Goal: Task Accomplishment & Management: Use online tool/utility

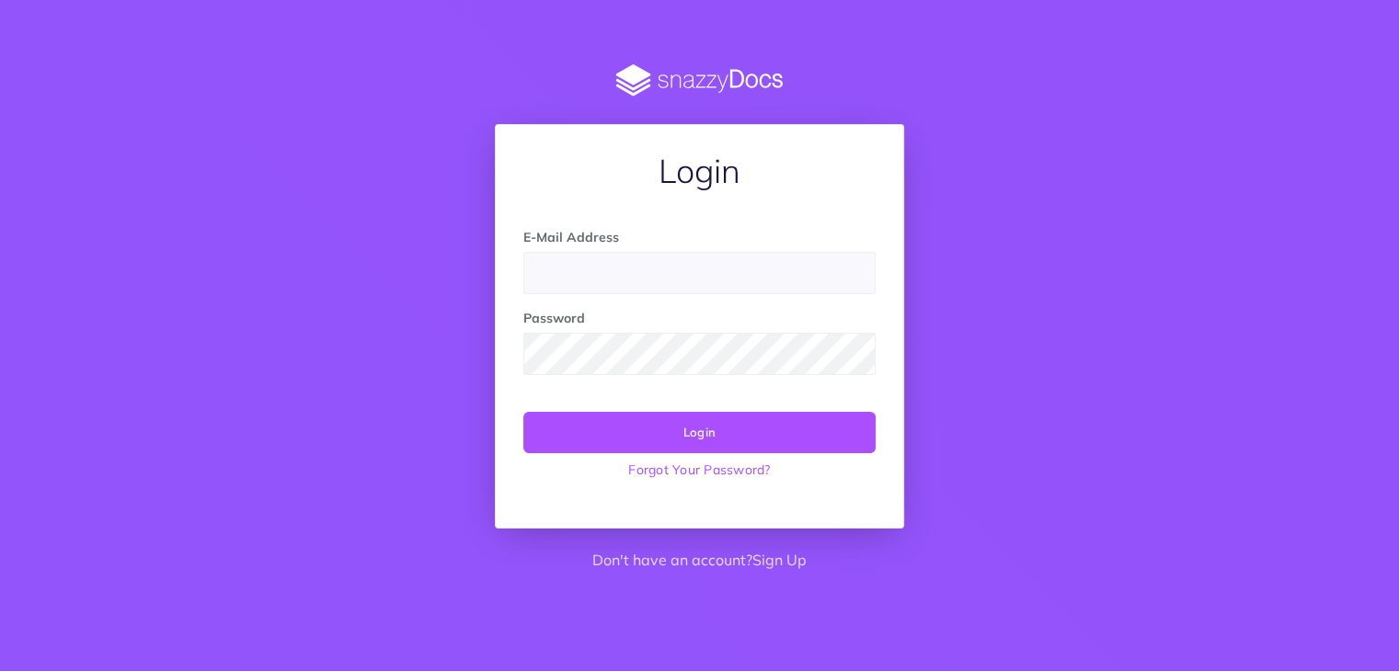
click at [596, 277] on input "email" at bounding box center [699, 273] width 352 height 42
click at [569, 282] on input "email" at bounding box center [699, 273] width 352 height 42
type input "diana.lebedeva-gulbe@oixio.eu"
click at [523, 412] on button "Login" at bounding box center [699, 432] width 352 height 40
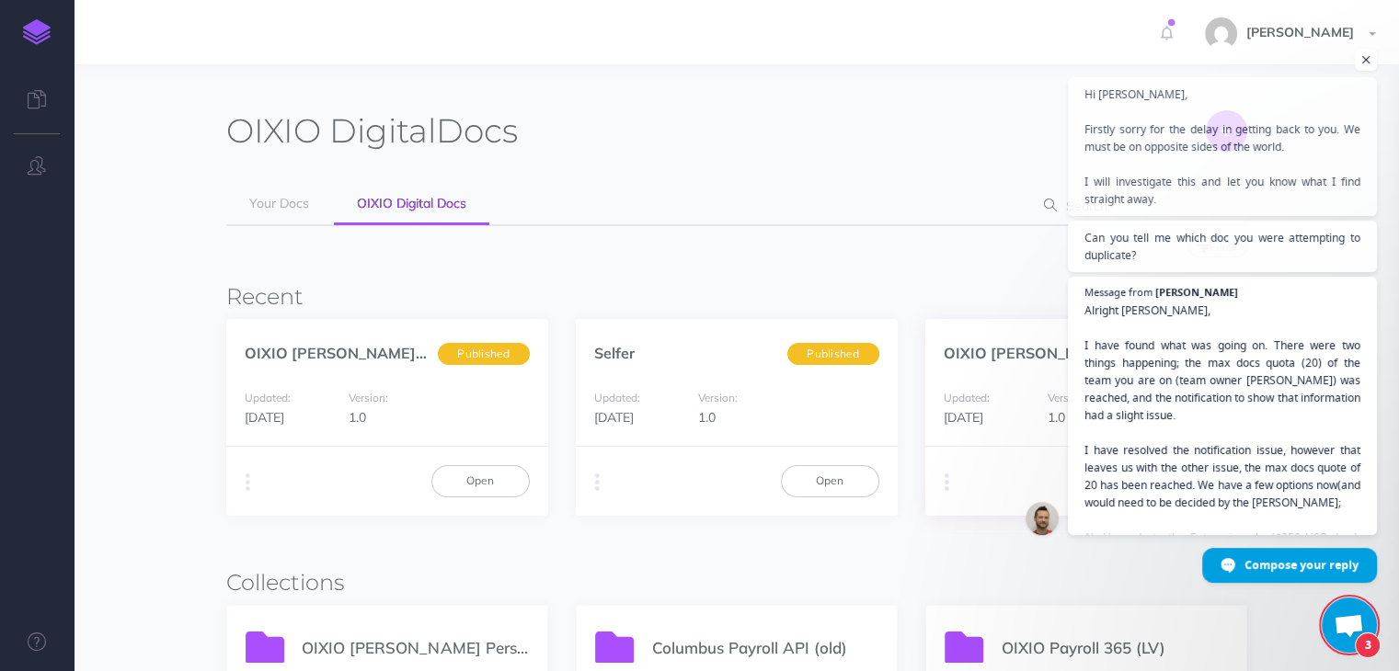
scroll to position [1127, 0]
click at [1365, 56] on span "Open chat" at bounding box center [1366, 60] width 23 height 23
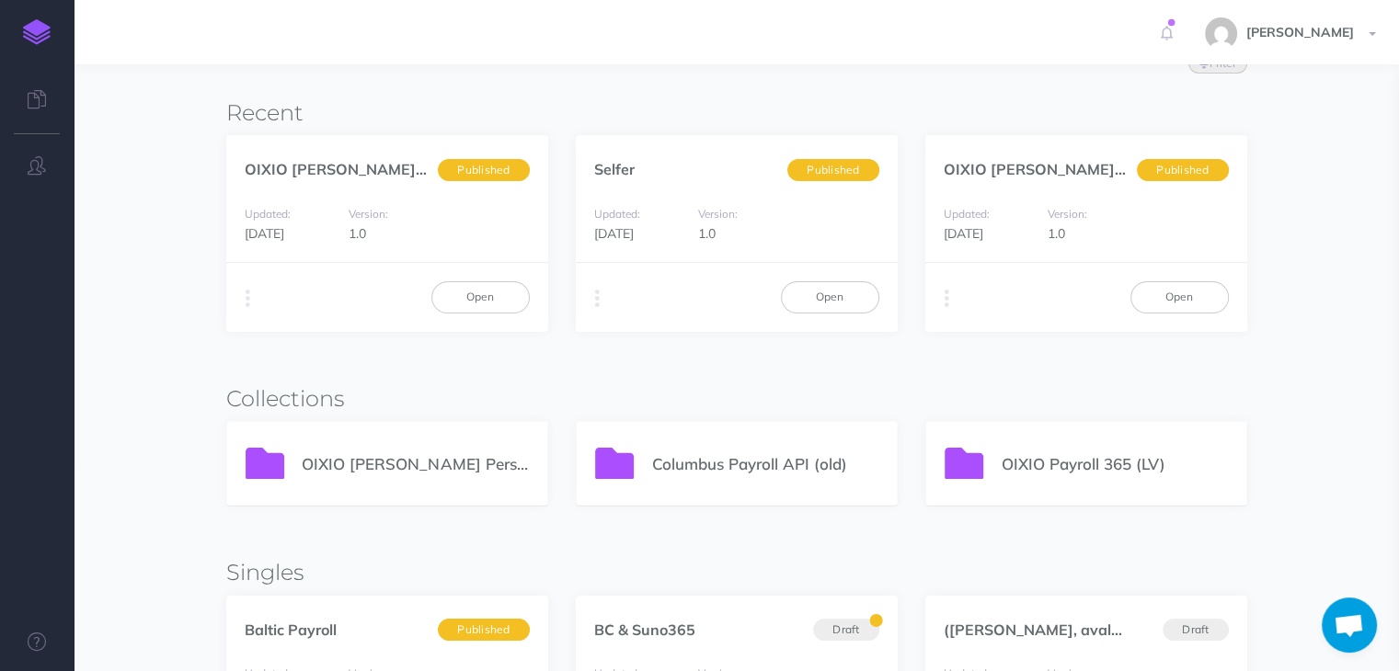
scroll to position [276, 0]
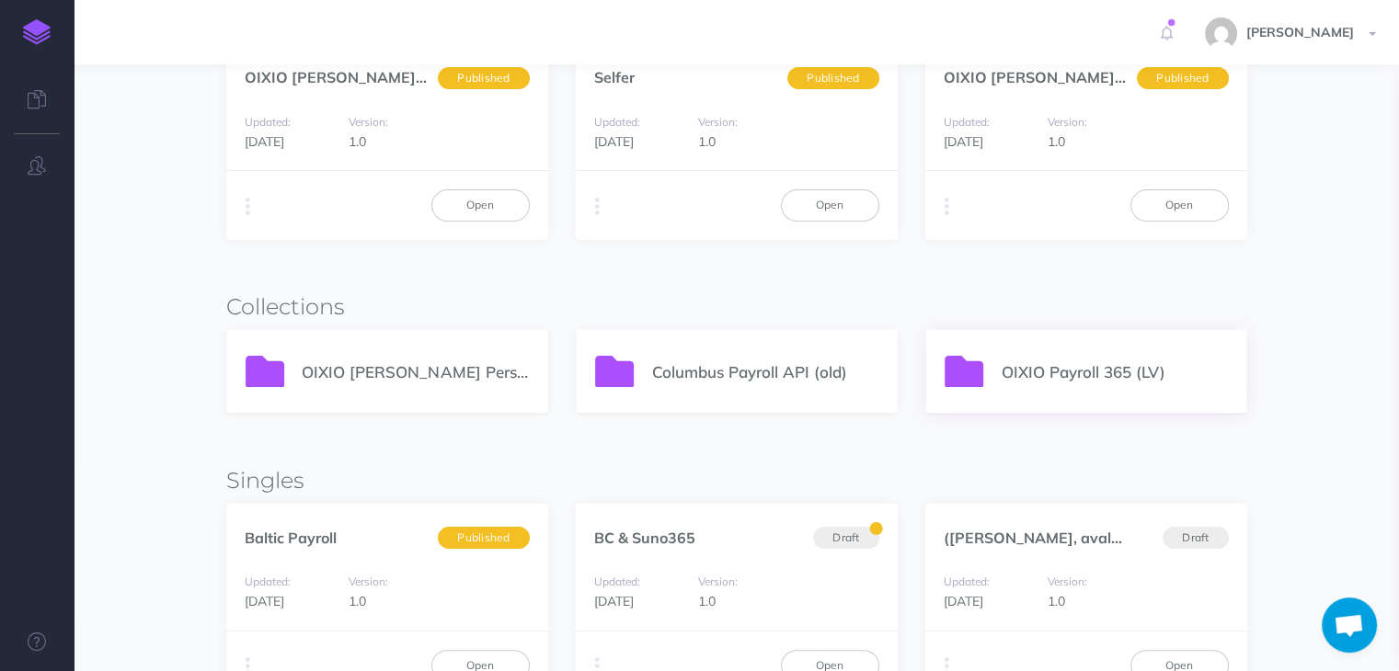
click at [1071, 380] on p "OIXIO Payroll 365 (LV)" at bounding box center [1114, 372] width 226 height 25
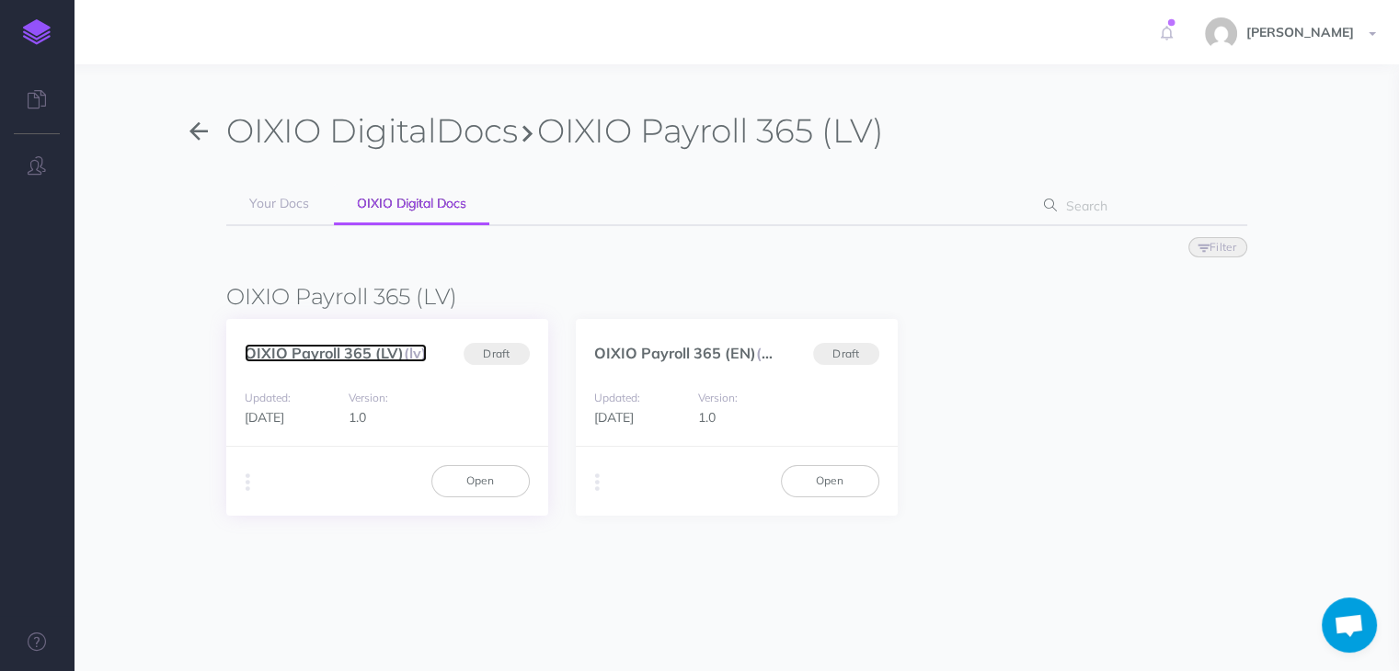
click at [335, 351] on link "OIXIO Payroll 365 (LV) (lv)" at bounding box center [336, 353] width 182 height 18
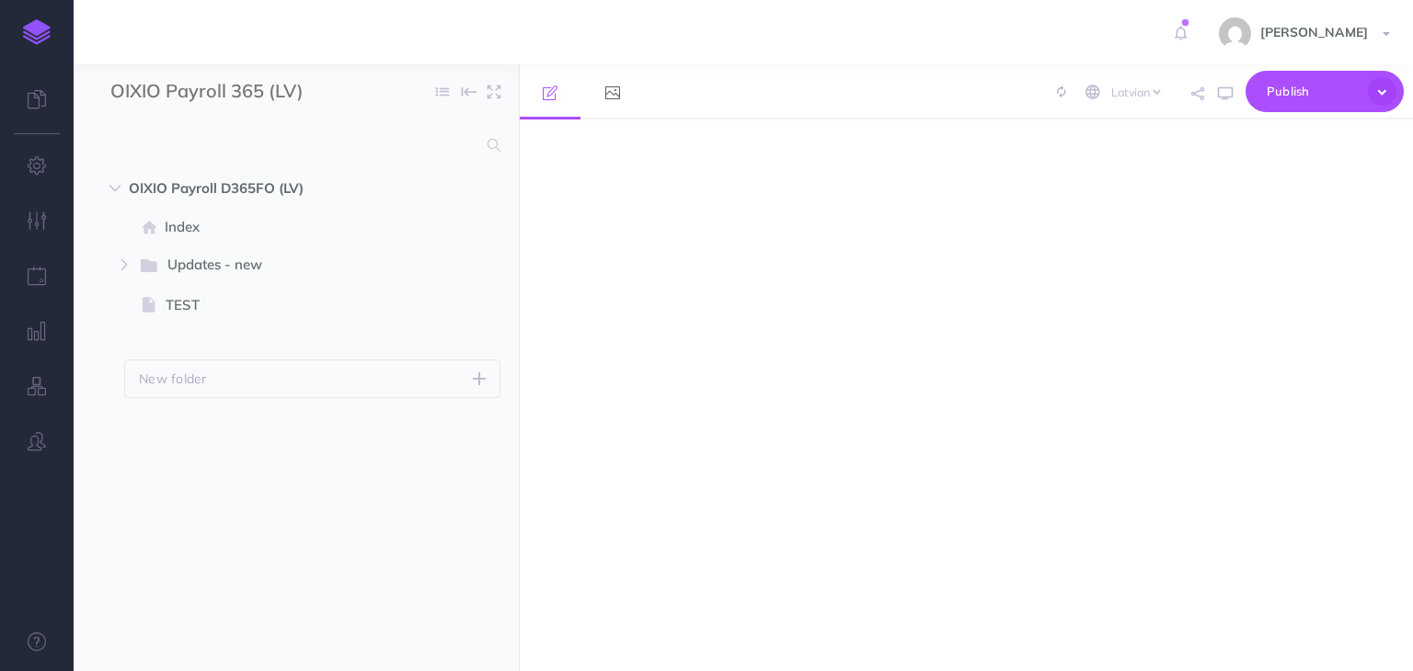
select select "lv"
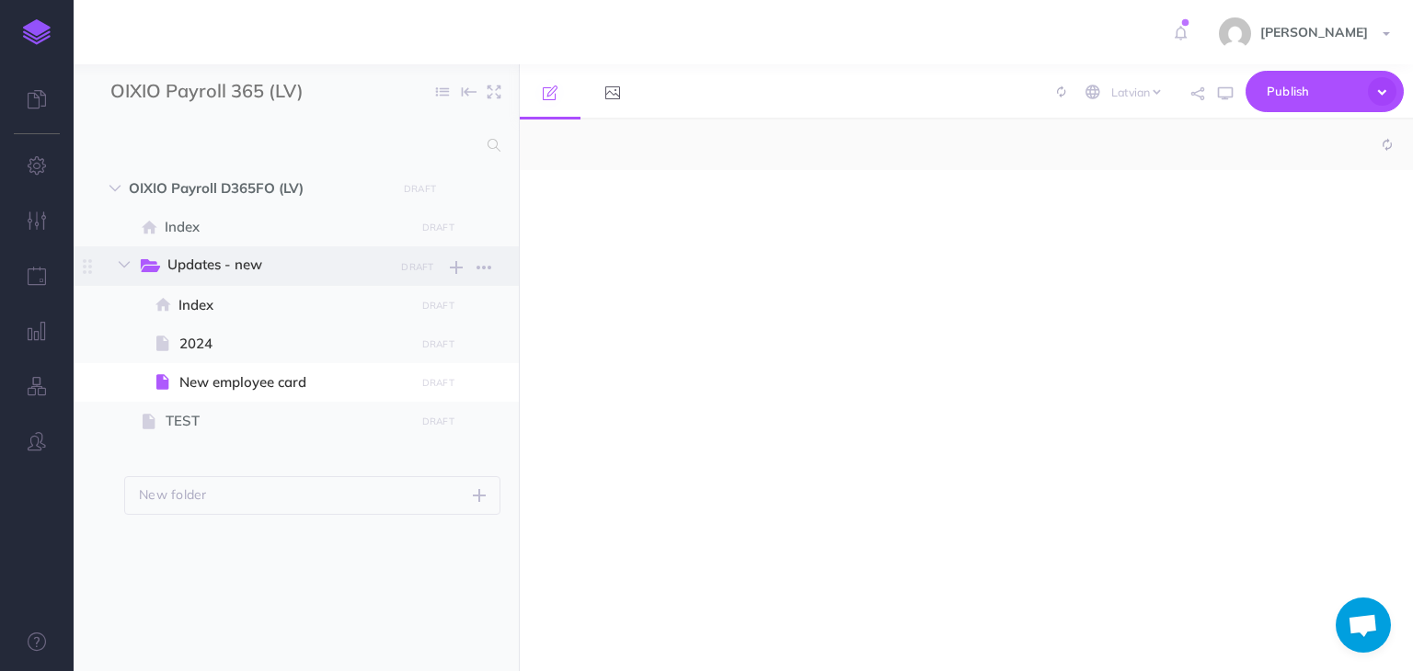
select select "null"
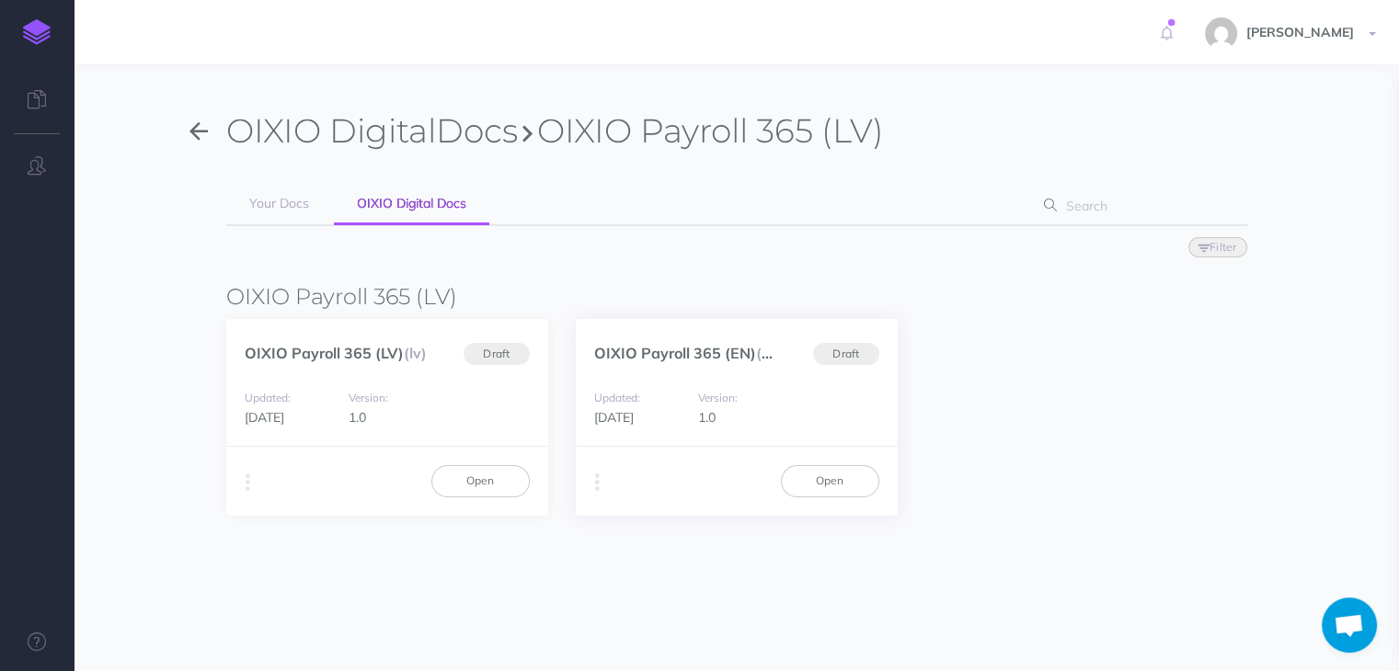
scroll to position [1146, 0]
click at [711, 347] on link "OIXIO Payroll 365 (EN) (en)" at bounding box center [689, 353] width 190 height 18
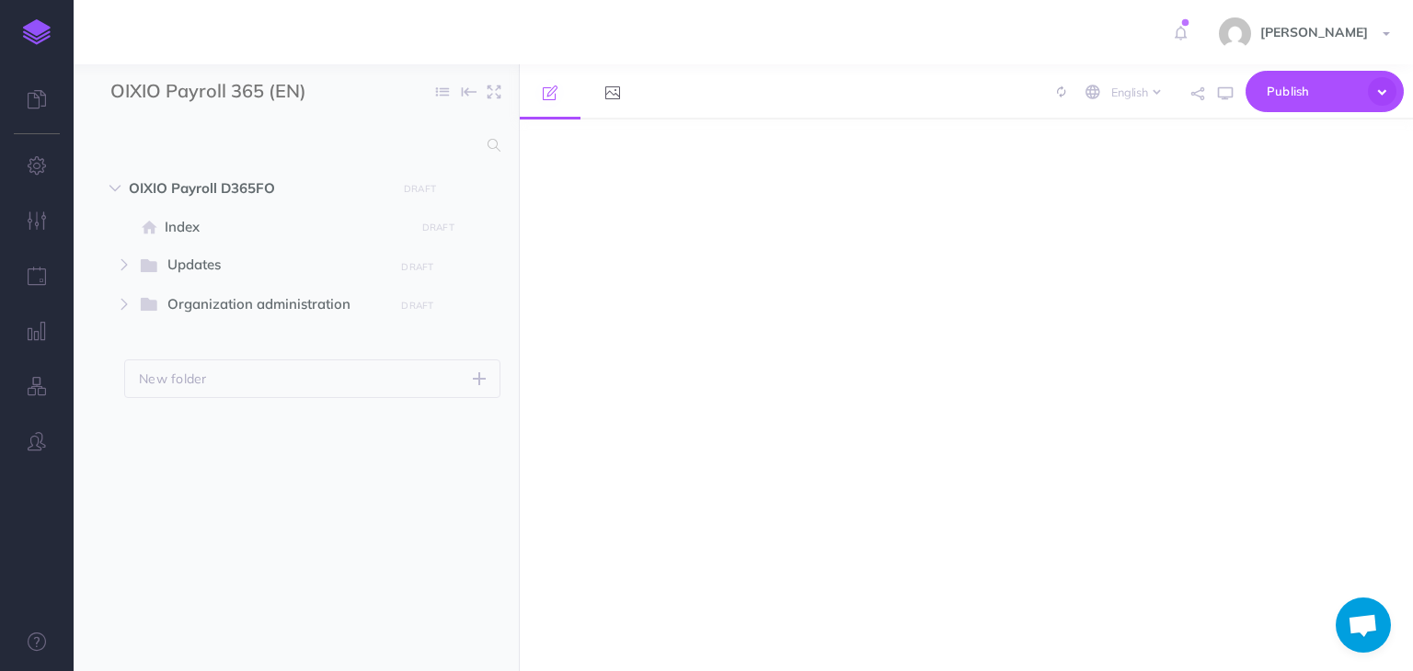
scroll to position [1146, 0]
select select "null"
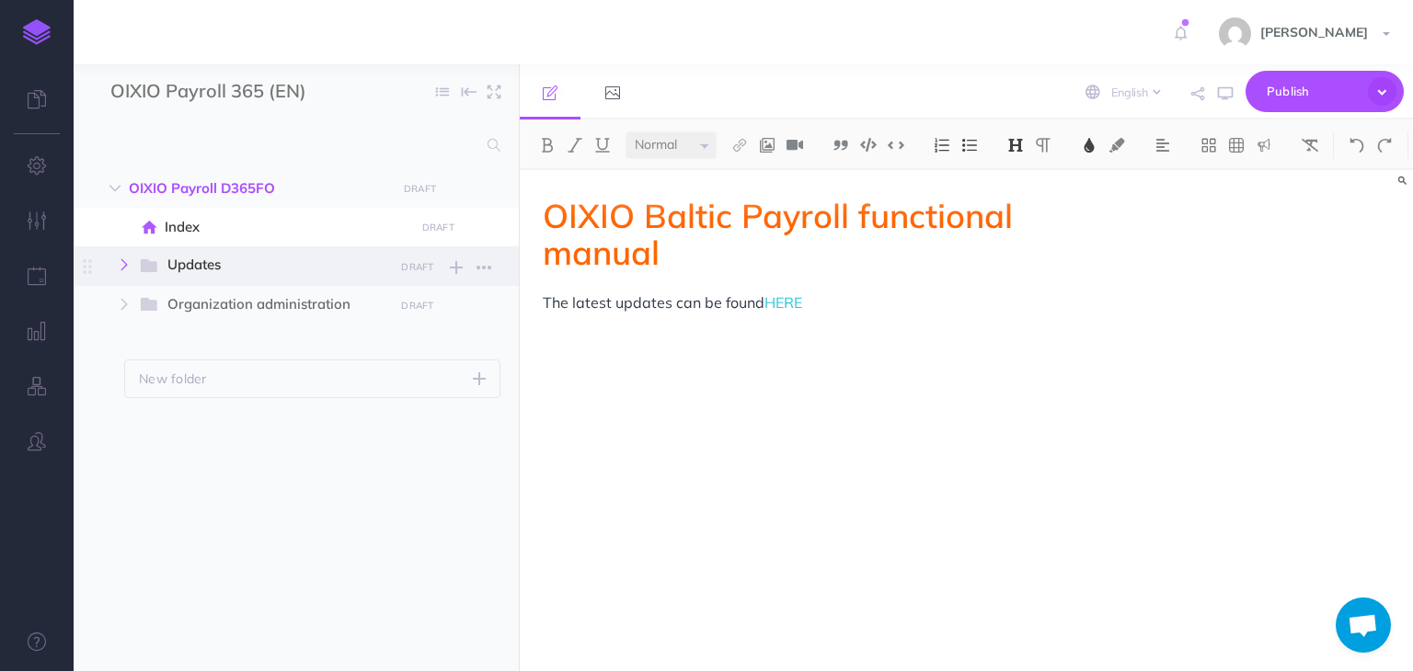
click at [123, 255] on button "button" at bounding box center [124, 265] width 33 height 22
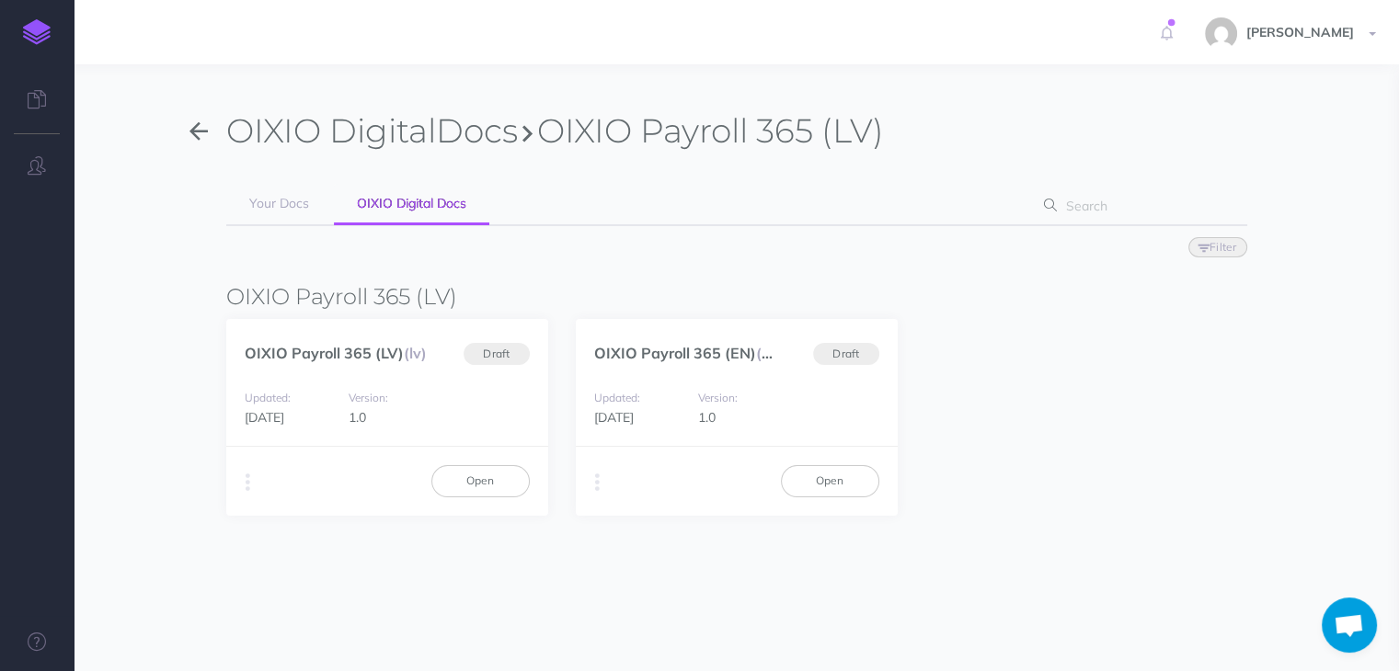
scroll to position [1146, 0]
click at [600, 482] on button "button" at bounding box center [597, 483] width 17 height 28
click at [640, 619] on button "Delete" at bounding box center [691, 617] width 230 height 32
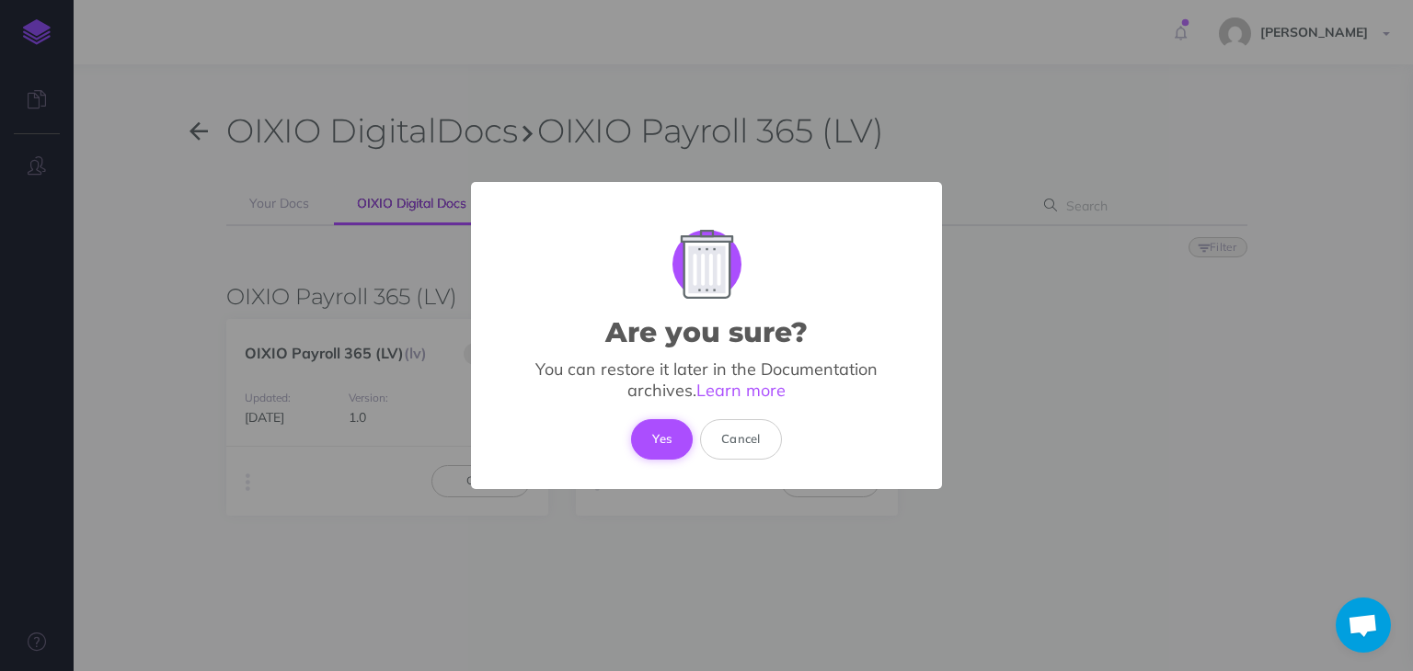
click at [660, 444] on button "Yes" at bounding box center [662, 439] width 62 height 40
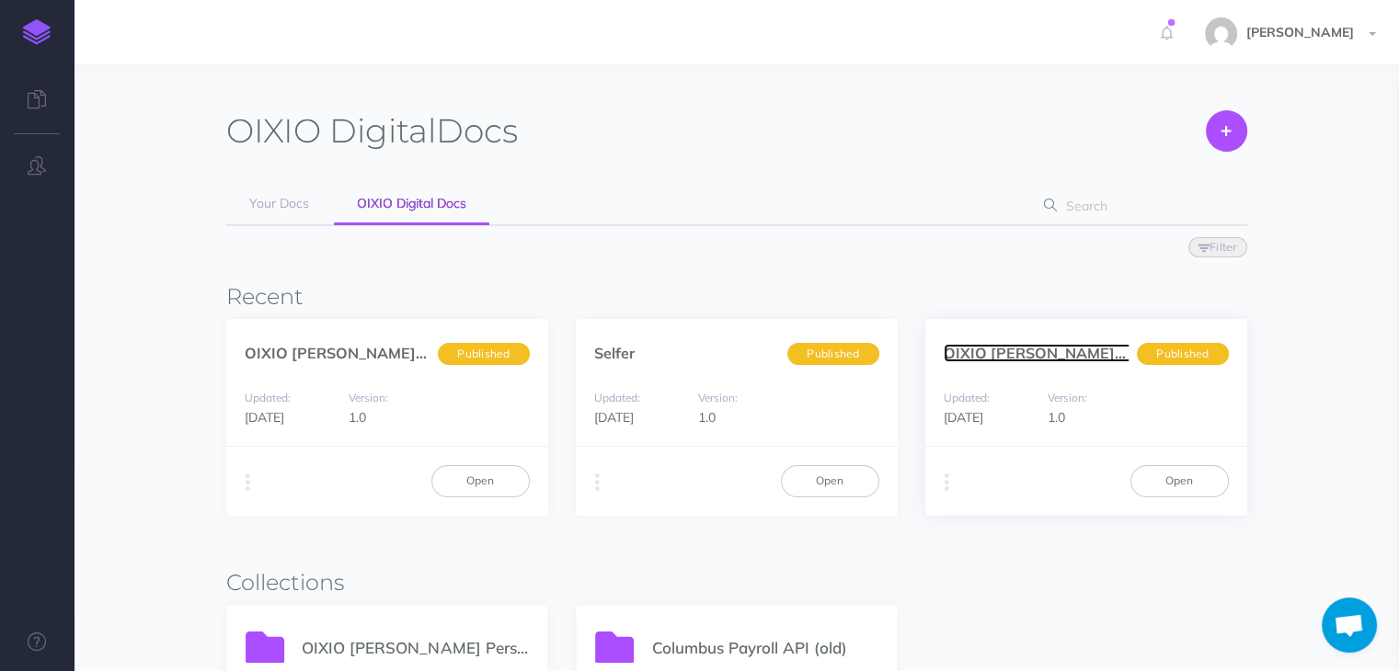
click at [1067, 347] on link "OIXIO Palk ja Personal... (en)" at bounding box center [1082, 353] width 276 height 18
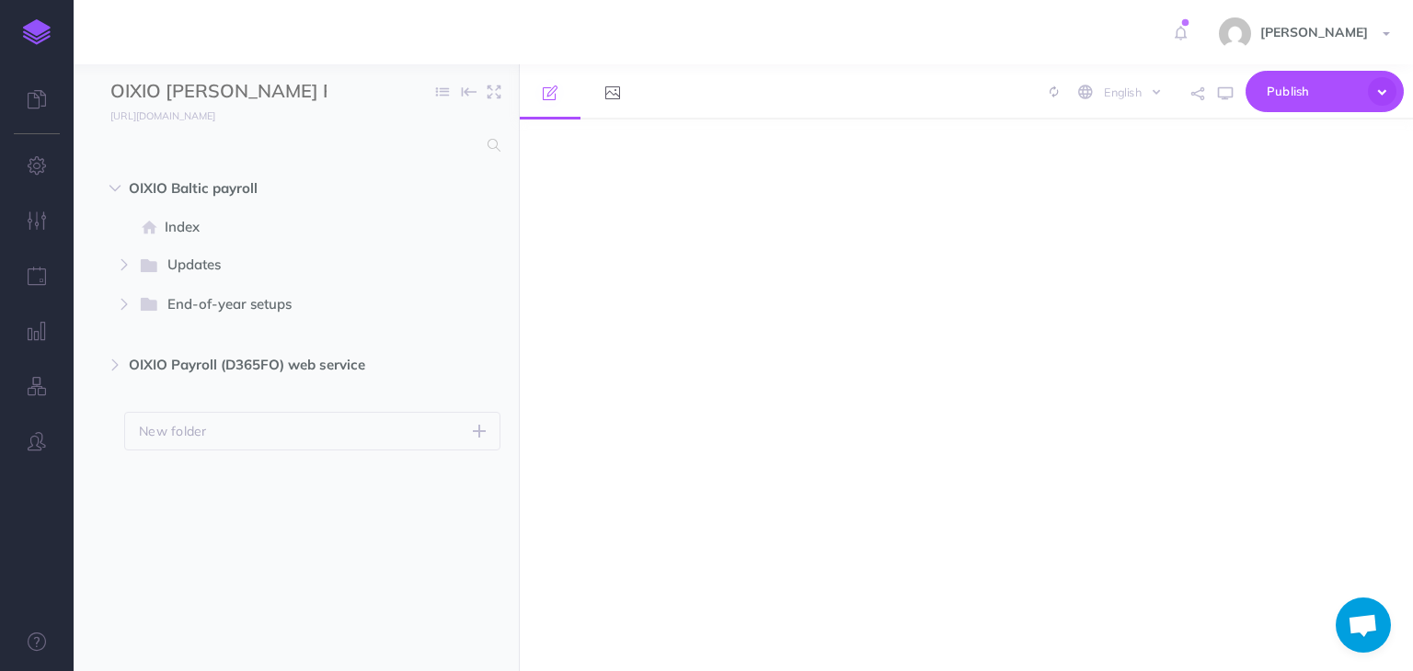
scroll to position [1146, 0]
select select "null"
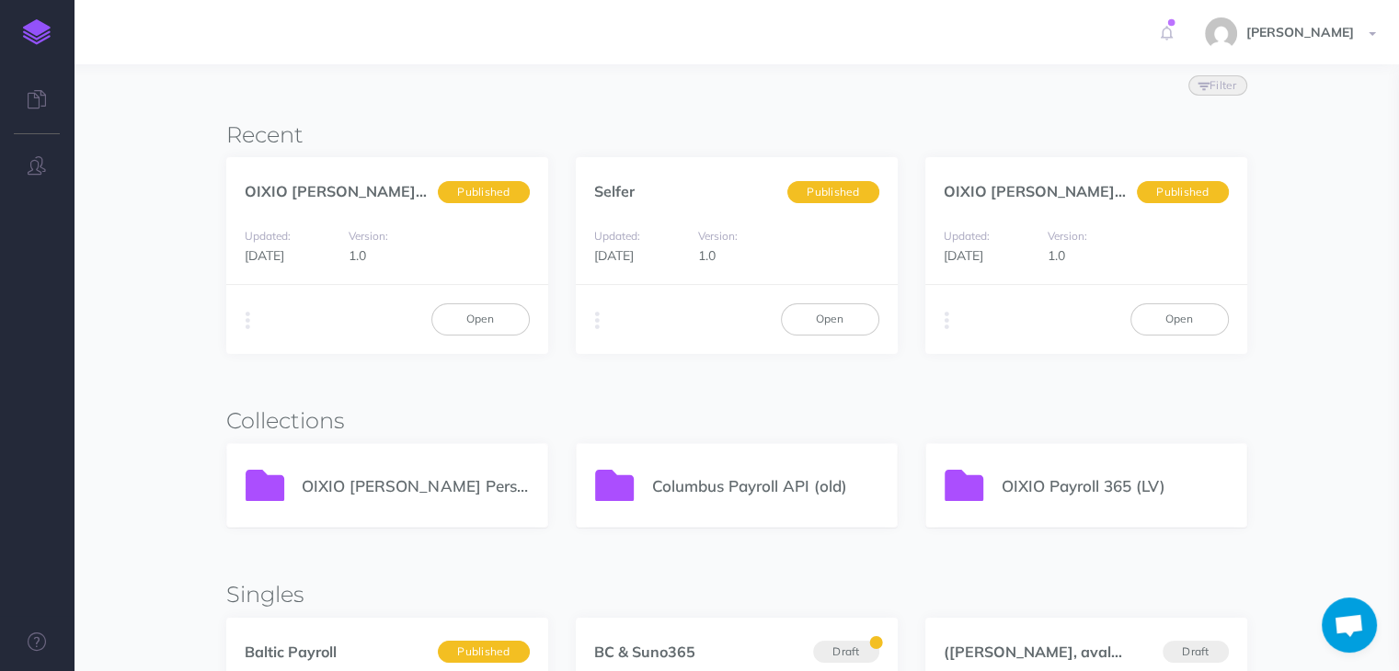
scroll to position [276, 0]
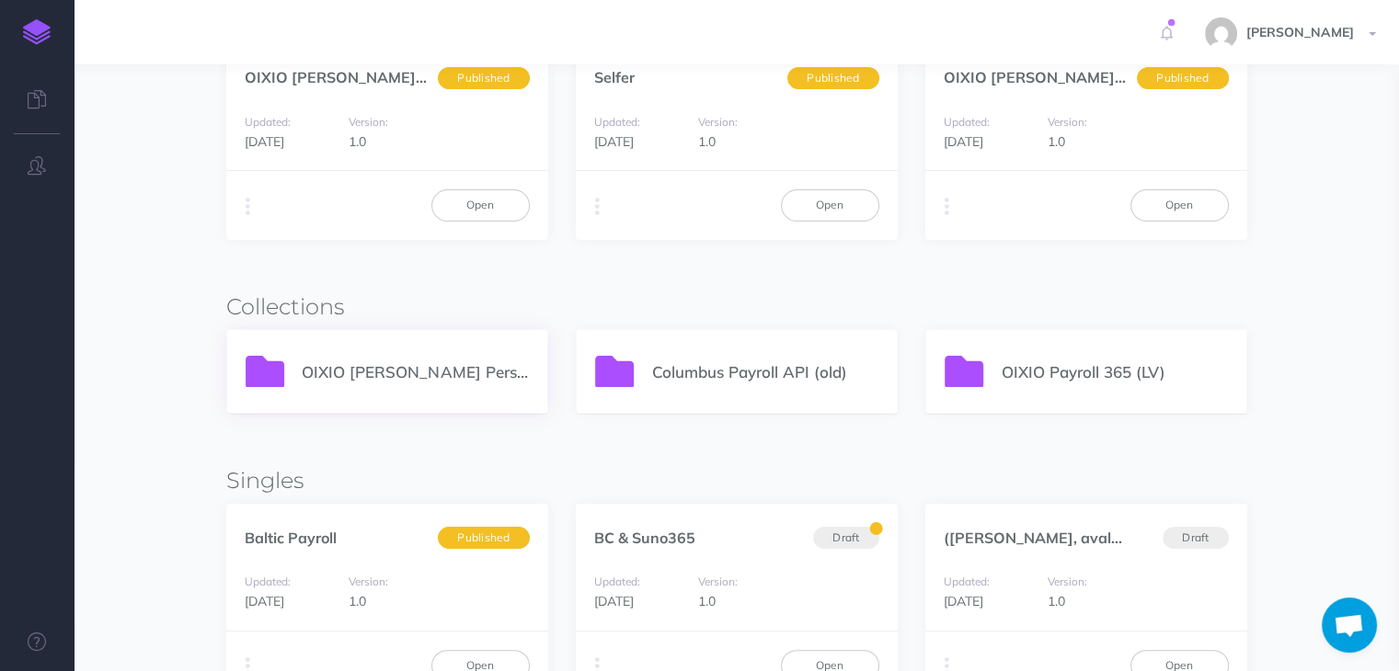
click at [393, 366] on p "OIXIO [PERSON_NAME] Personal 365" at bounding box center [415, 372] width 226 height 25
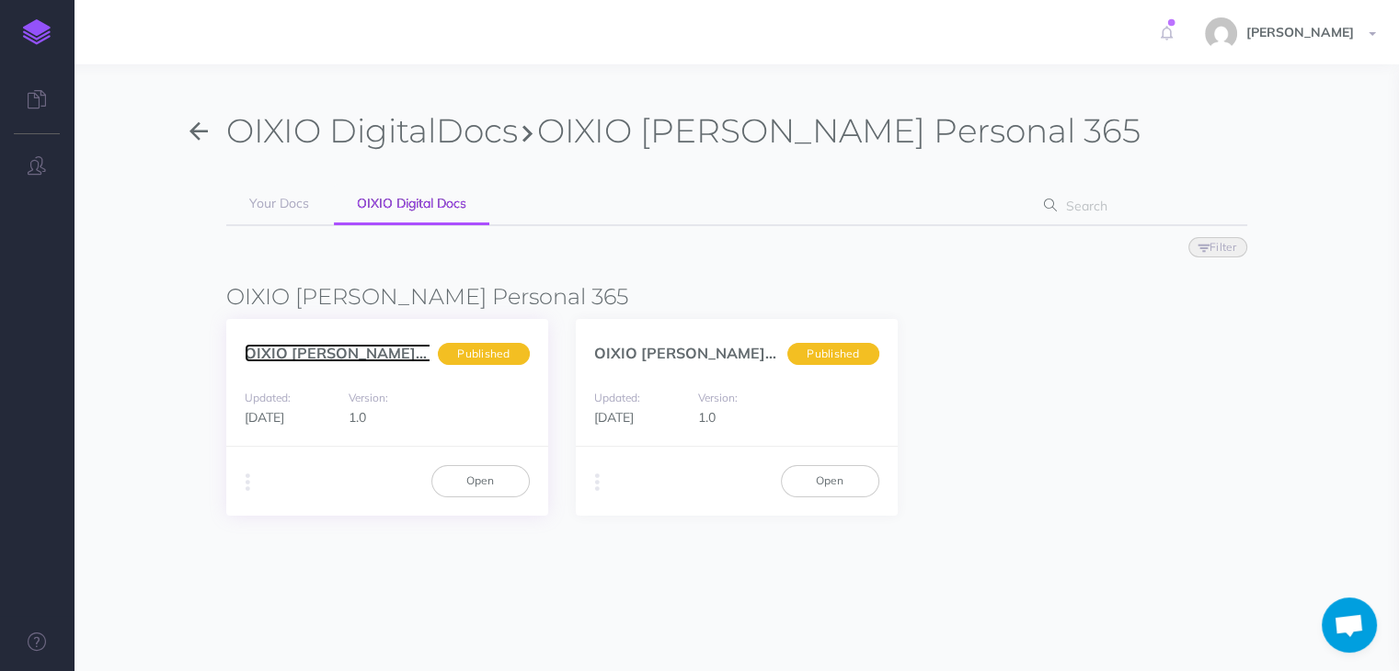
click at [291, 353] on link "OIXIO Palk ja Personal... (et)" at bounding box center [381, 353] width 273 height 18
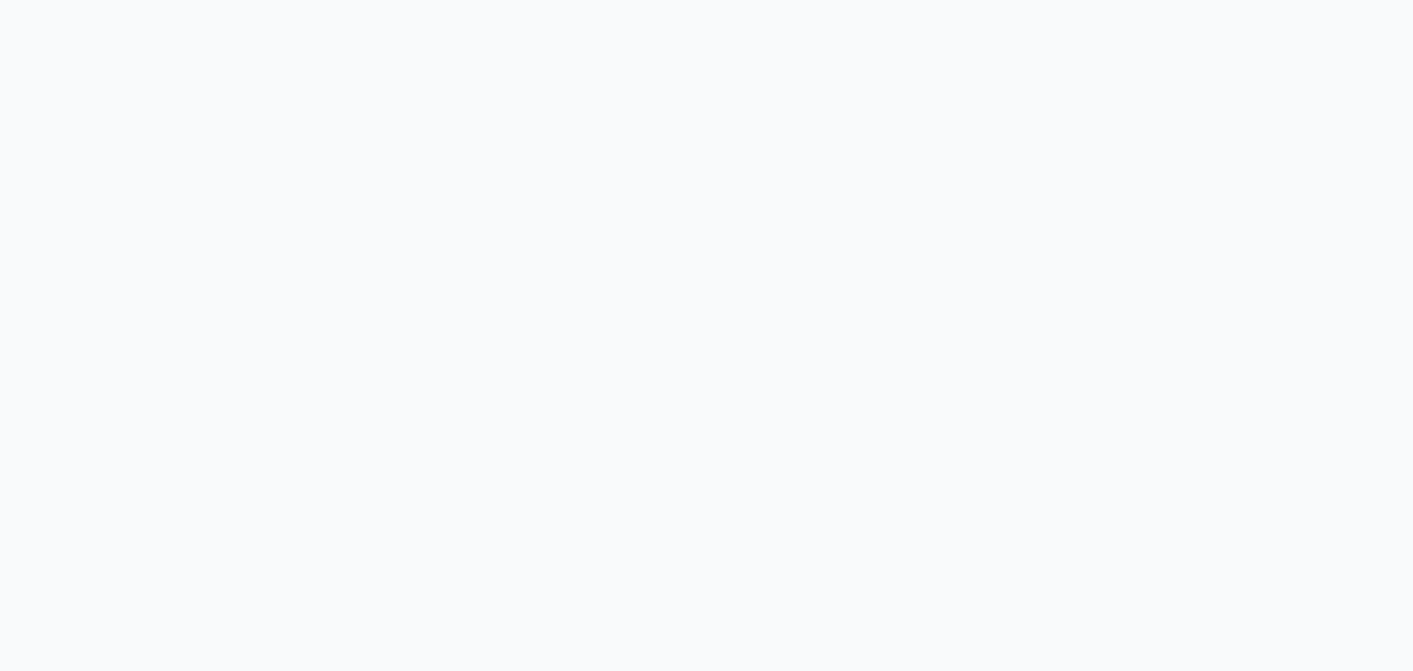
select select "et"
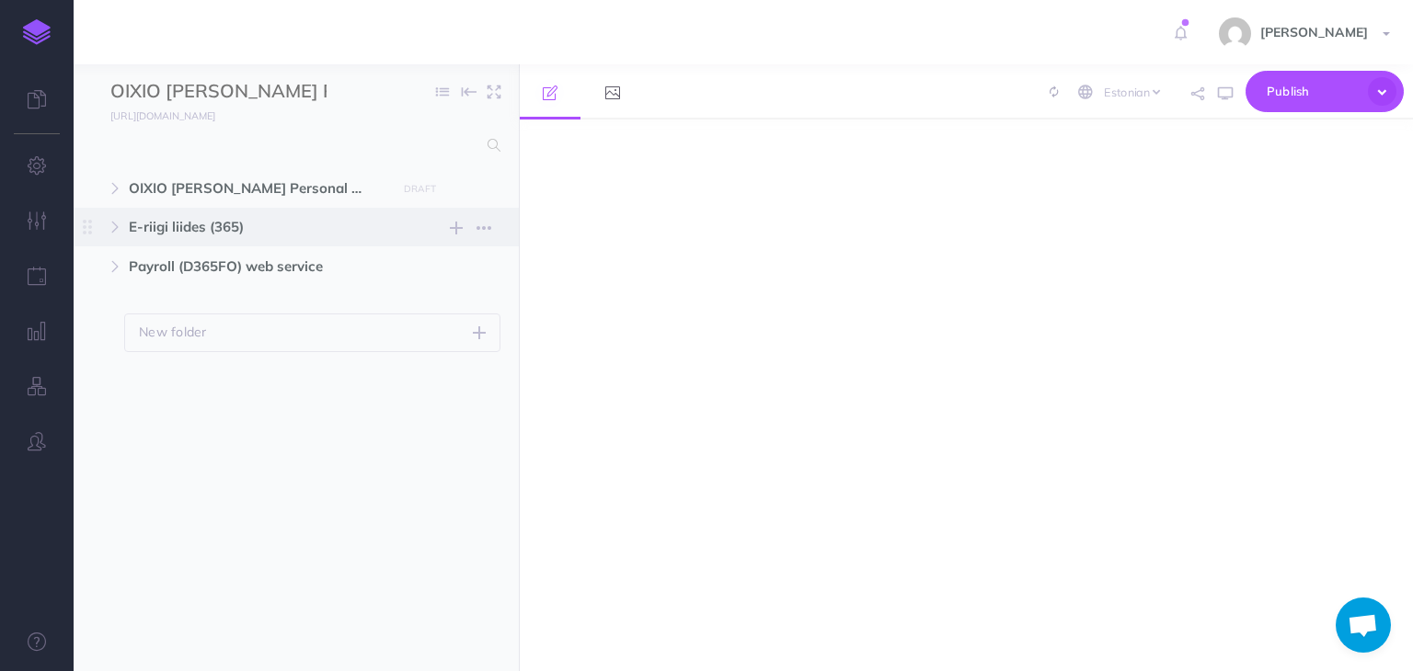
scroll to position [1146, 0]
click at [116, 223] on icon "button" at bounding box center [114, 227] width 11 height 11
select select "null"
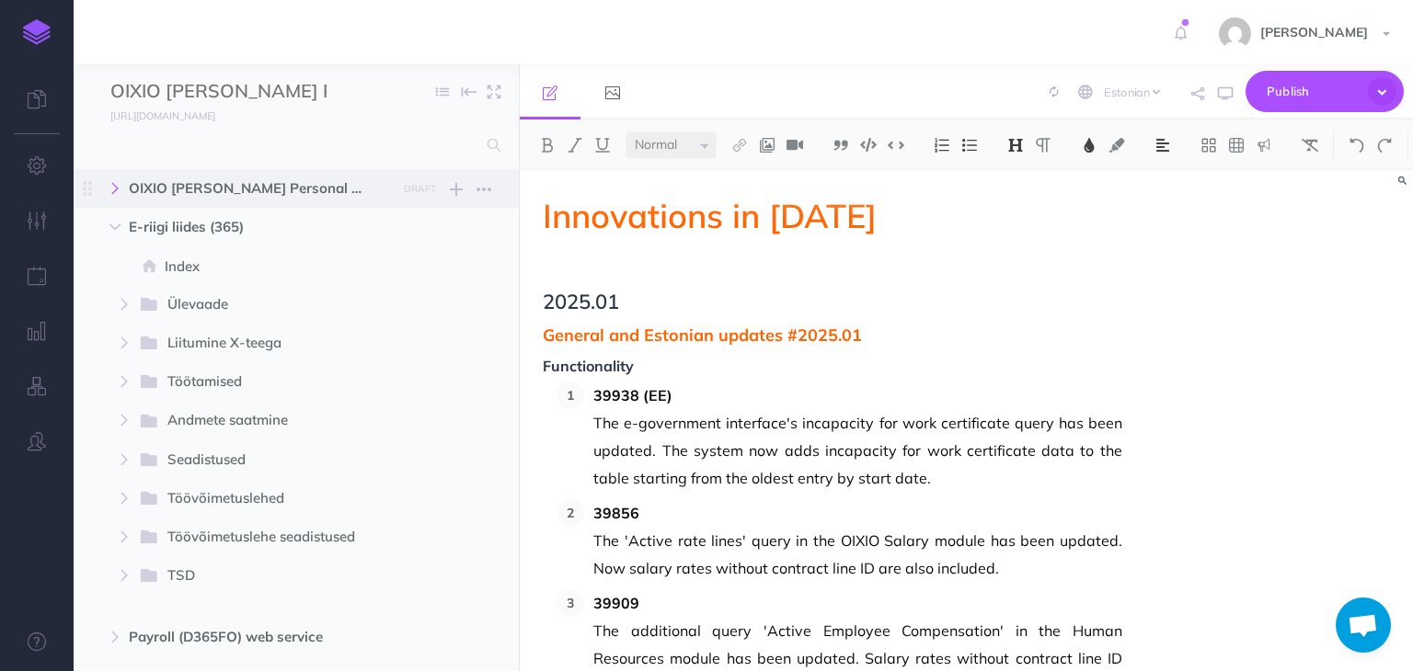
click at [116, 189] on icon "button" at bounding box center [114, 188] width 11 height 11
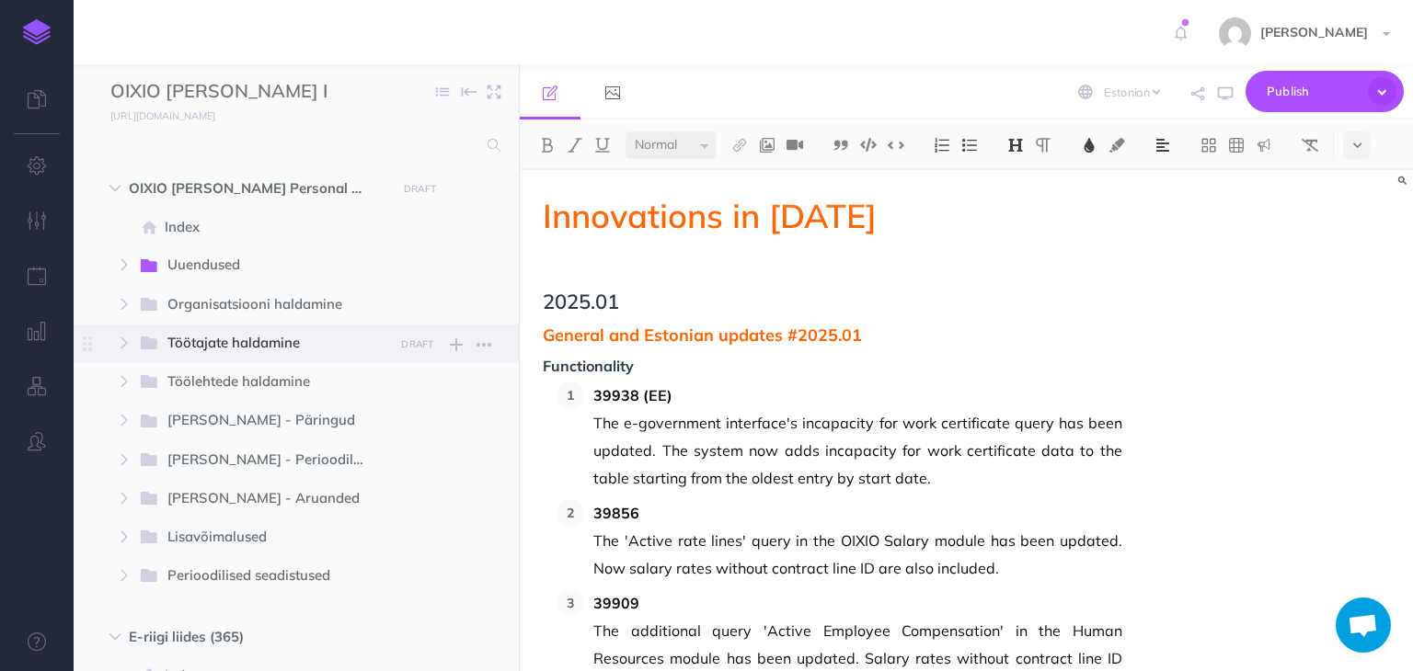
click at [197, 343] on span "Töötajate haldamine" at bounding box center [273, 344] width 213 height 24
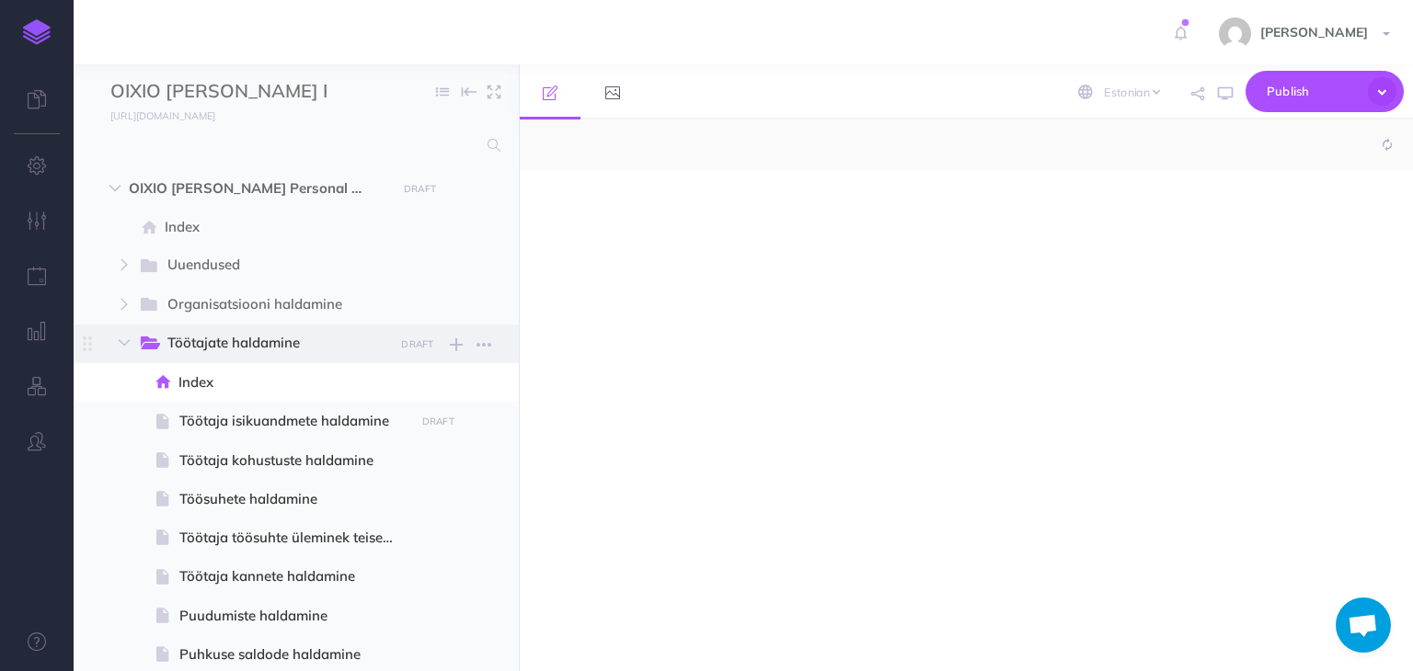
select select "null"
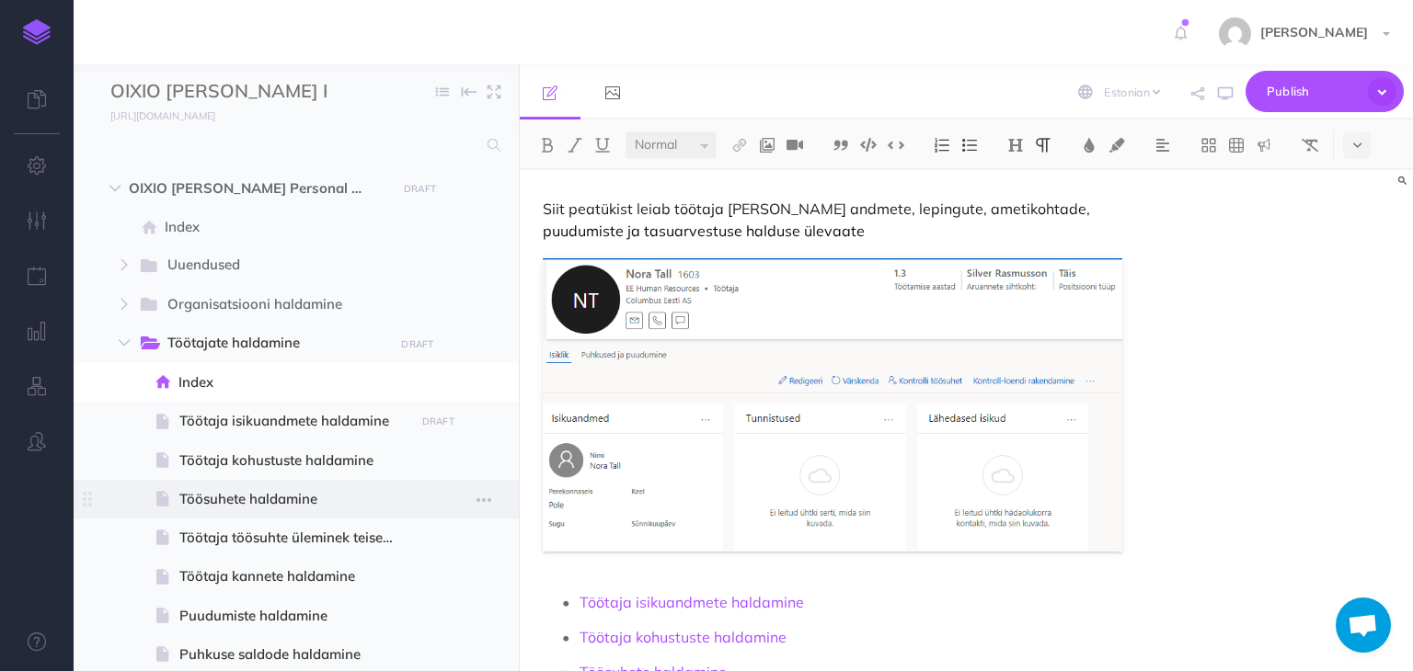
click at [206, 495] on span "Töösuhete haldamine" at bounding box center [293, 499] width 229 height 22
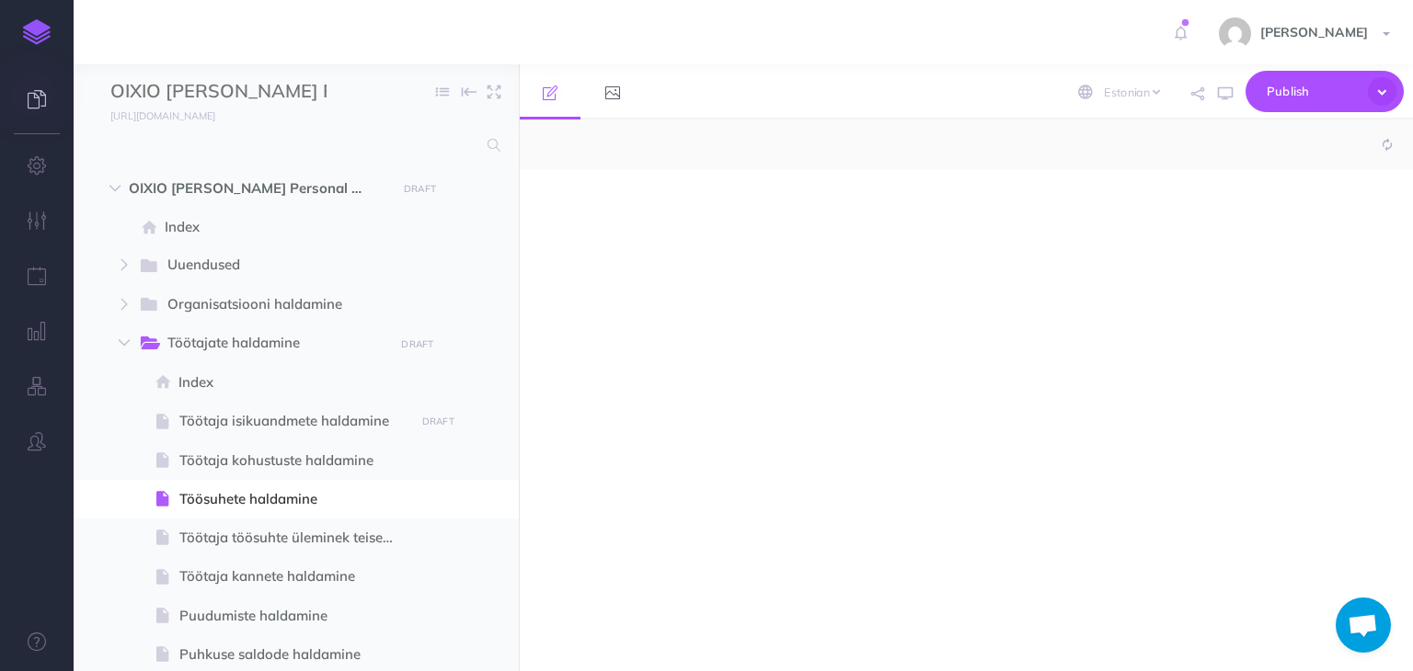
select select "null"
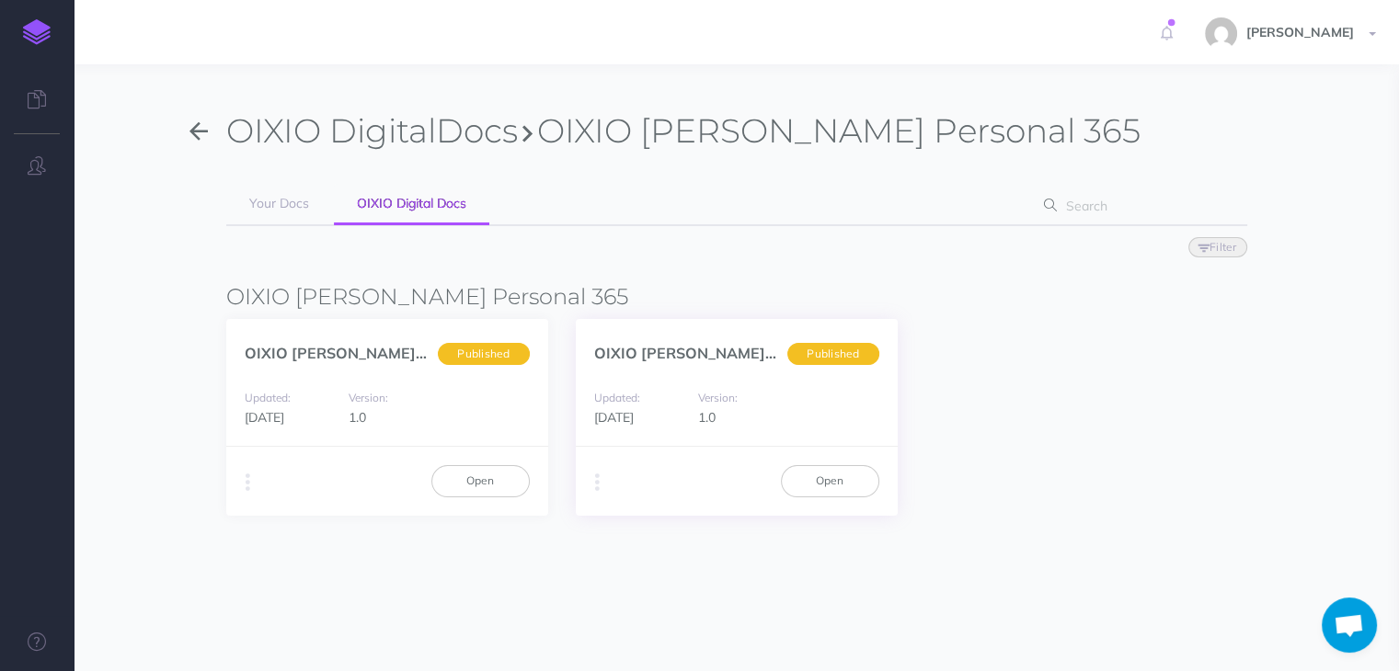
scroll to position [1146, 0]
click at [656, 350] on link "OIXIO Palk ja Personal... (en)" at bounding box center [732, 353] width 276 height 18
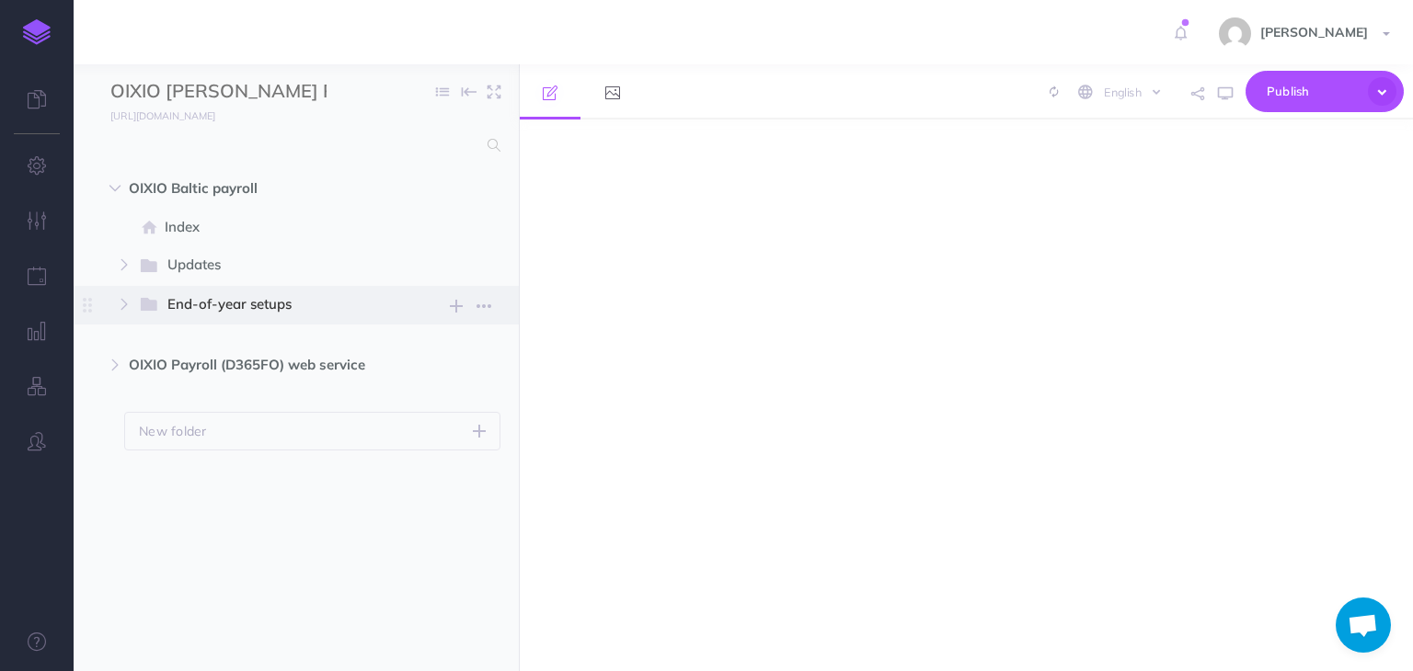
scroll to position [1146, 0]
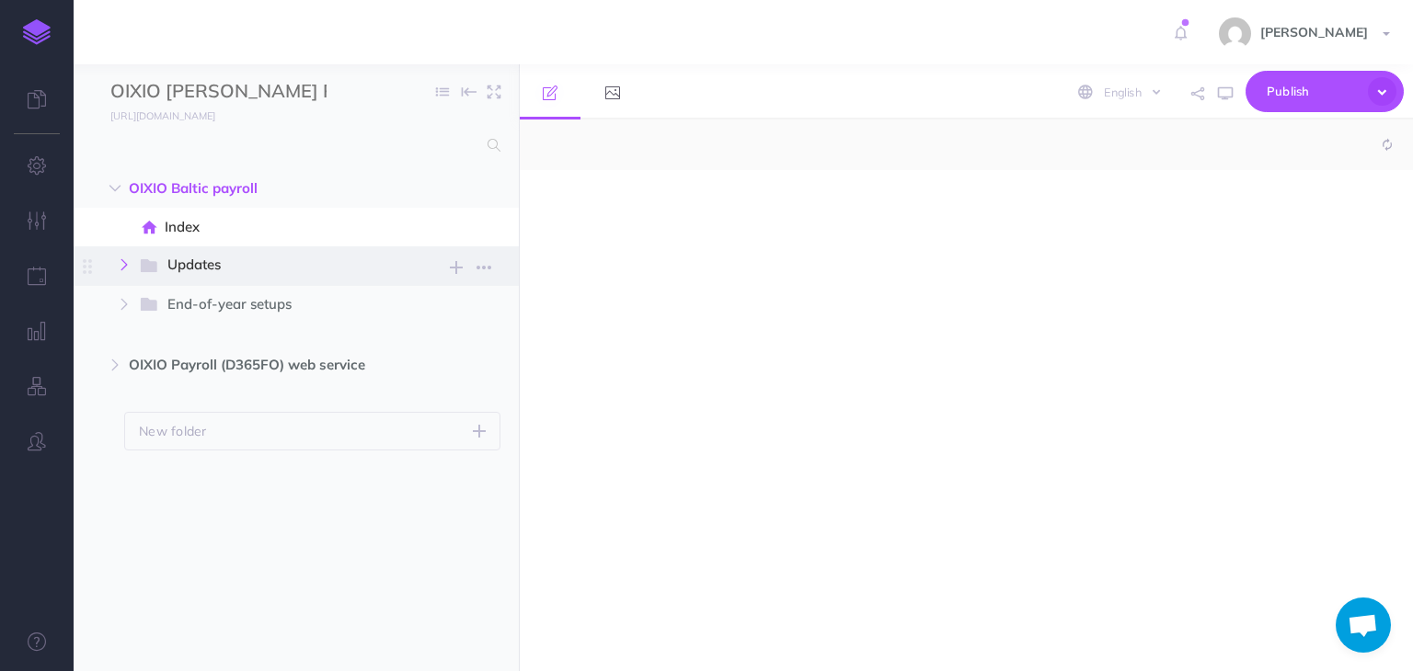
select select "null"
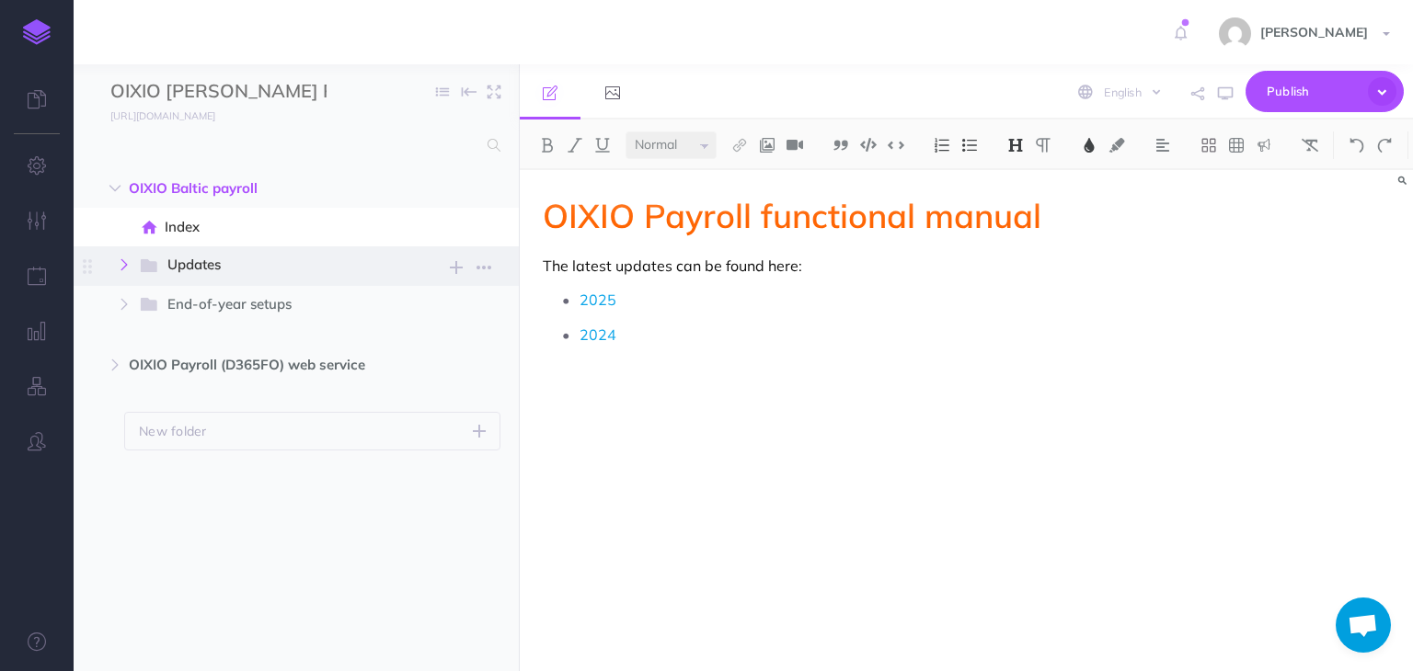
click at [118, 258] on button "button" at bounding box center [124, 265] width 33 height 22
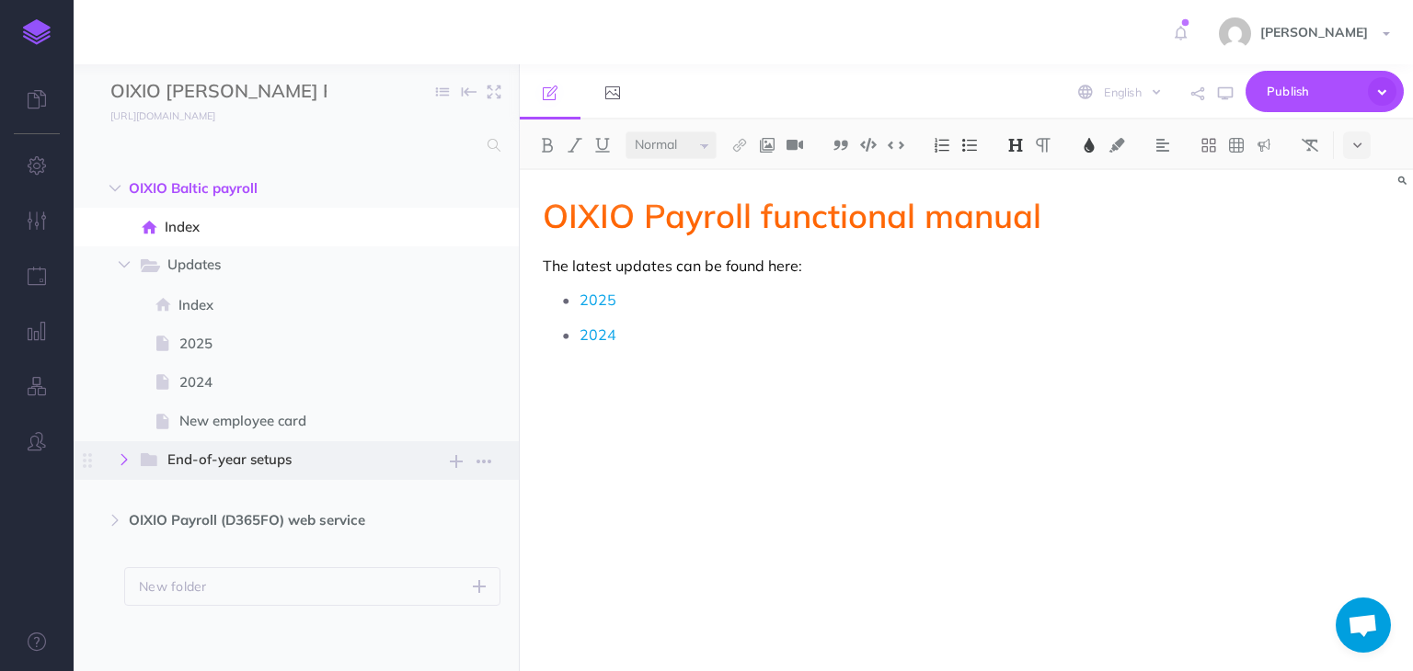
click at [125, 458] on icon "button" at bounding box center [124, 459] width 11 height 11
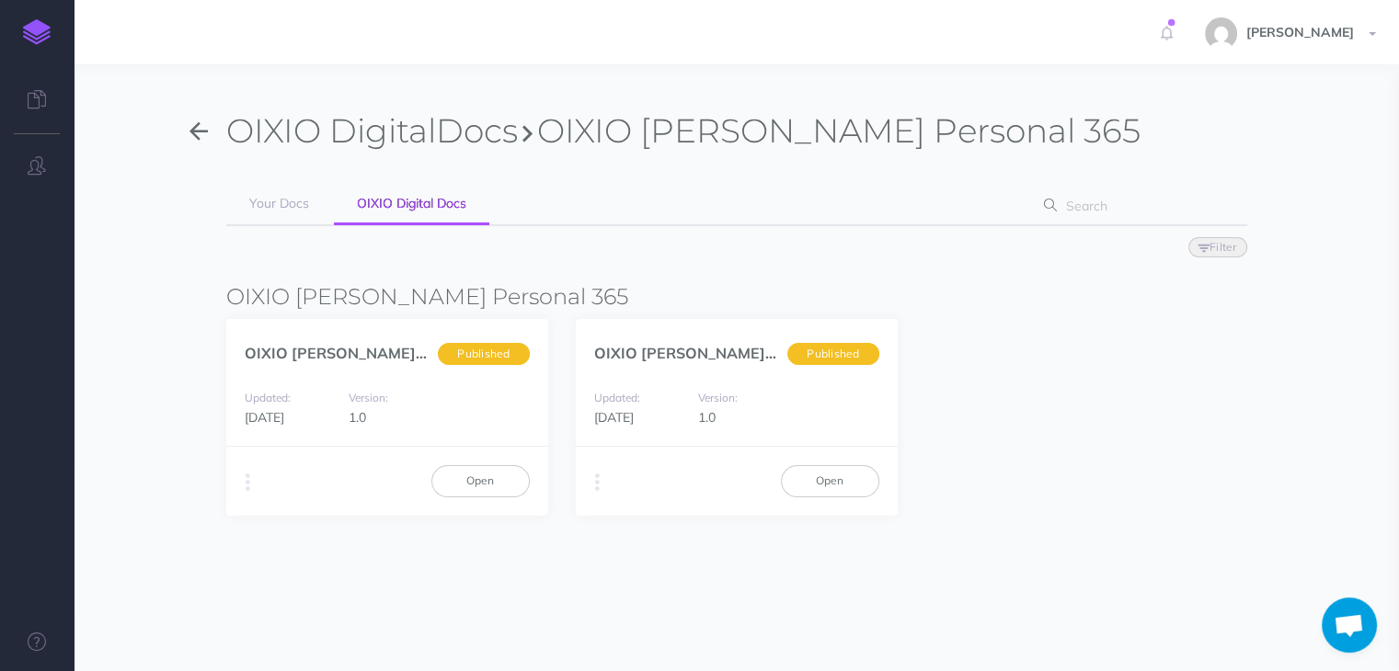
scroll to position [1146, 0]
click at [242, 487] on button "button" at bounding box center [247, 483] width 17 height 28
click at [298, 528] on button "Duplicate" at bounding box center [341, 521] width 230 height 32
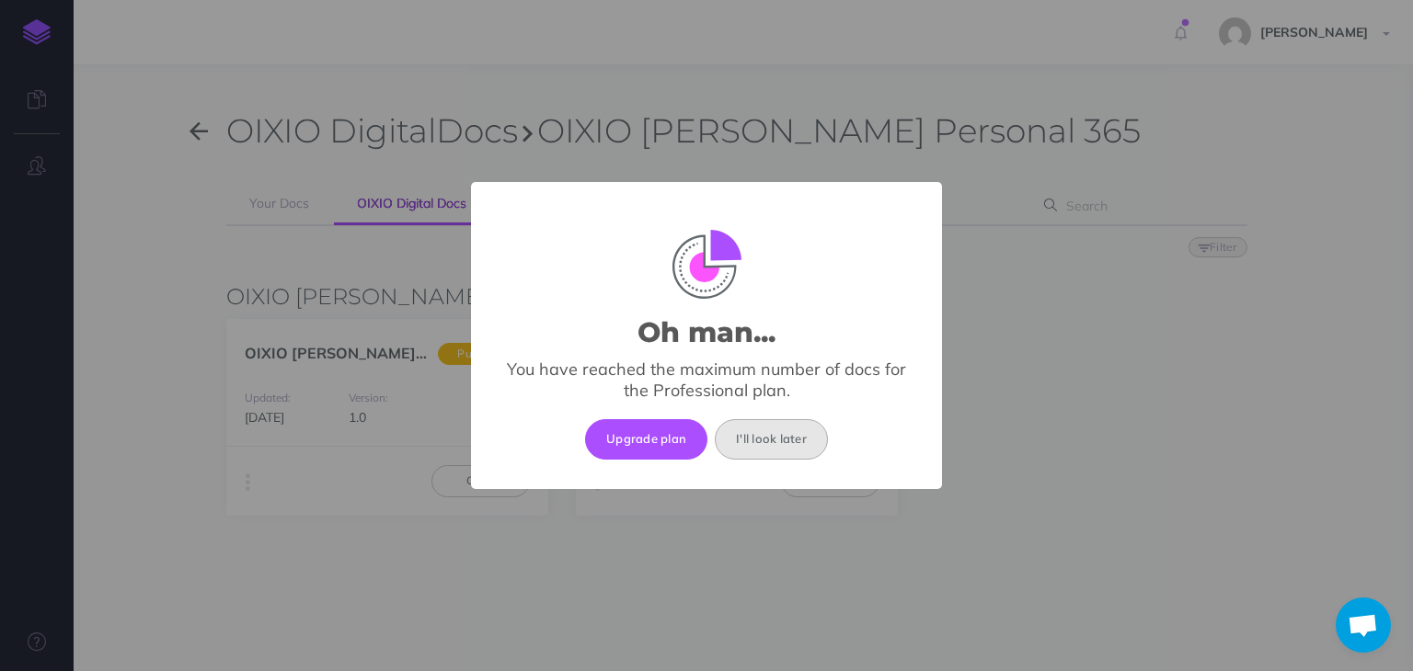
click at [773, 443] on button "I'll look later" at bounding box center [771, 439] width 113 height 40
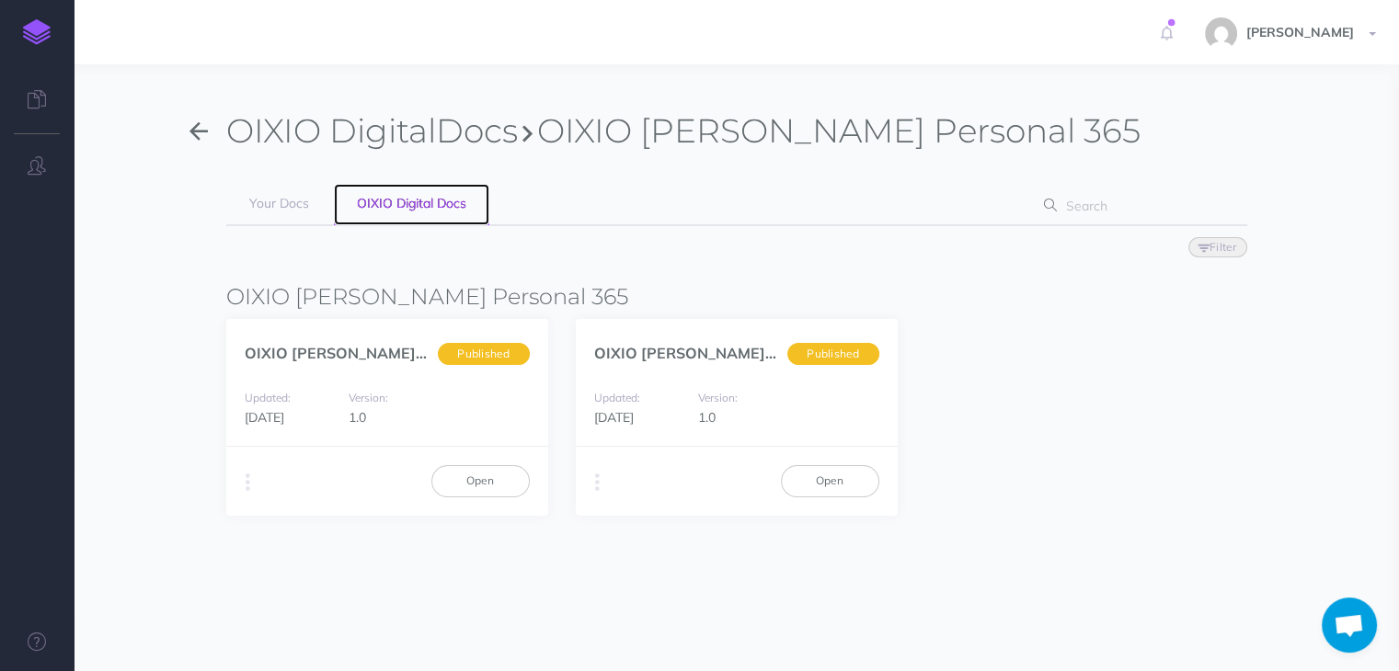
click at [412, 203] on span "OIXIO Digital Docs" at bounding box center [411, 203] width 109 height 17
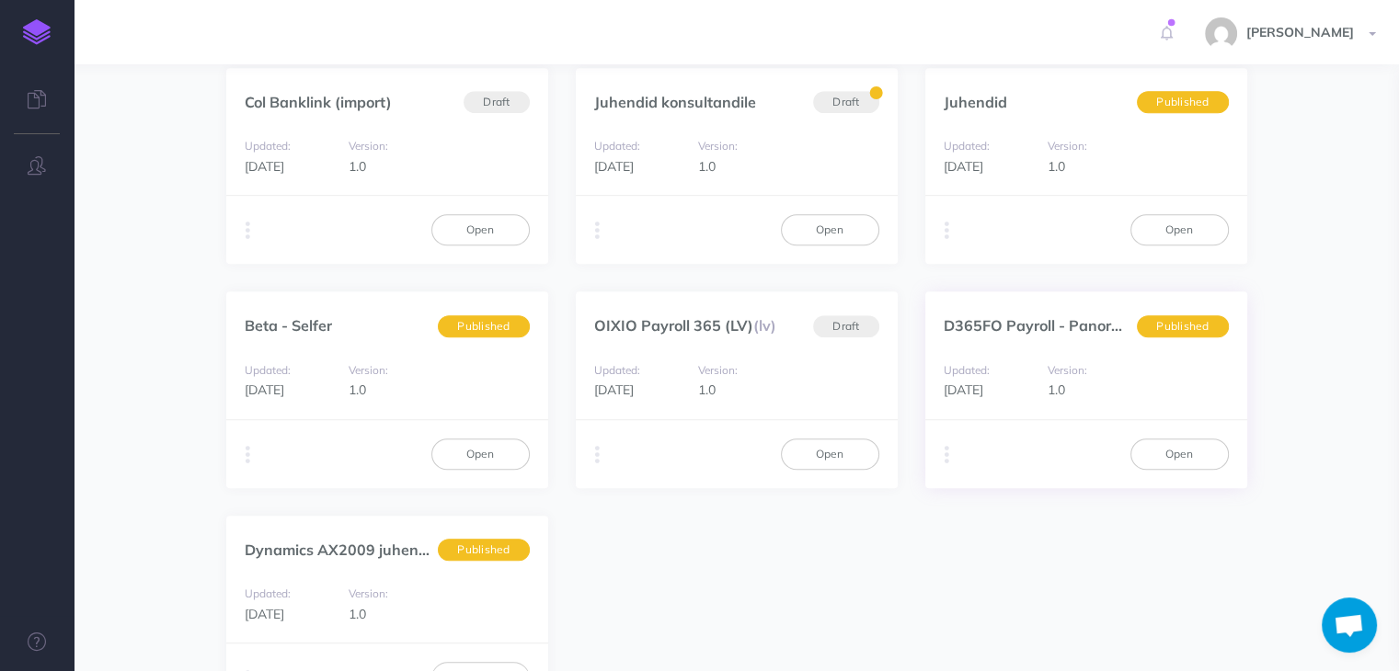
scroll to position [1344, 0]
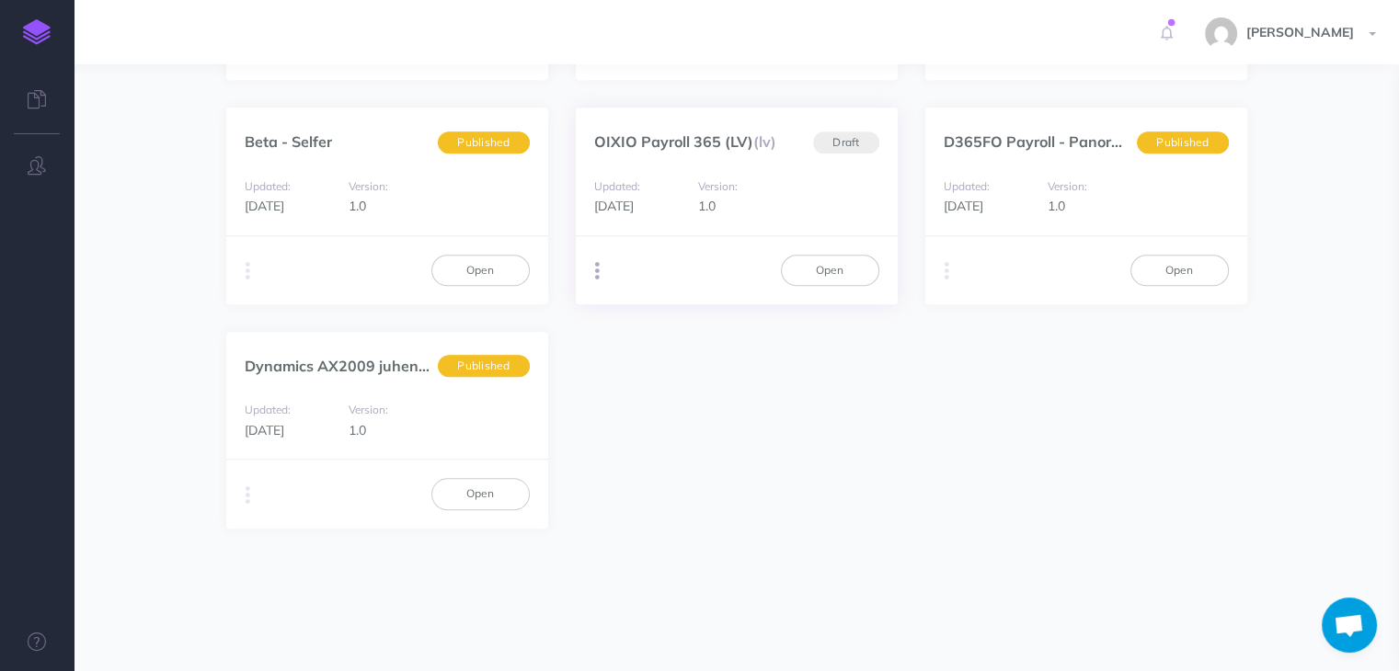
click at [596, 269] on icon "button" at bounding box center [597, 271] width 5 height 26
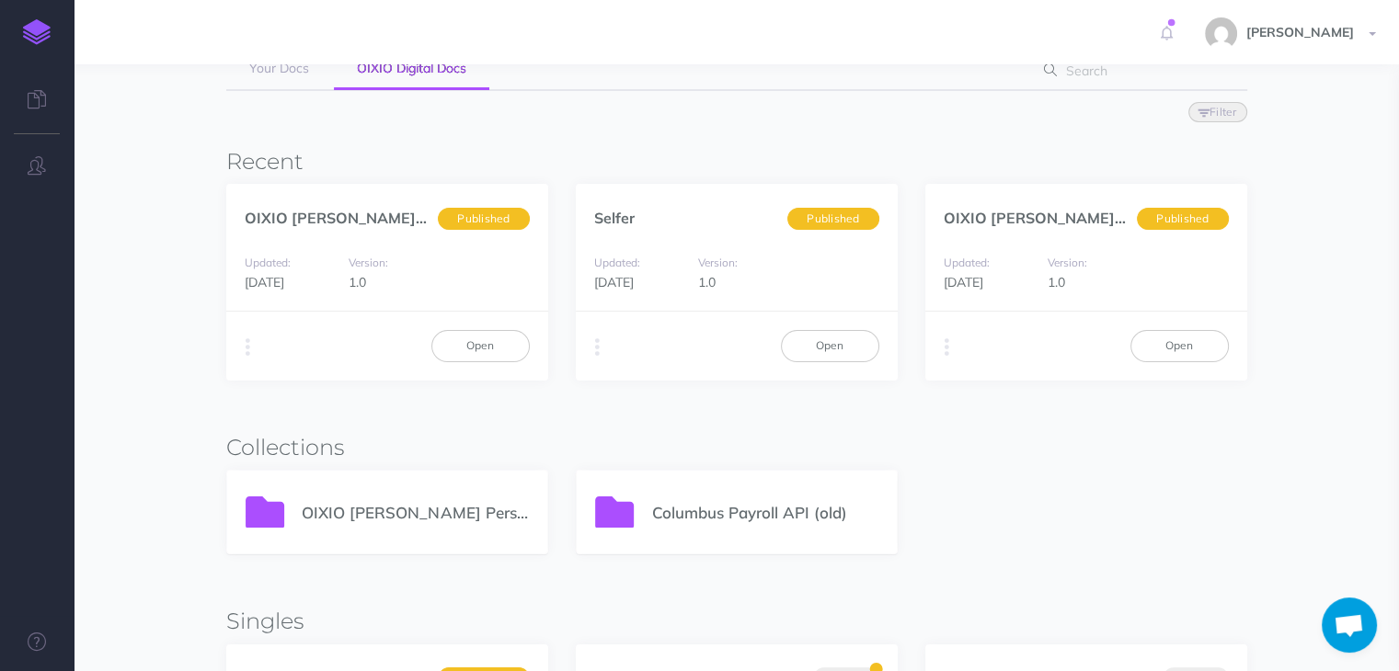
scroll to position [56, 0]
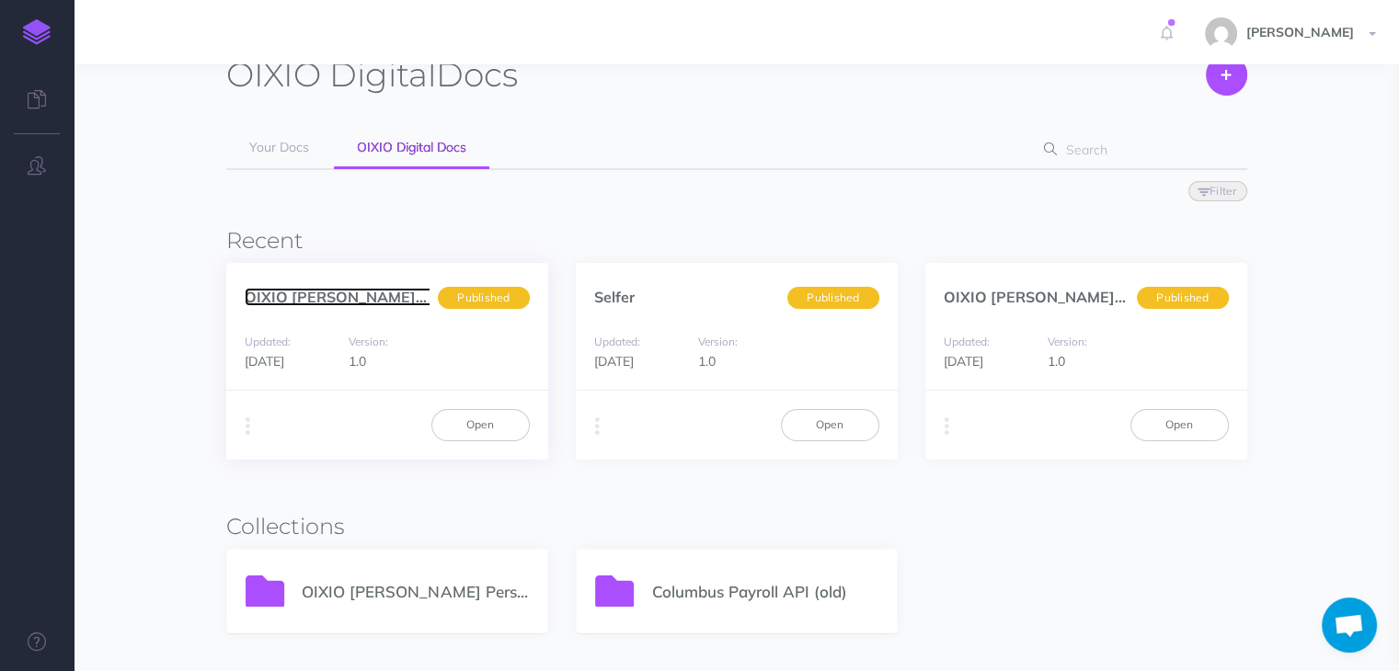
click at [357, 298] on link "OIXIO Palk ja Personal... (et)" at bounding box center [381, 297] width 273 height 18
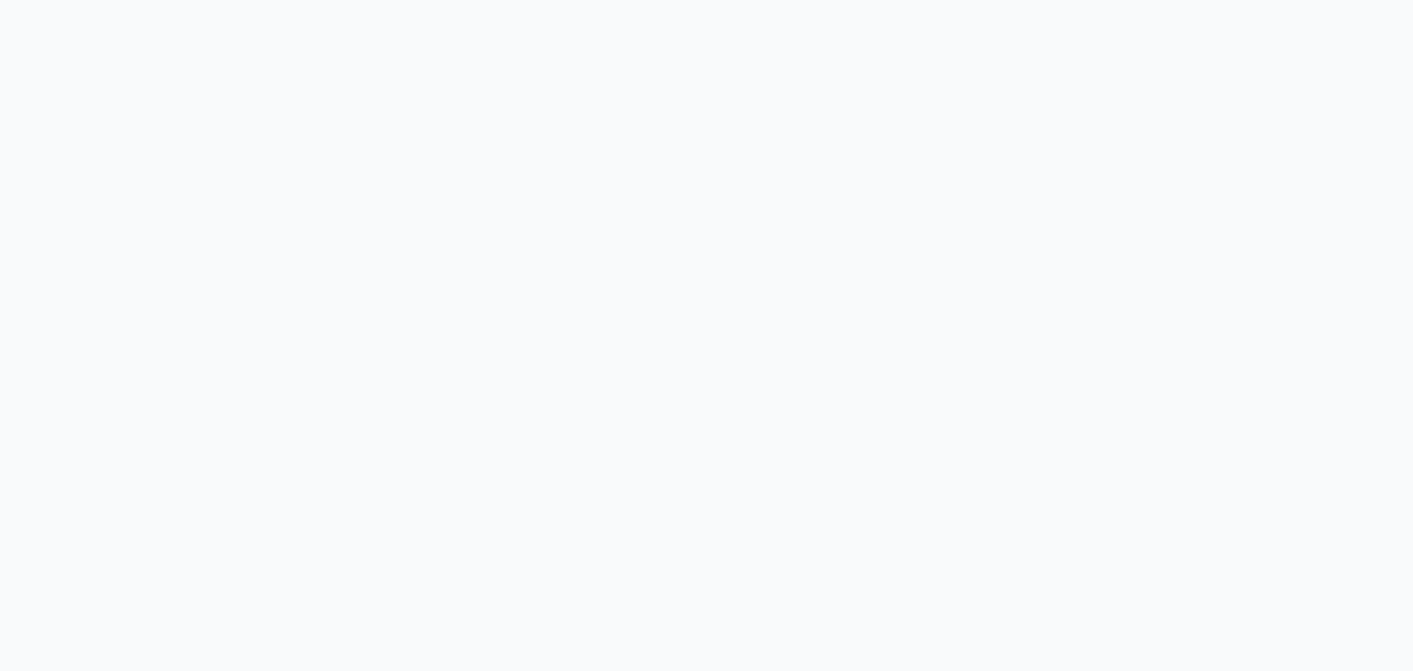
select select "et"
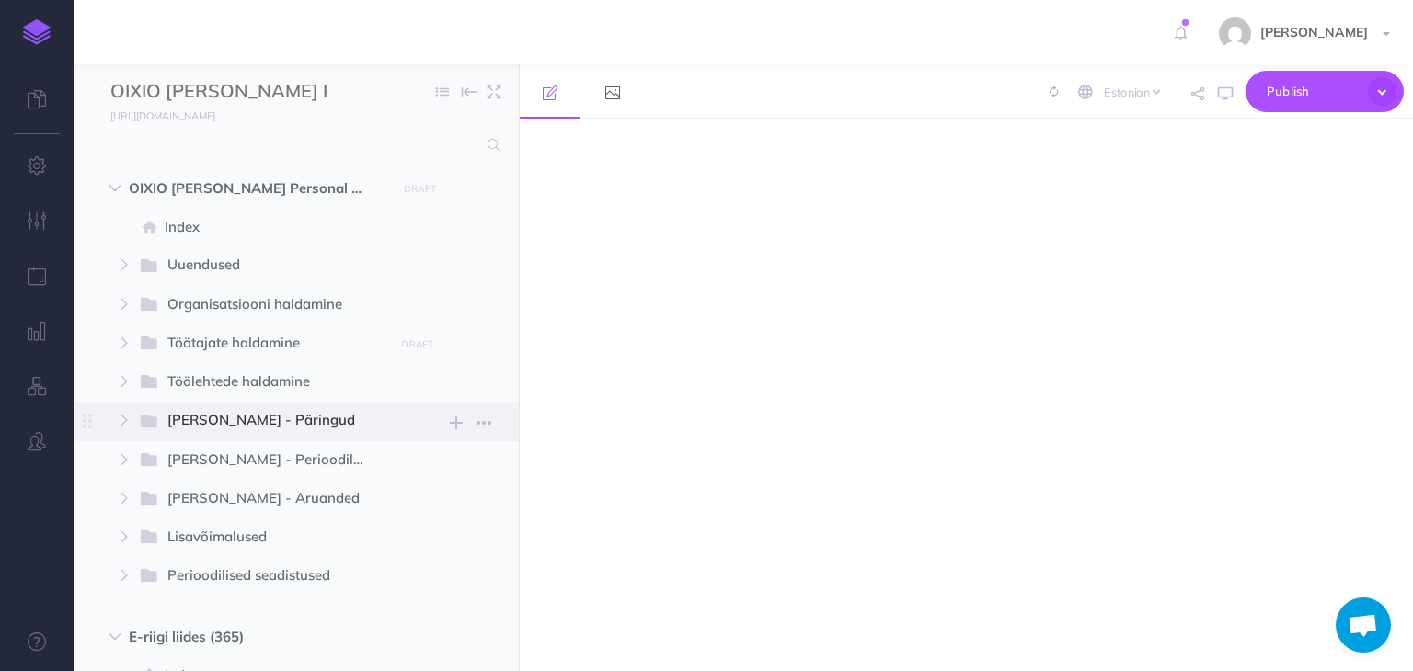
scroll to position [1146, 0]
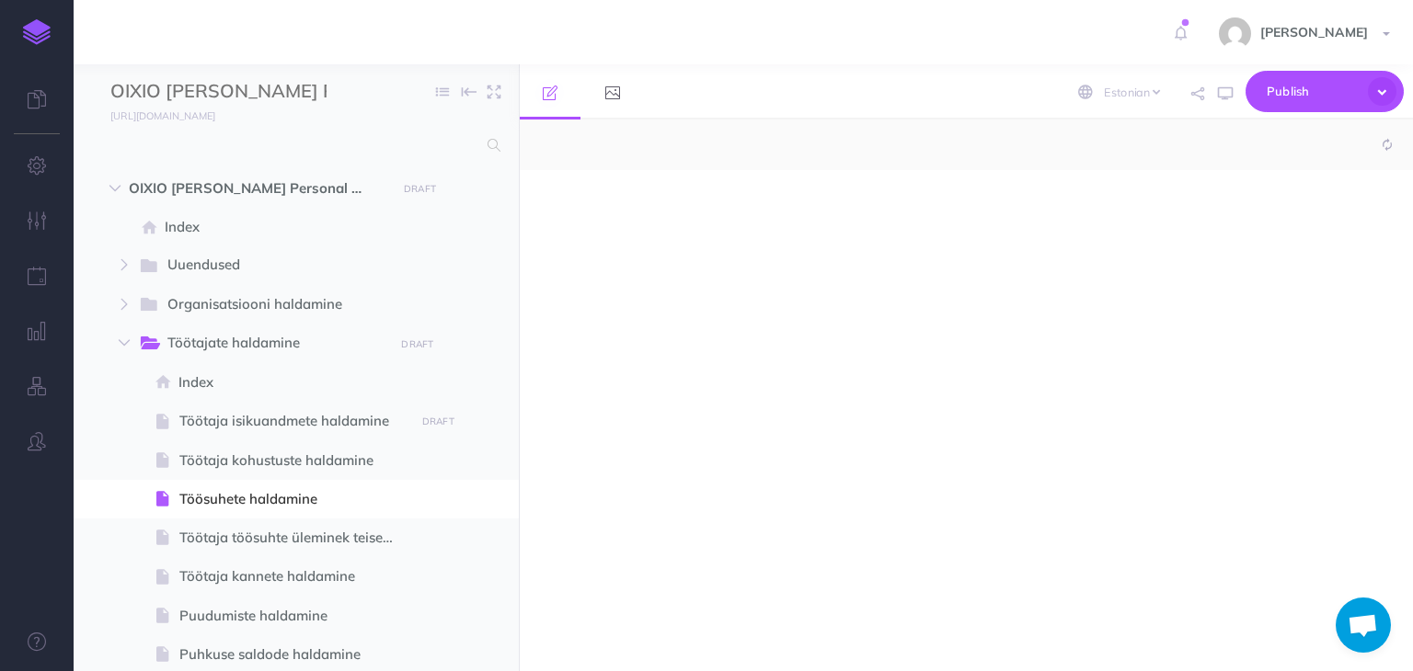
select select "null"
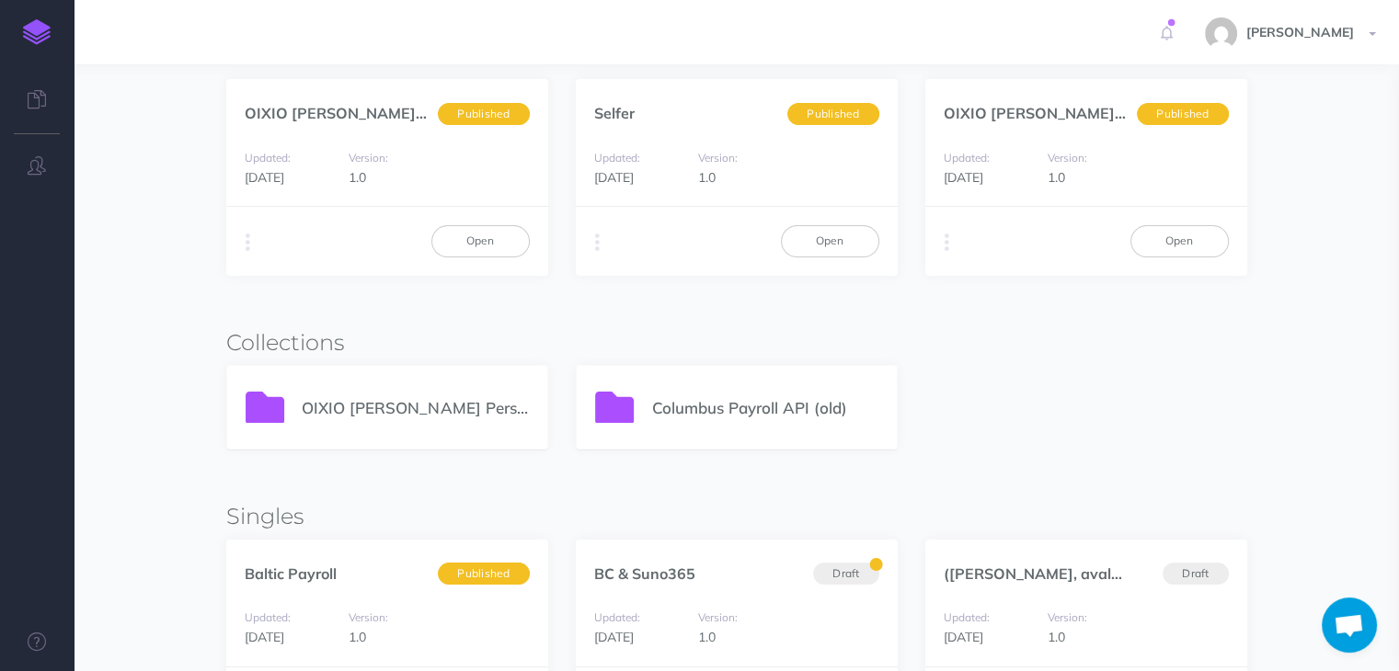
scroll to position [424, 0]
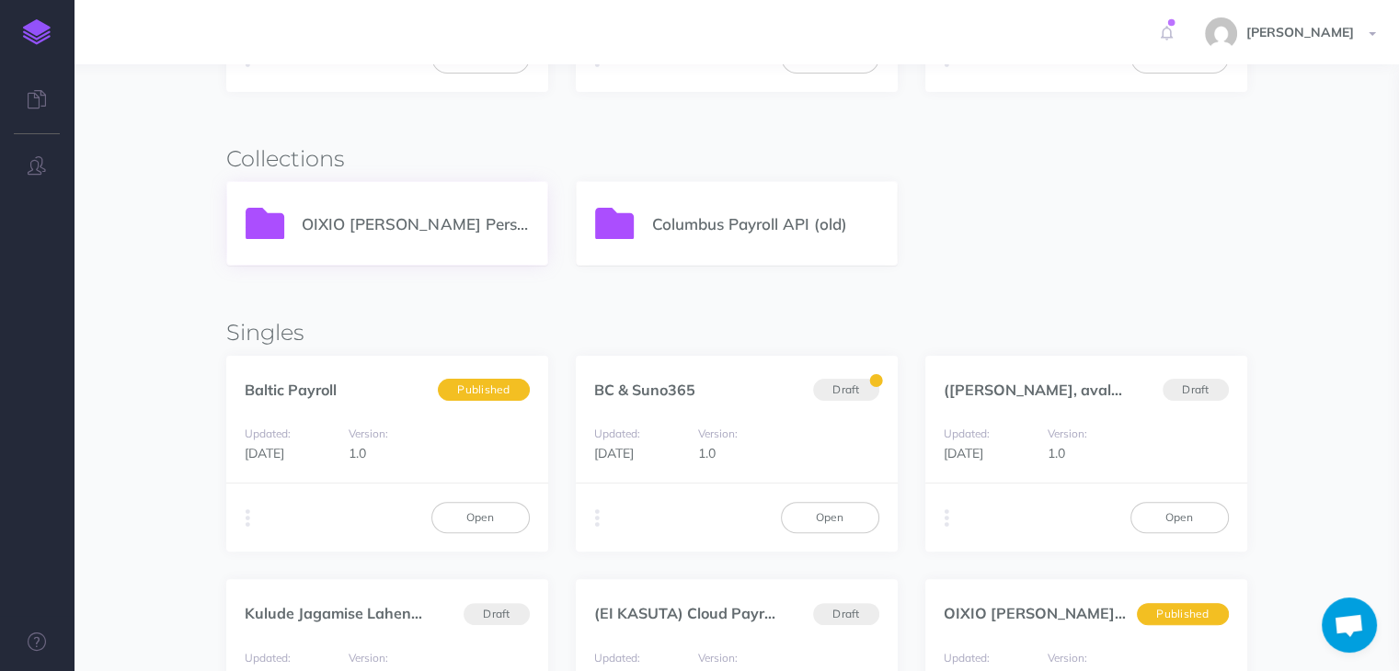
click at [357, 214] on p "OIXIO Palk ja Personal 365" at bounding box center [415, 224] width 226 height 25
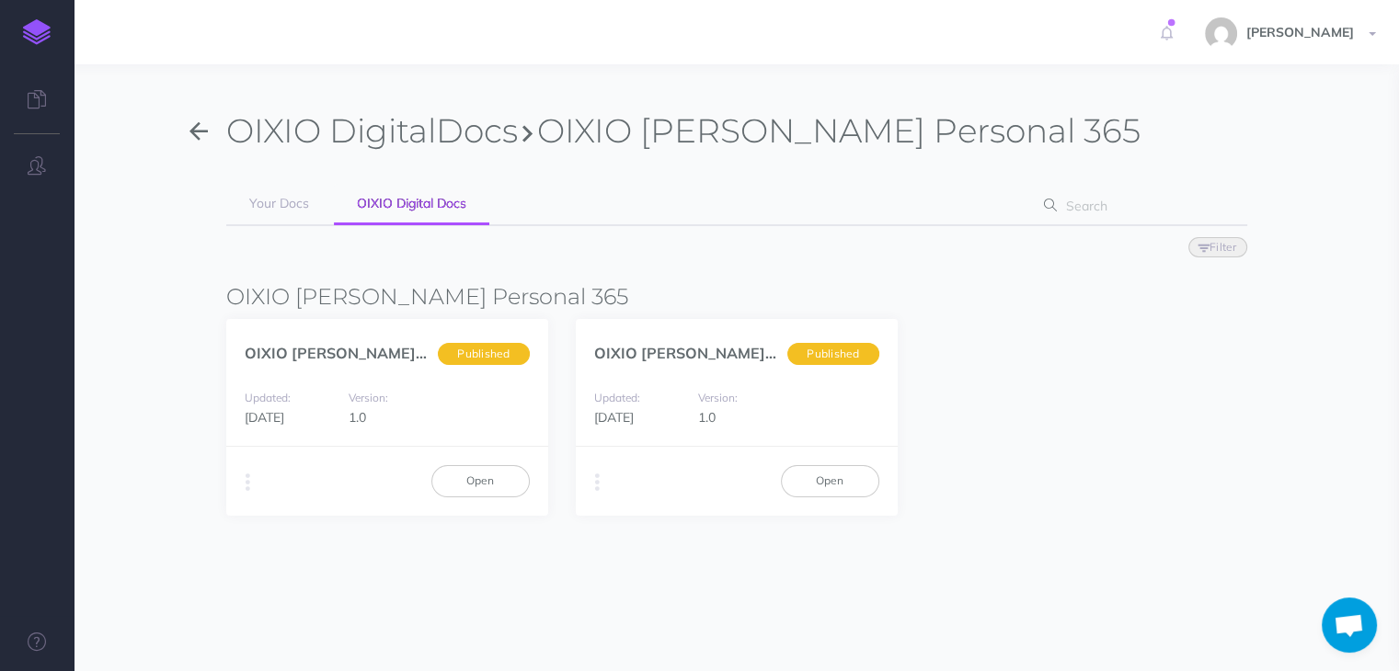
click at [188, 133] on button "button" at bounding box center [198, 131] width 55 height 42
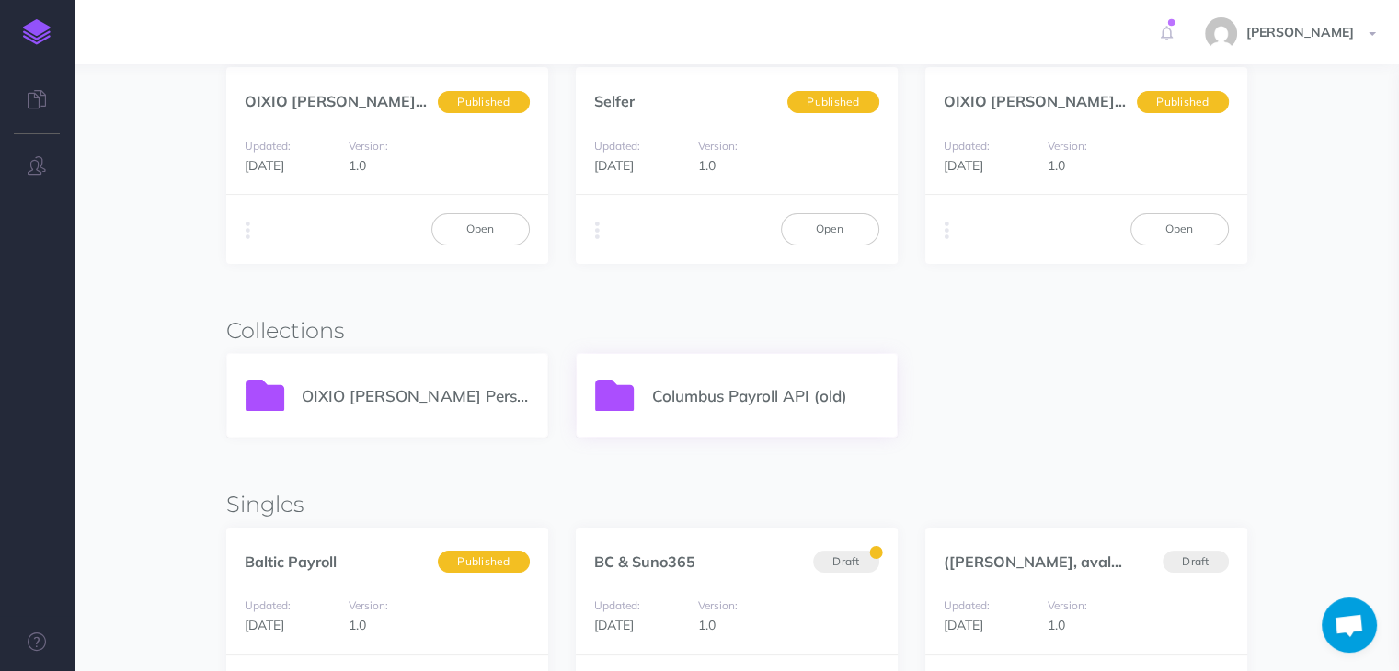
scroll to position [276, 0]
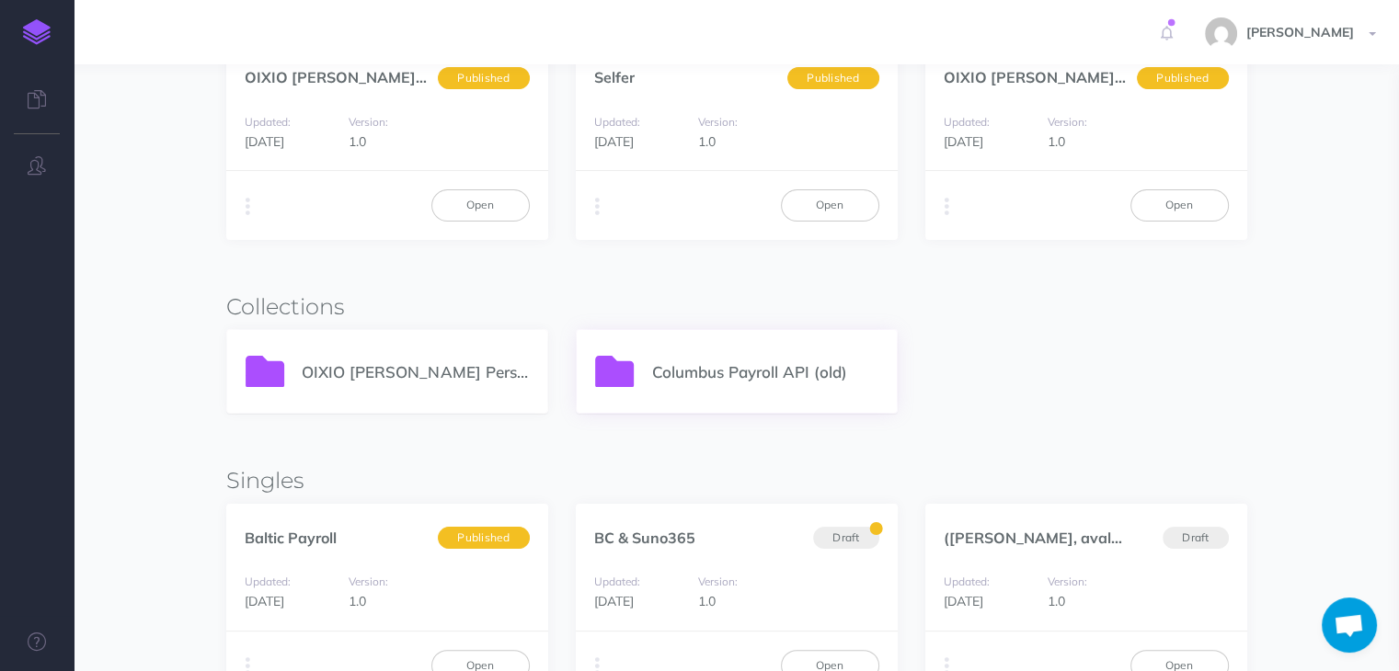
click at [750, 374] on p "Columbus Payroll API (old)" at bounding box center [764, 372] width 226 height 25
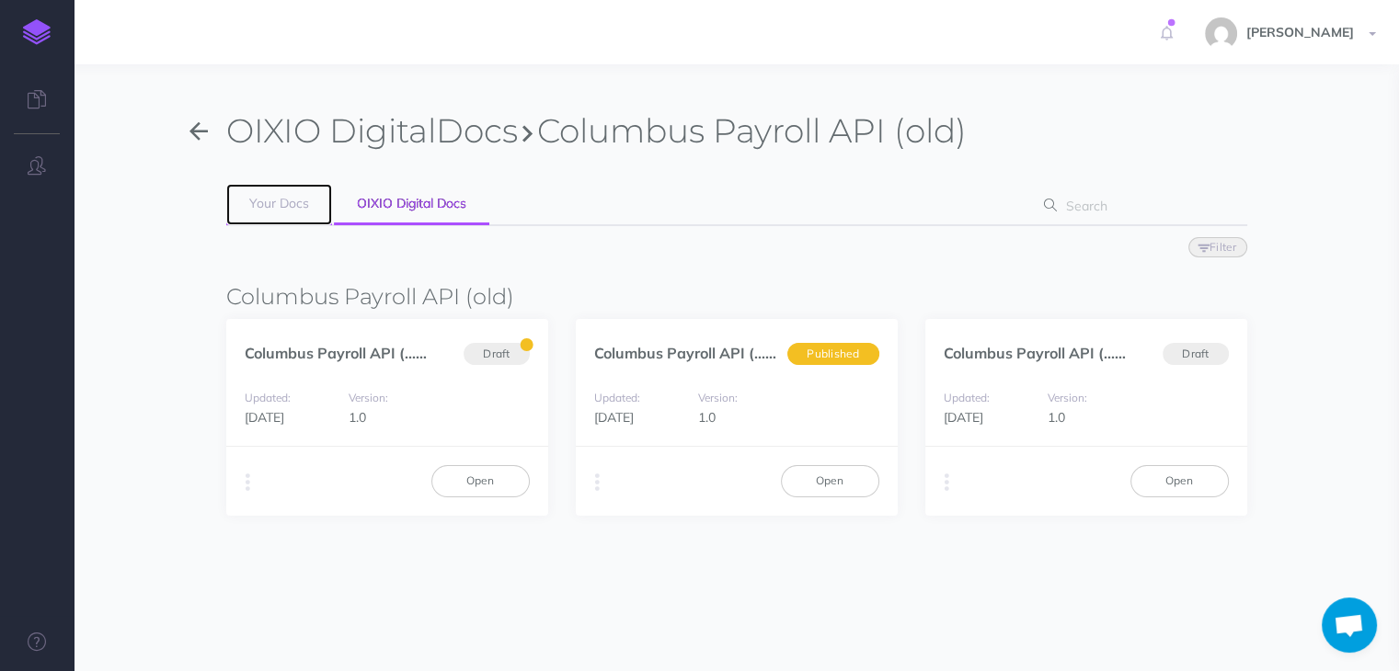
click at [272, 206] on span "Your Docs" at bounding box center [279, 203] width 60 height 17
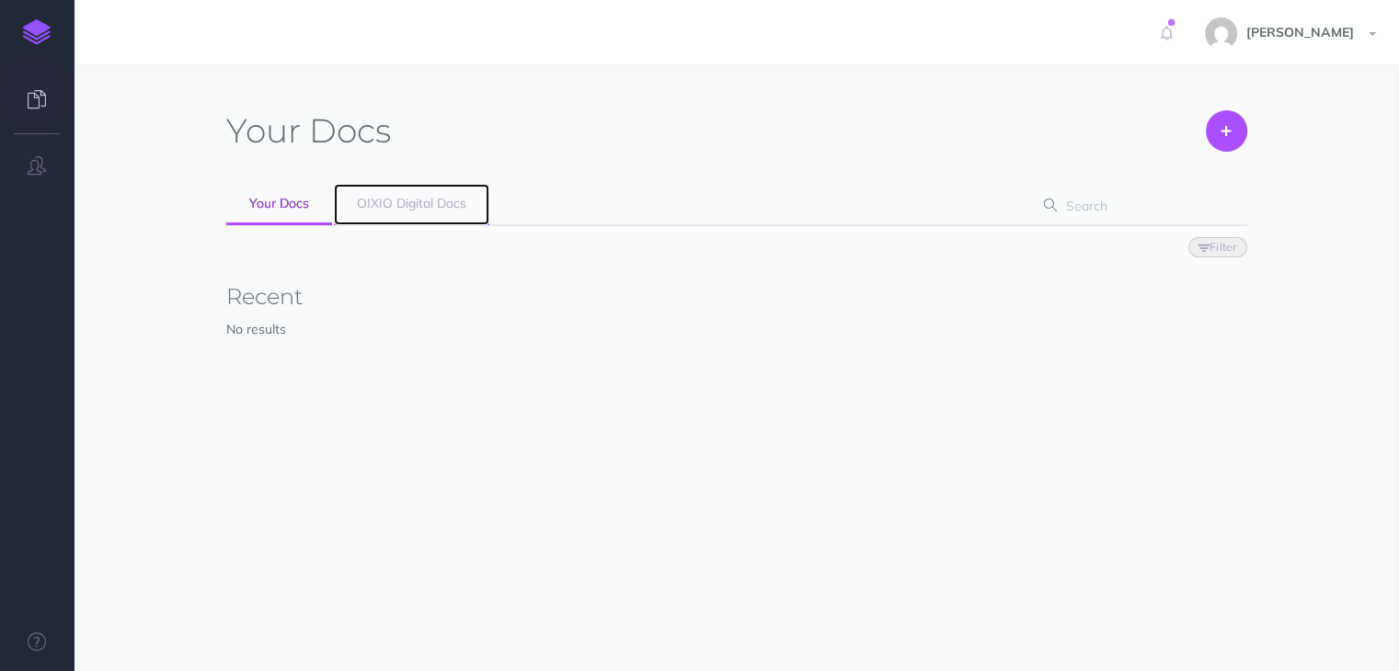
click at [412, 213] on link "OIXIO Digital Docs" at bounding box center [411, 204] width 155 height 41
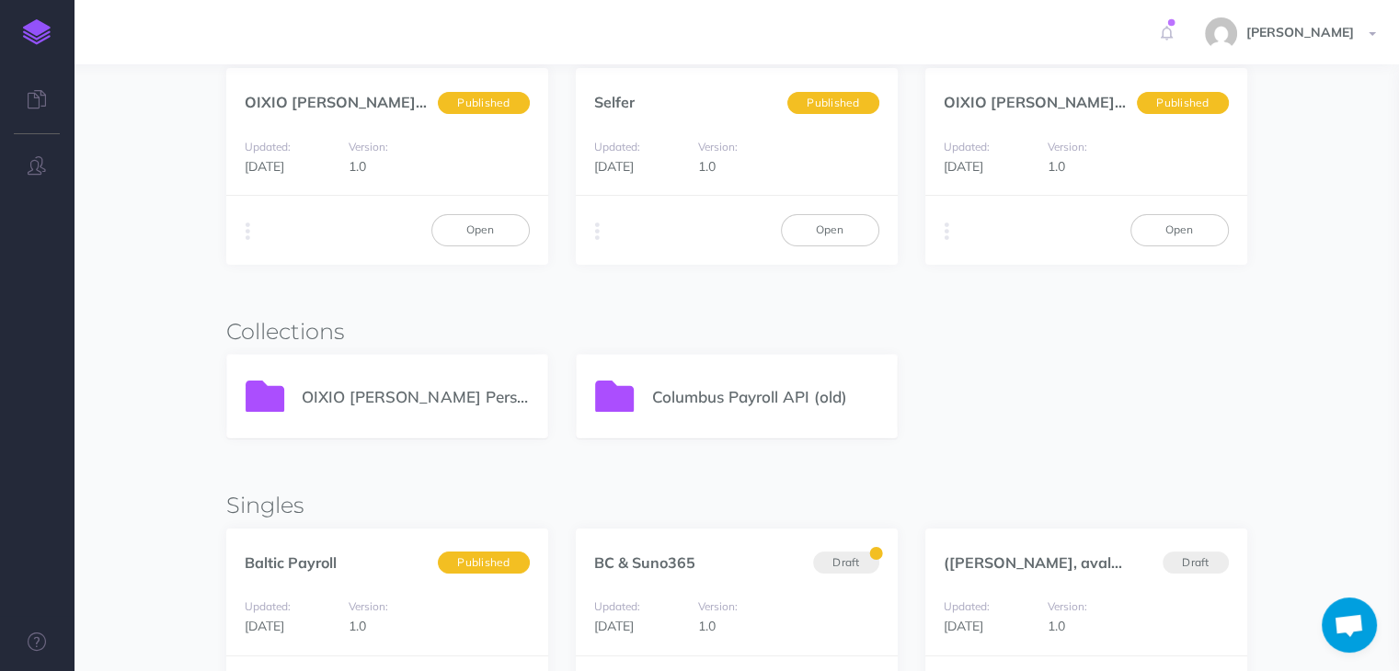
scroll to position [276, 0]
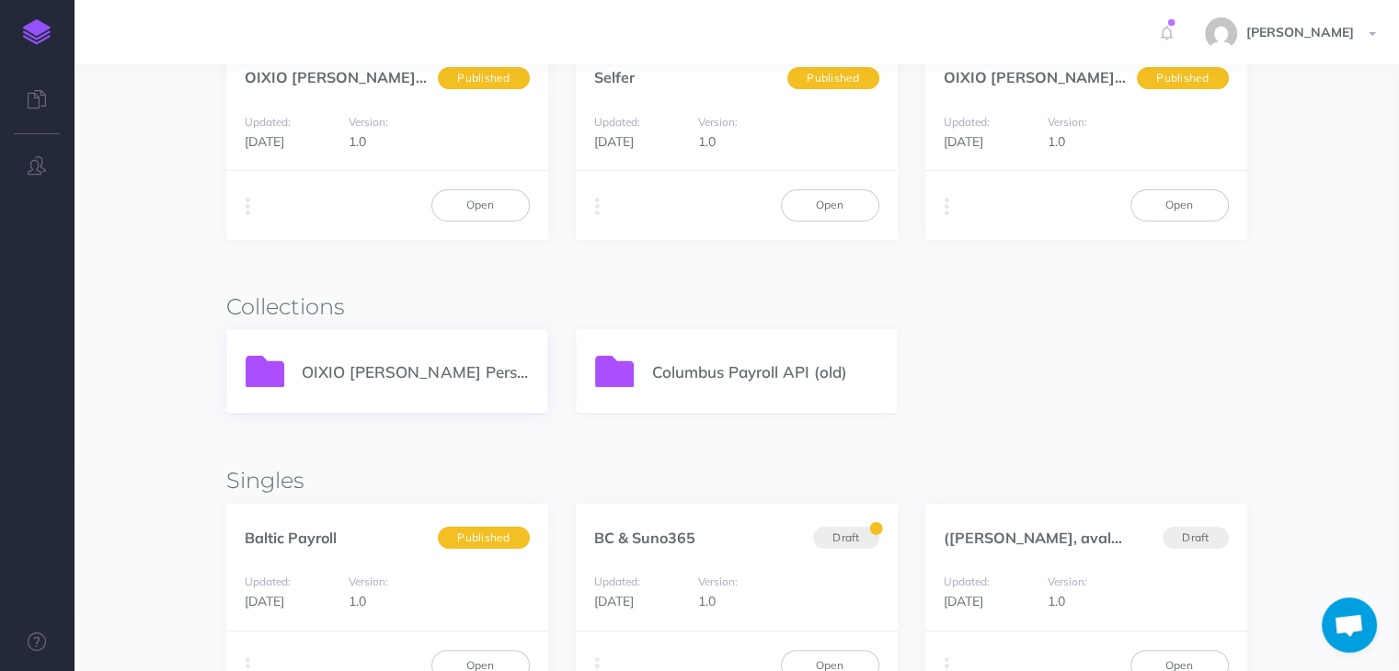
click at [326, 368] on p "OIXIO [PERSON_NAME] Personal 365" at bounding box center [415, 372] width 226 height 25
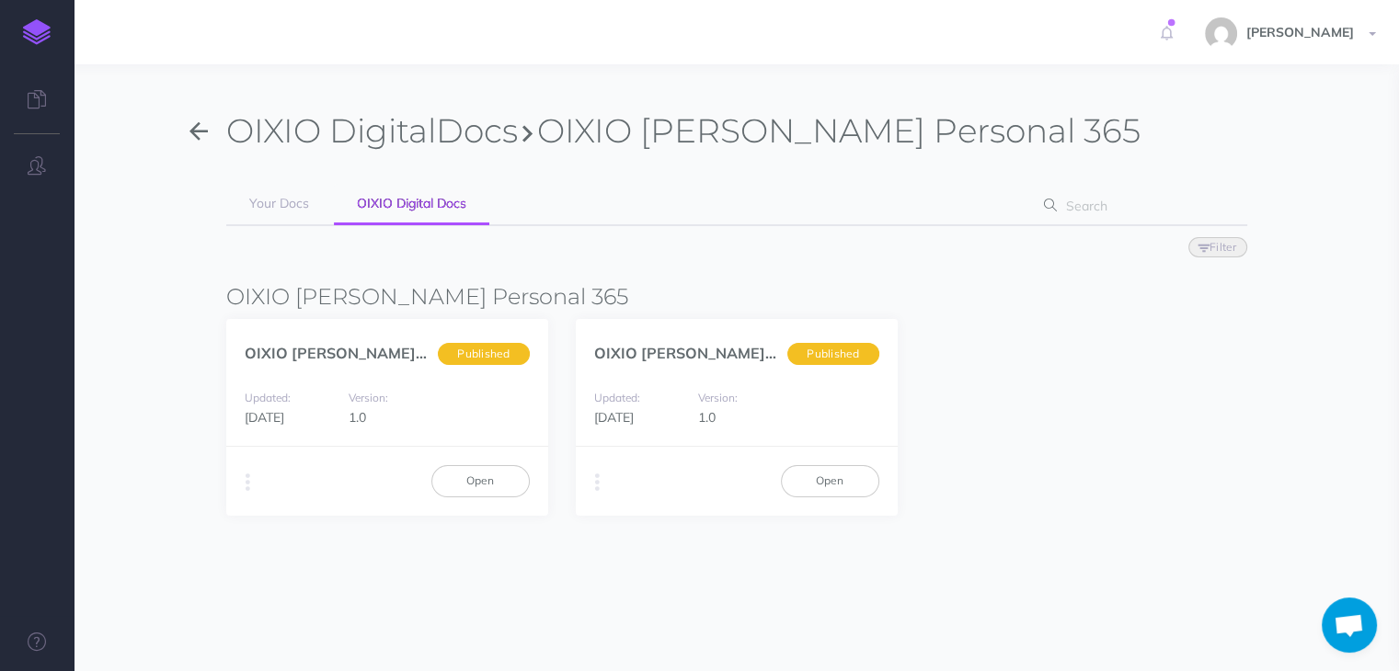
click at [195, 130] on icon "button" at bounding box center [198, 132] width 18 height 28
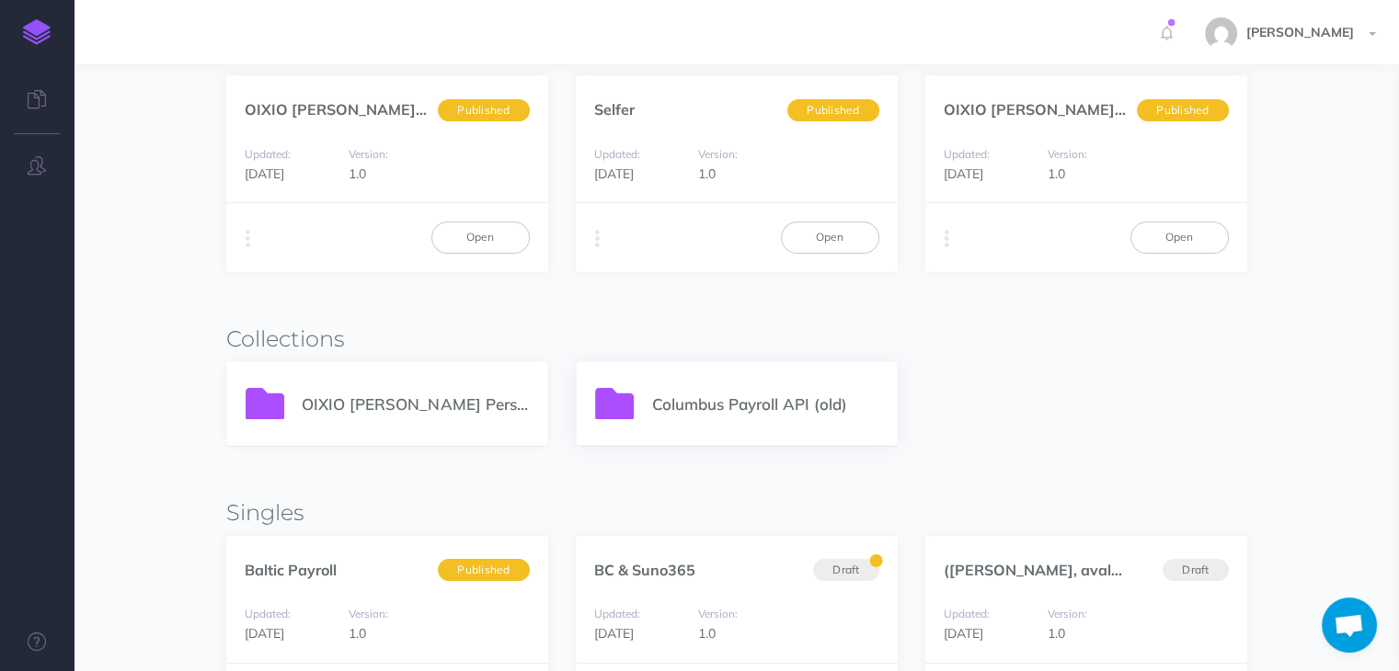
scroll to position [276, 0]
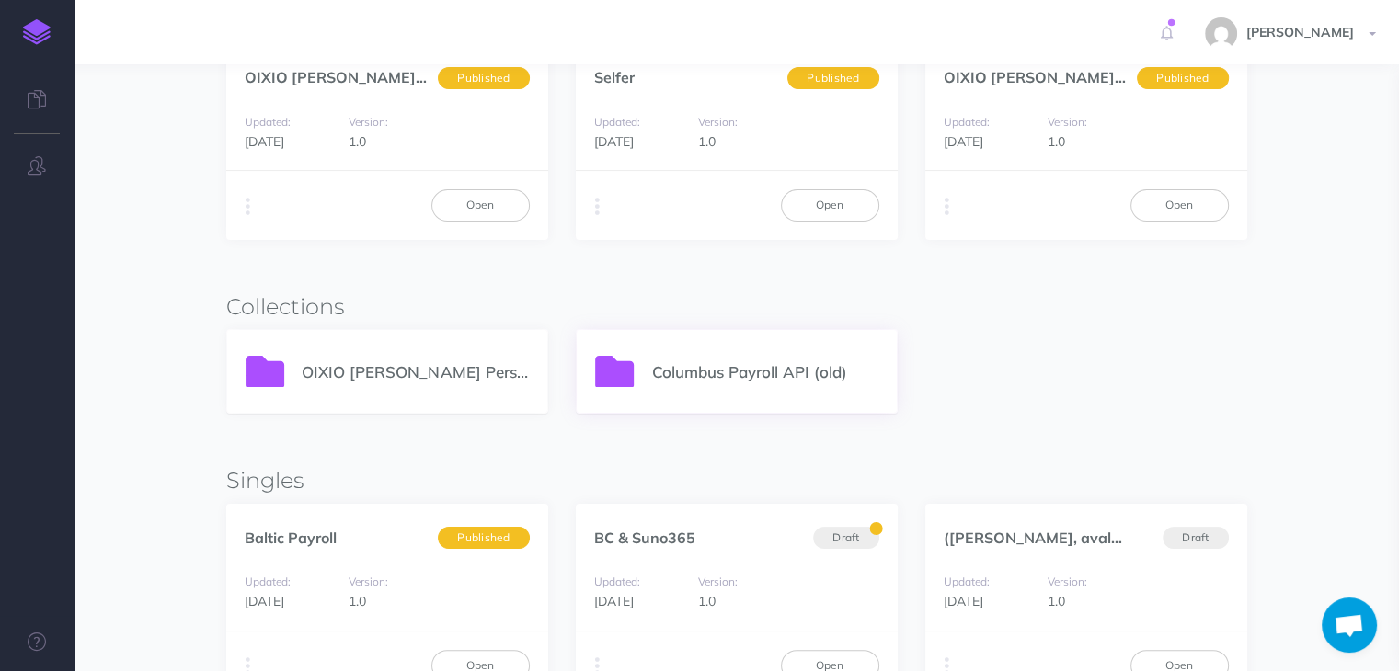
click at [726, 380] on p "Columbus Payroll API (old)" at bounding box center [764, 372] width 226 height 25
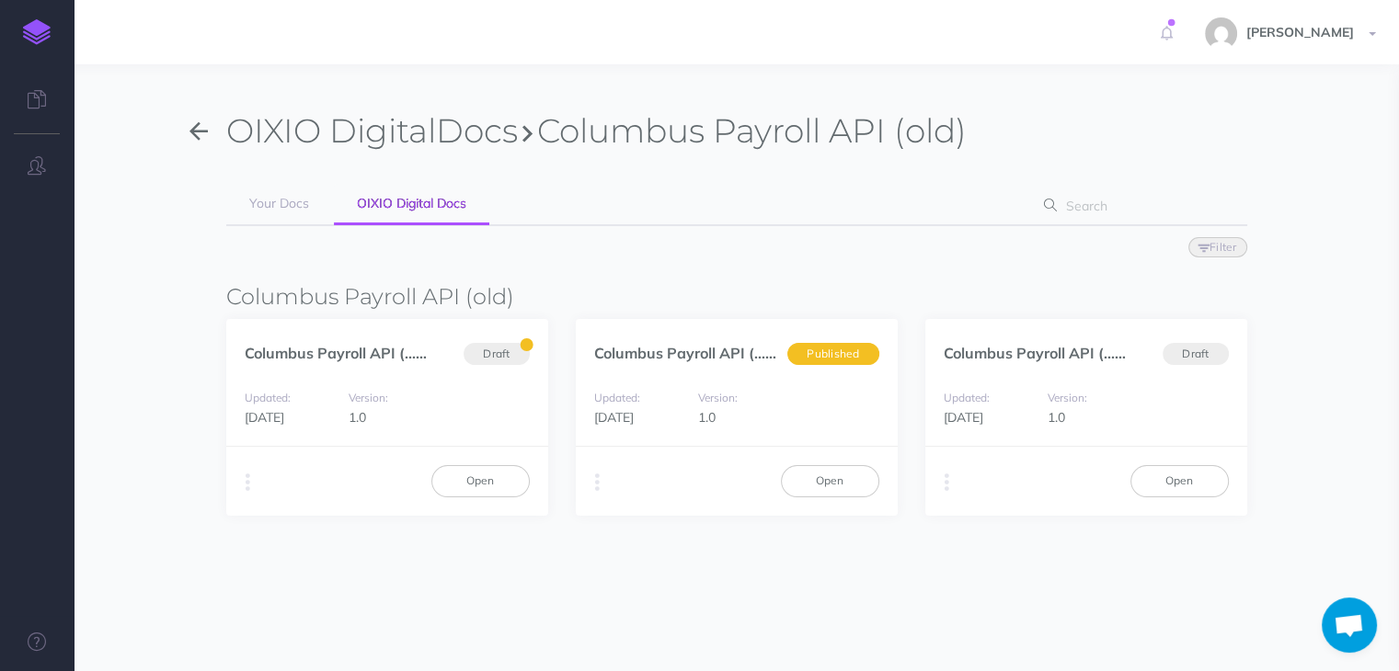
click at [195, 122] on icon "button" at bounding box center [198, 132] width 18 height 28
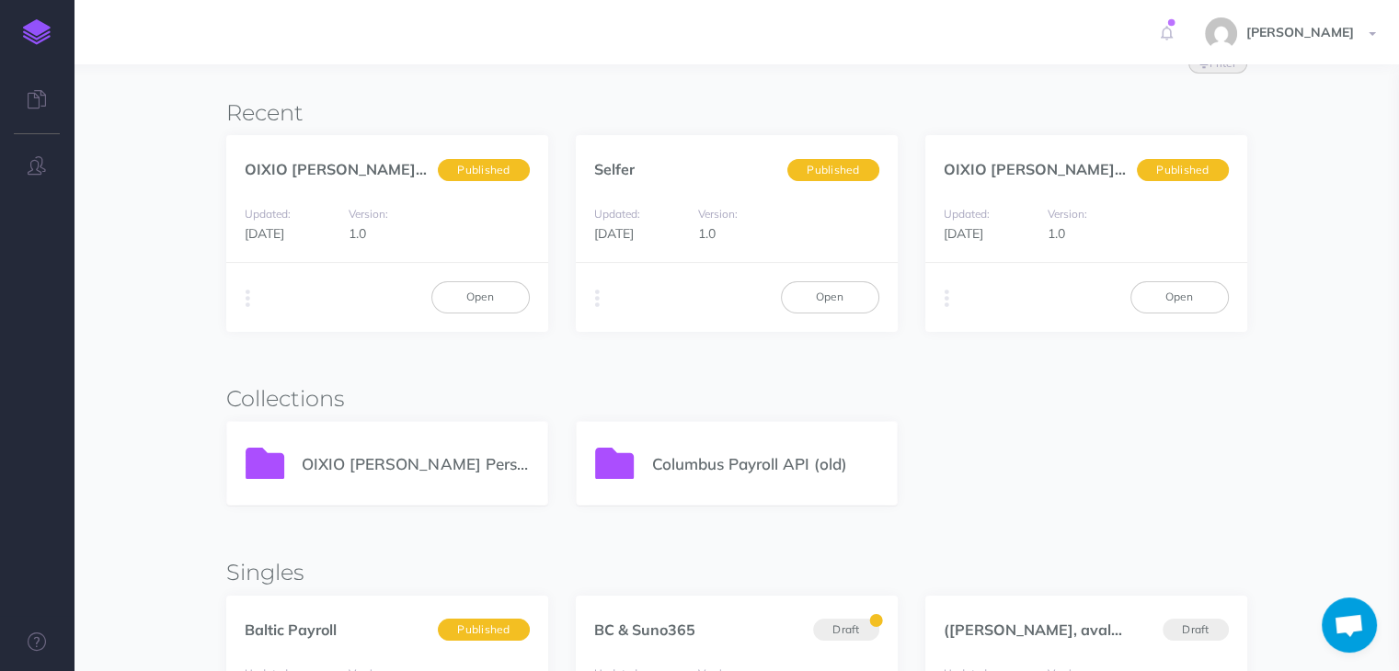
scroll to position [184, 0]
click at [773, 468] on p "Columbus Payroll API (old)" at bounding box center [764, 464] width 226 height 25
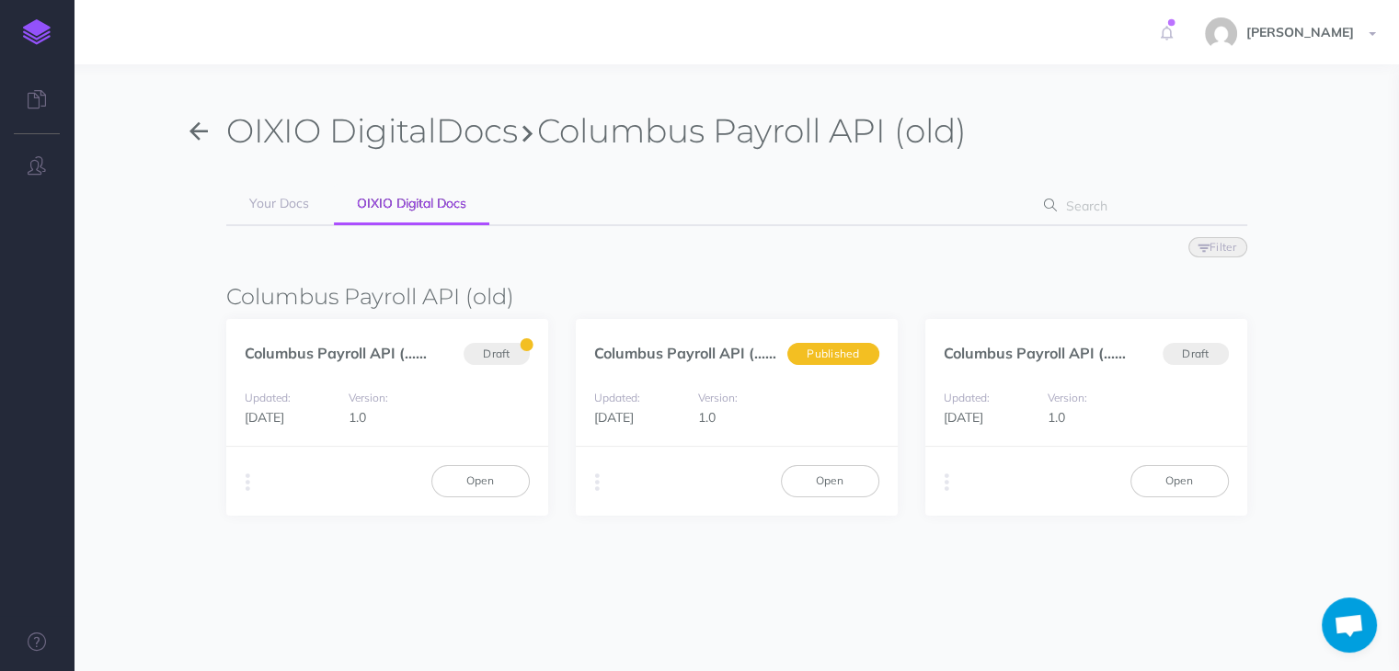
click at [199, 132] on icon "button" at bounding box center [198, 132] width 18 height 28
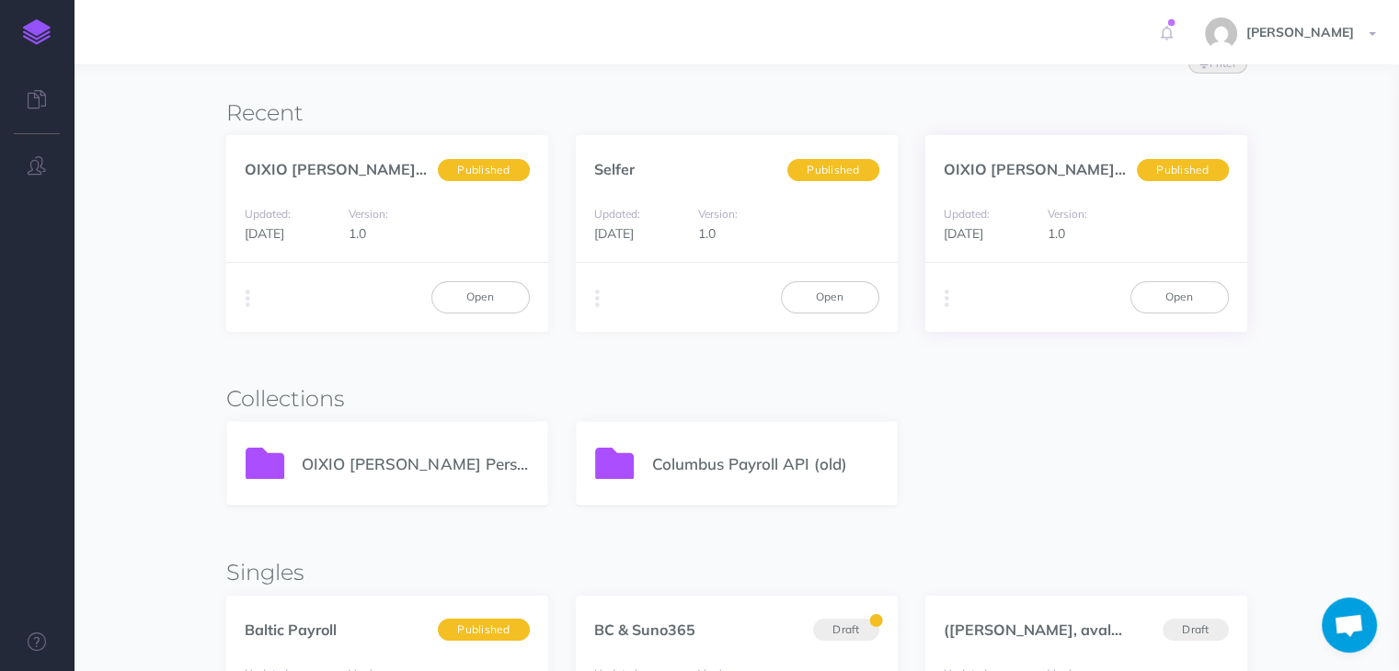
scroll to position [368, 0]
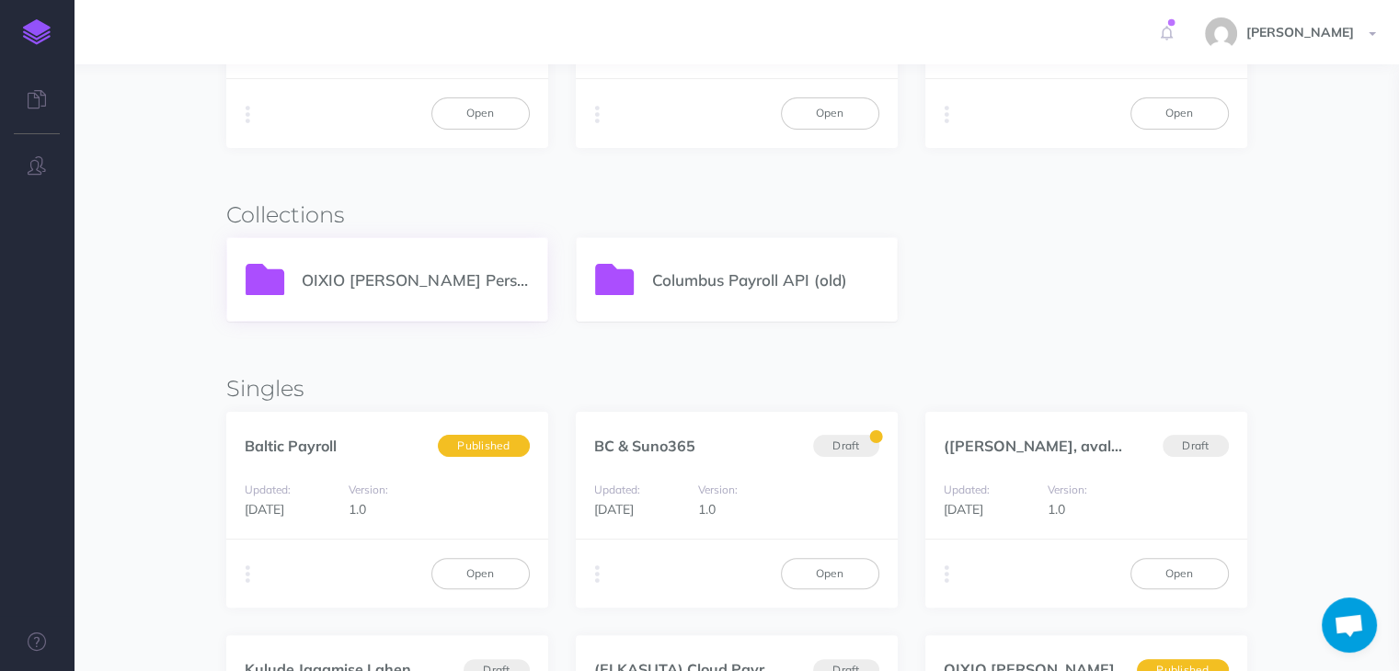
click at [327, 287] on p "OIXIO [PERSON_NAME] Personal 365" at bounding box center [415, 280] width 226 height 25
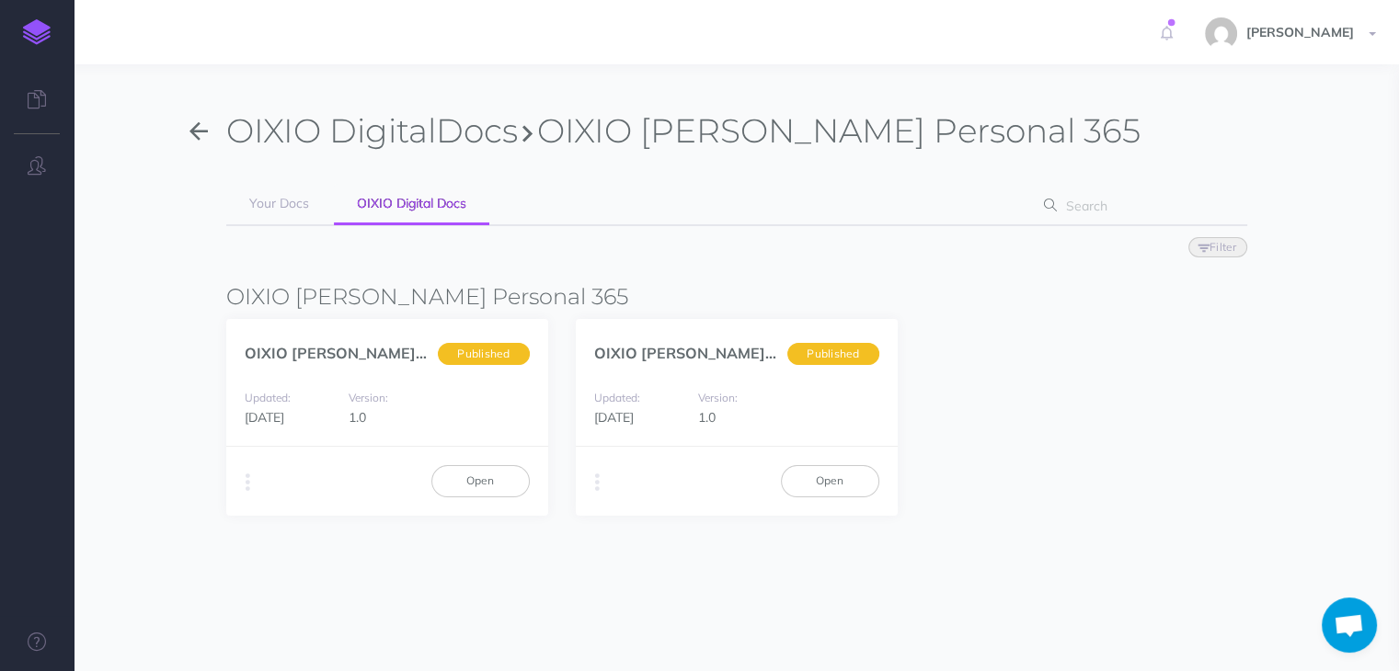
click at [206, 132] on icon "button" at bounding box center [198, 132] width 18 height 28
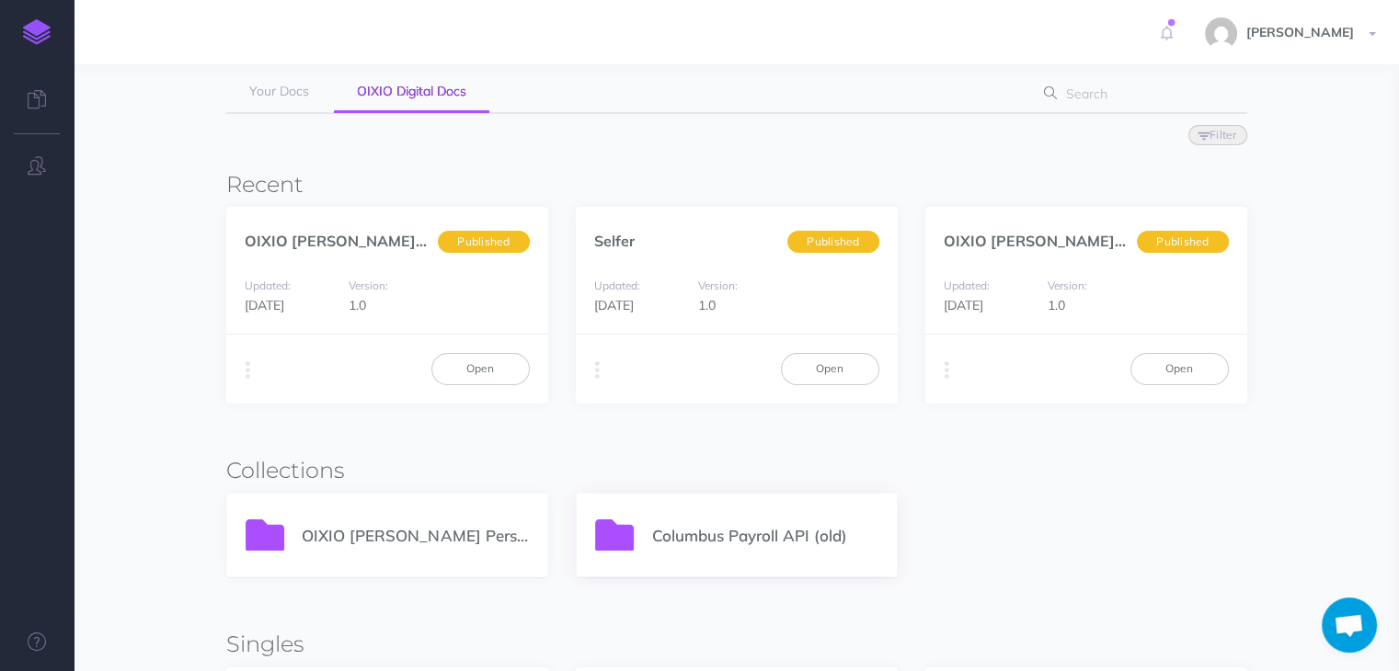
scroll to position [276, 0]
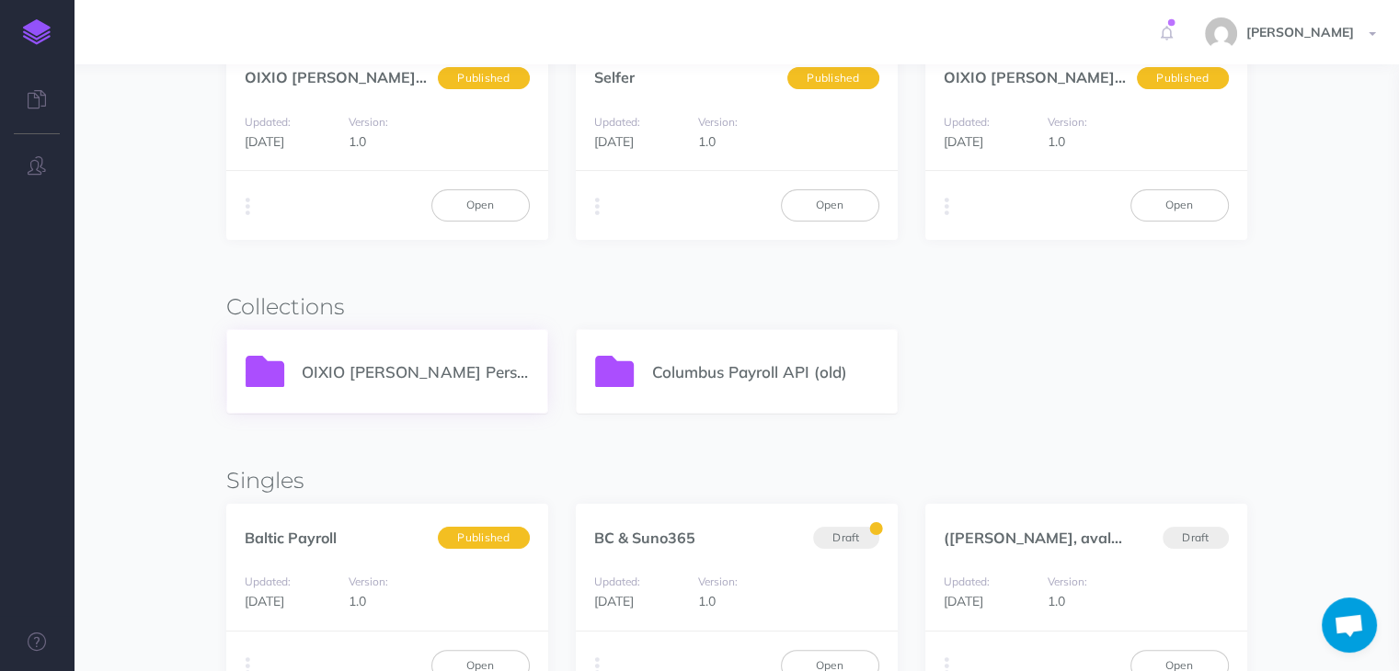
click at [427, 372] on p "OIXIO [PERSON_NAME] Personal 365" at bounding box center [415, 372] width 226 height 25
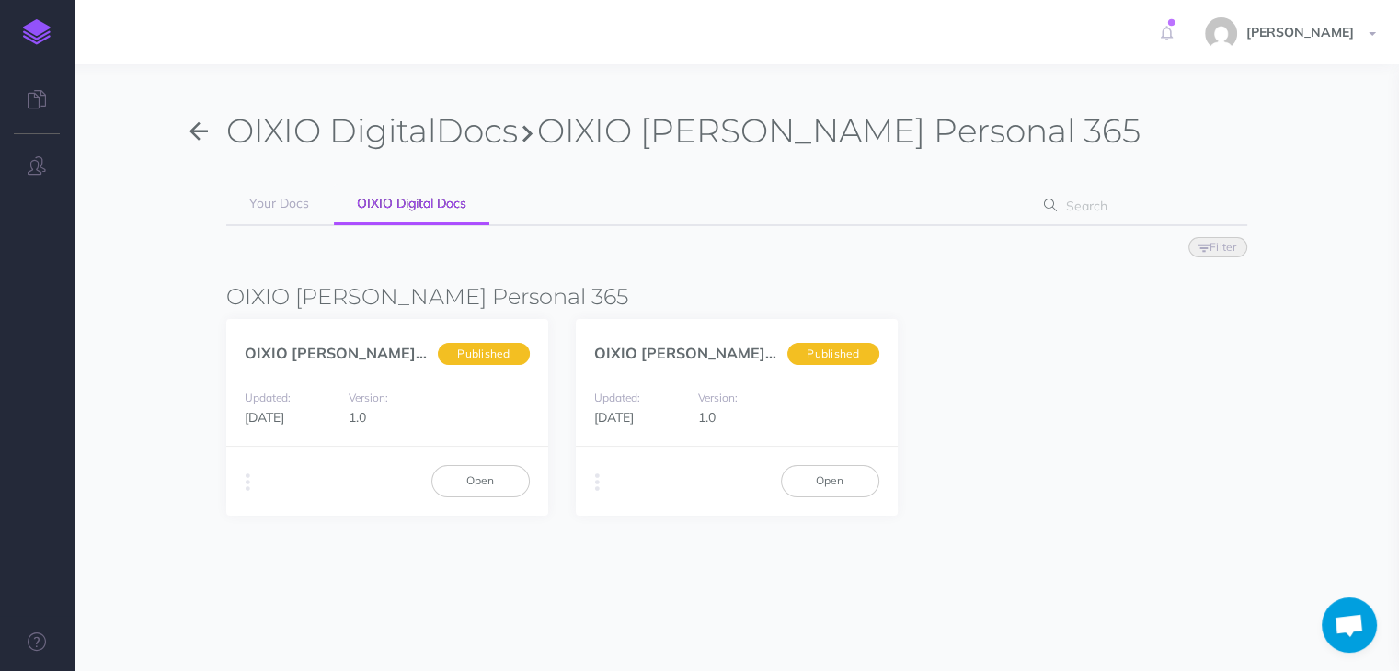
click at [185, 130] on button "button" at bounding box center [198, 131] width 55 height 42
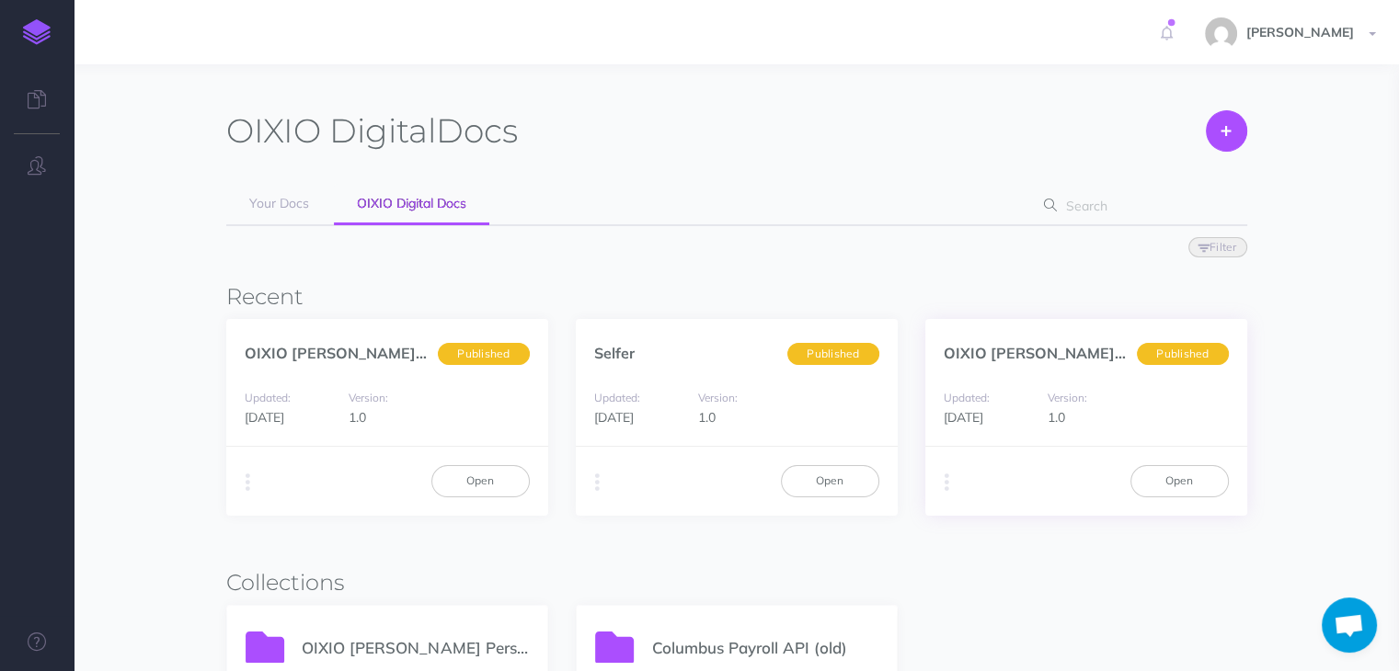
scroll to position [276, 0]
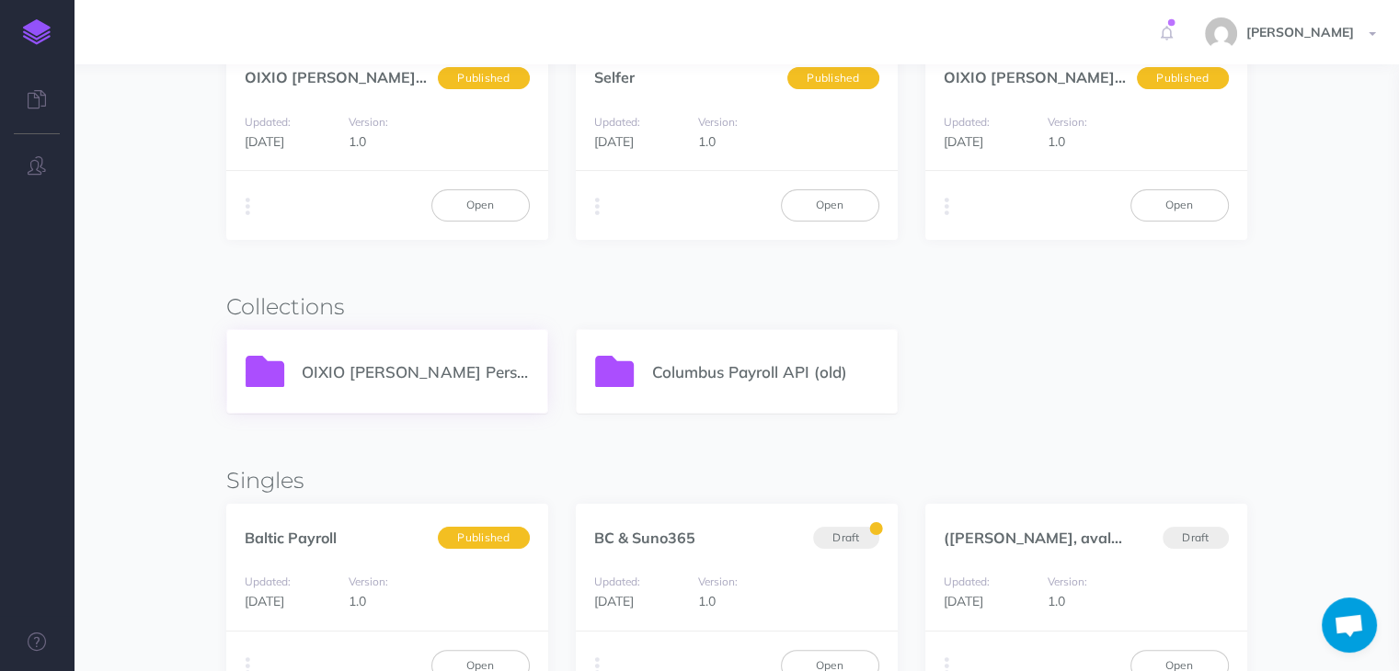
click at [412, 372] on p "OIXIO [PERSON_NAME] Personal 365" at bounding box center [415, 372] width 226 height 25
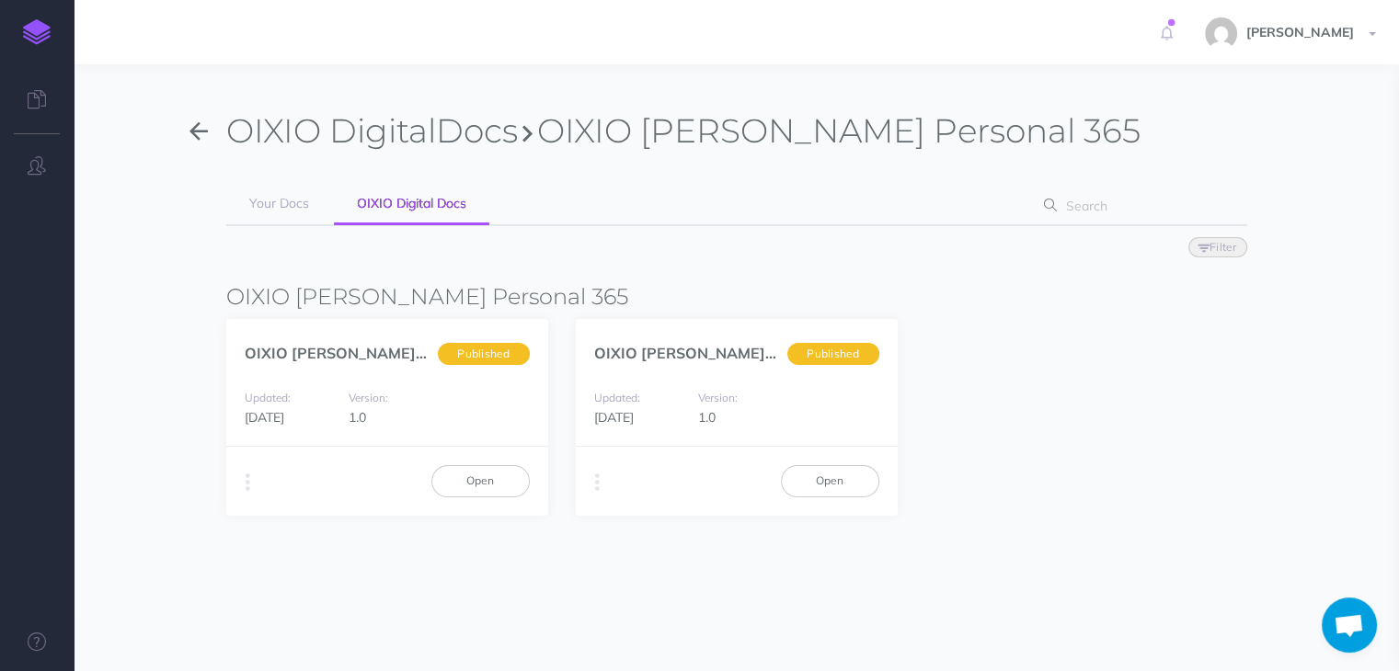
click at [203, 126] on icon "button" at bounding box center [198, 132] width 18 height 28
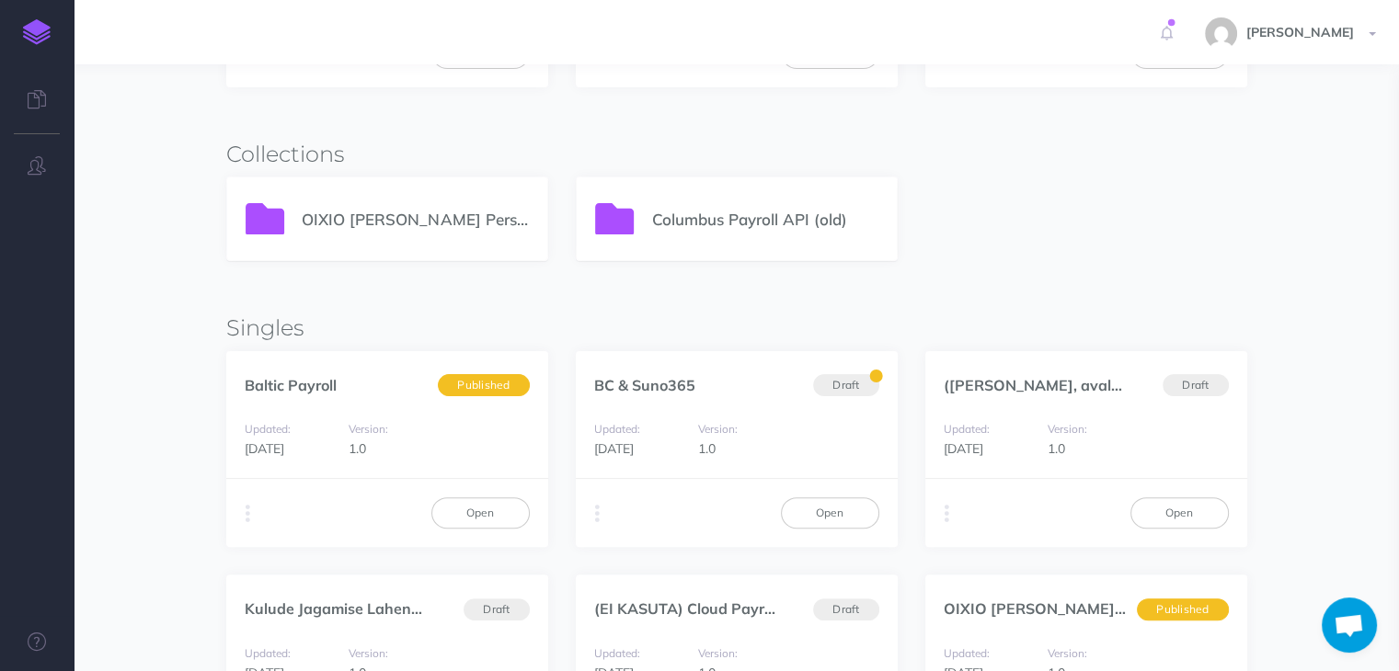
scroll to position [460, 0]
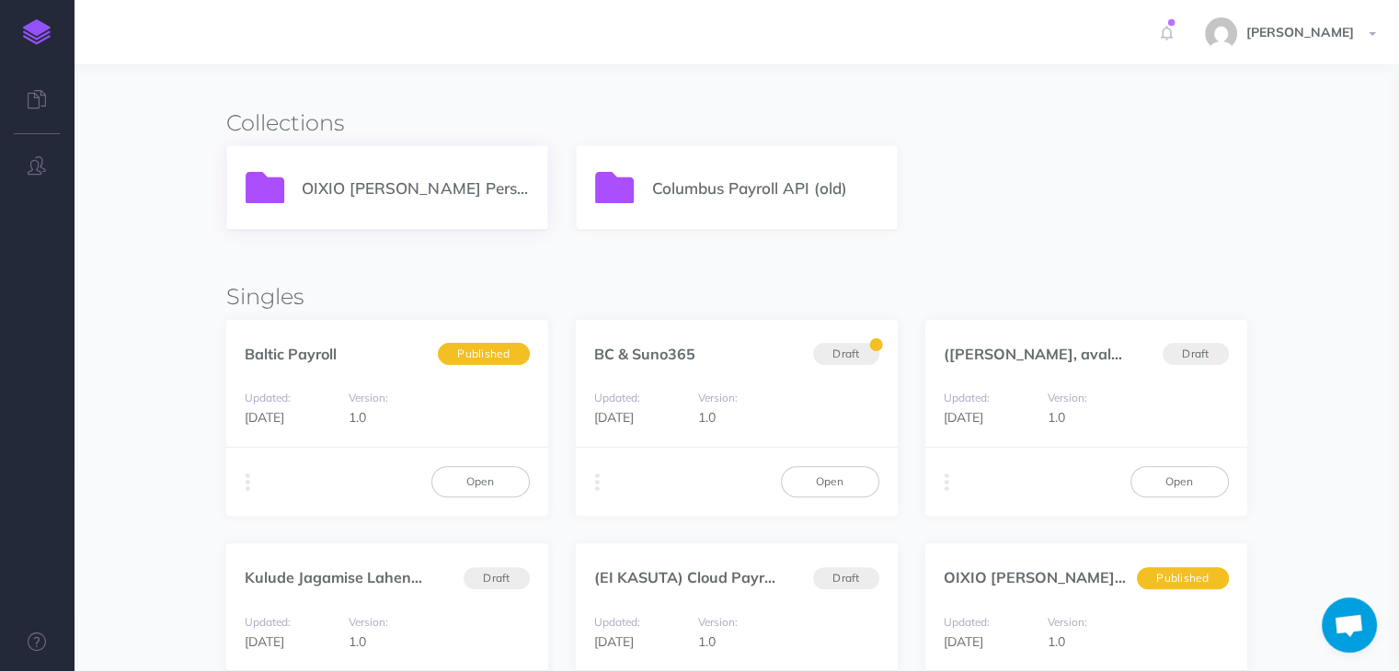
click at [407, 183] on p "OIXIO [PERSON_NAME] Personal 365" at bounding box center [415, 188] width 226 height 25
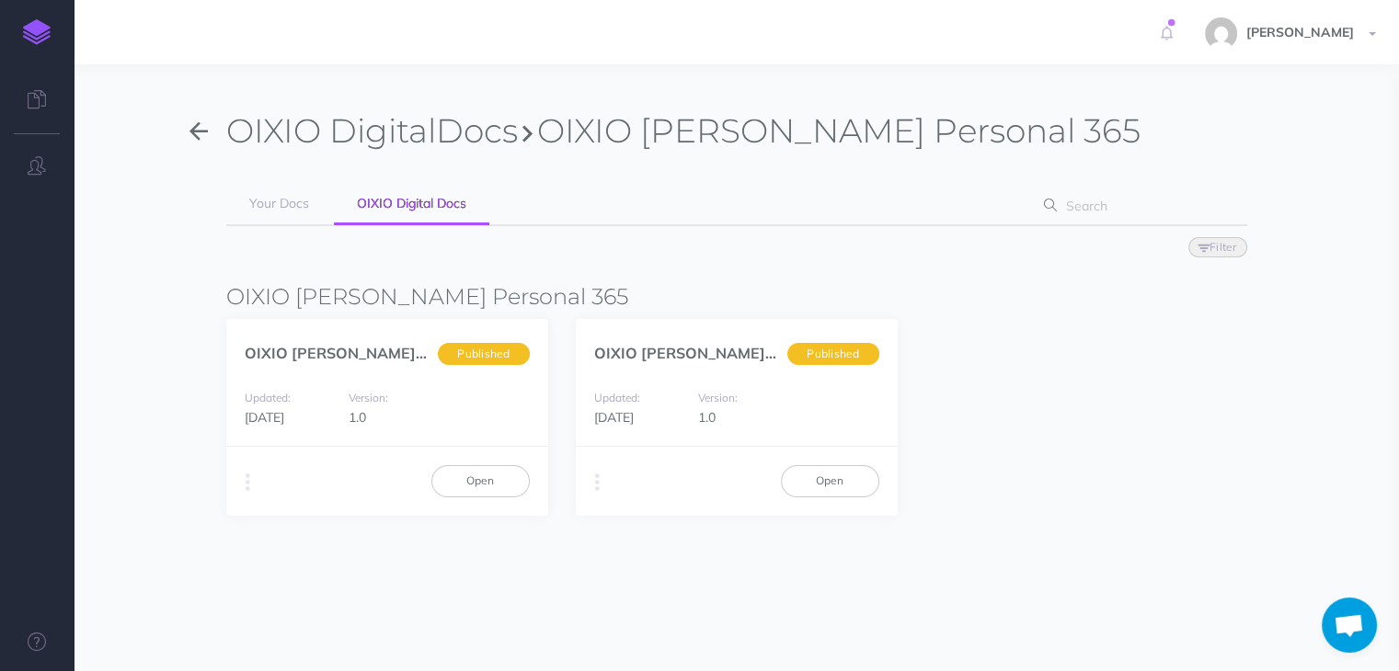
click at [199, 134] on icon "button" at bounding box center [198, 132] width 18 height 28
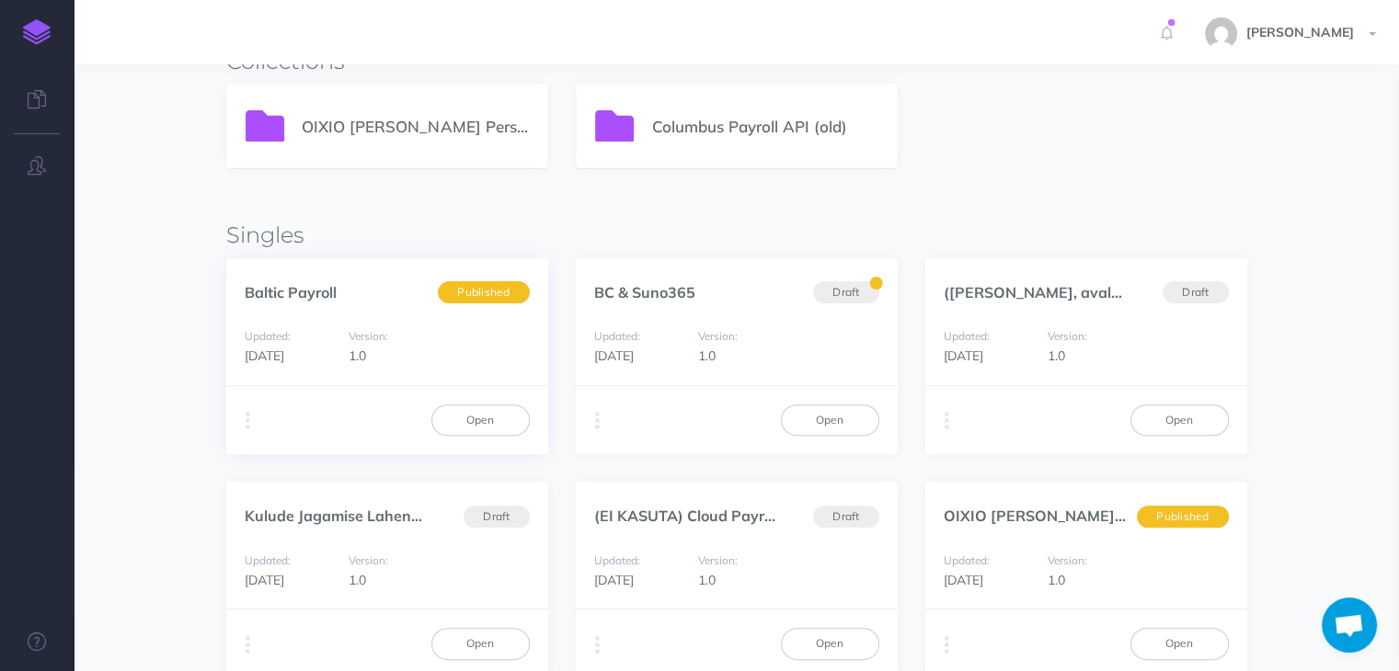
scroll to position [424, 0]
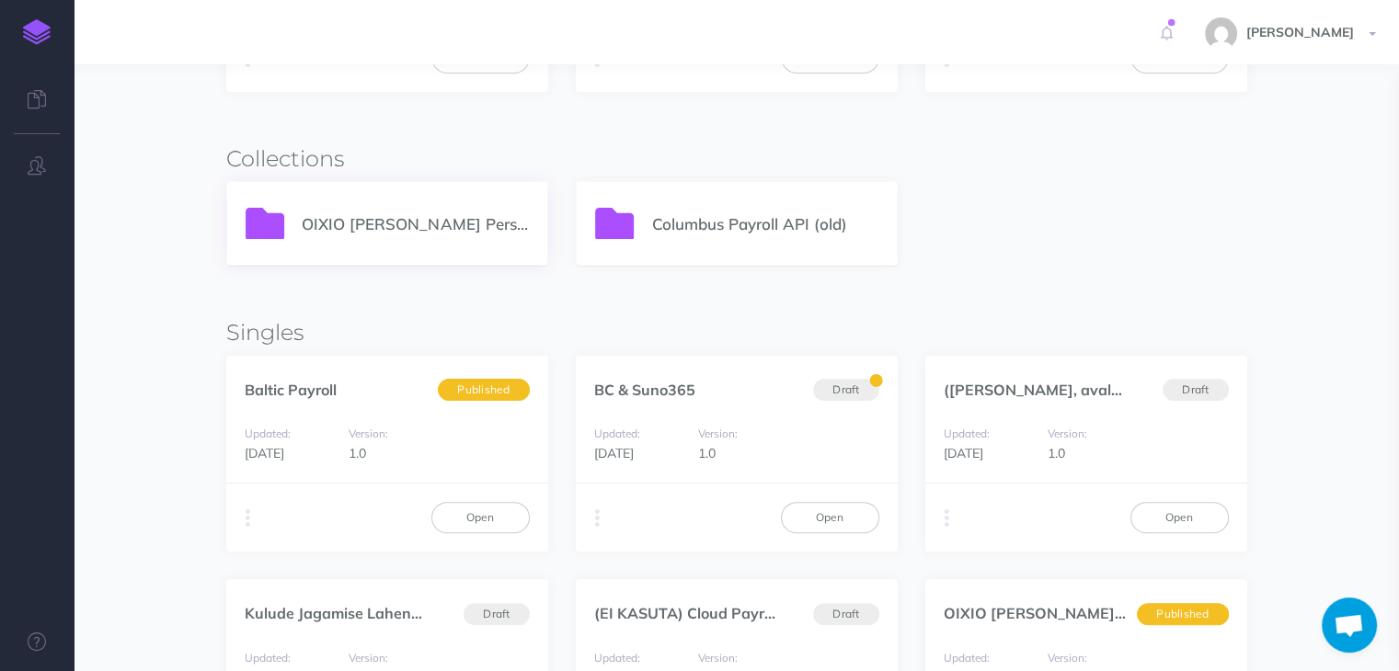
click at [358, 223] on p "OIXIO [PERSON_NAME] Personal 365" at bounding box center [415, 224] width 226 height 25
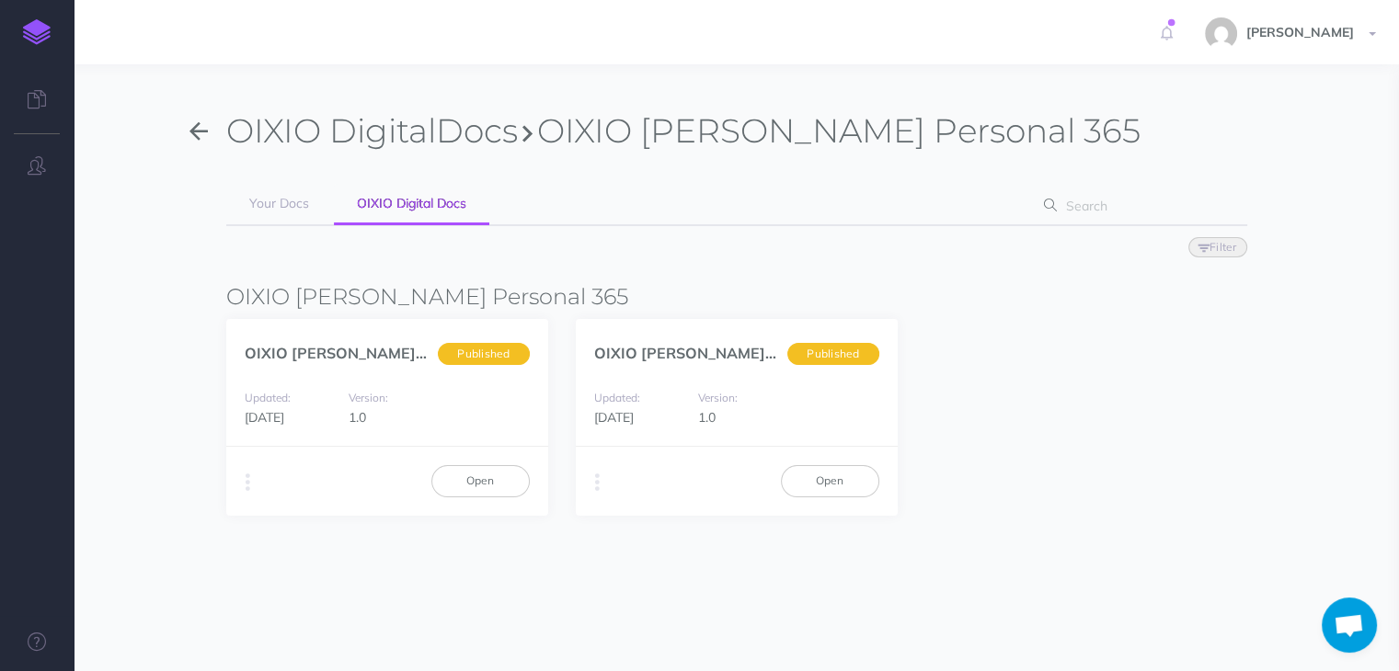
click at [196, 125] on icon "button" at bounding box center [198, 132] width 18 height 28
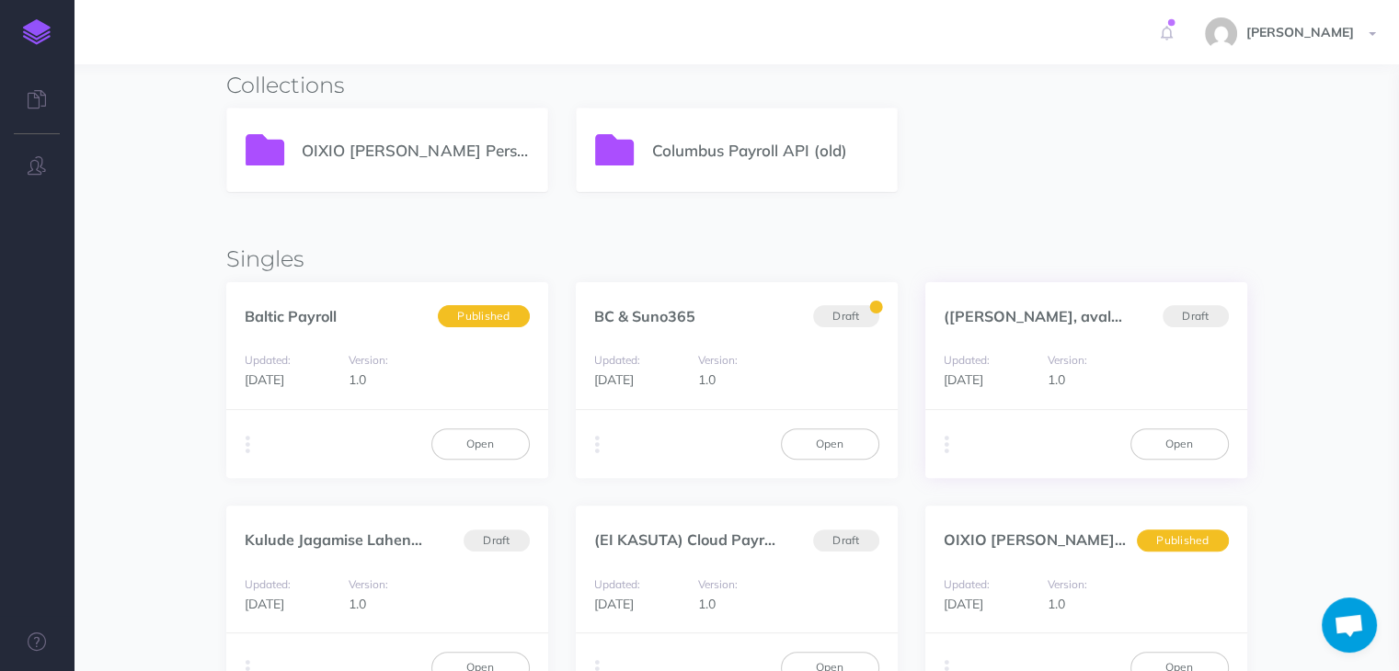
scroll to position [424, 0]
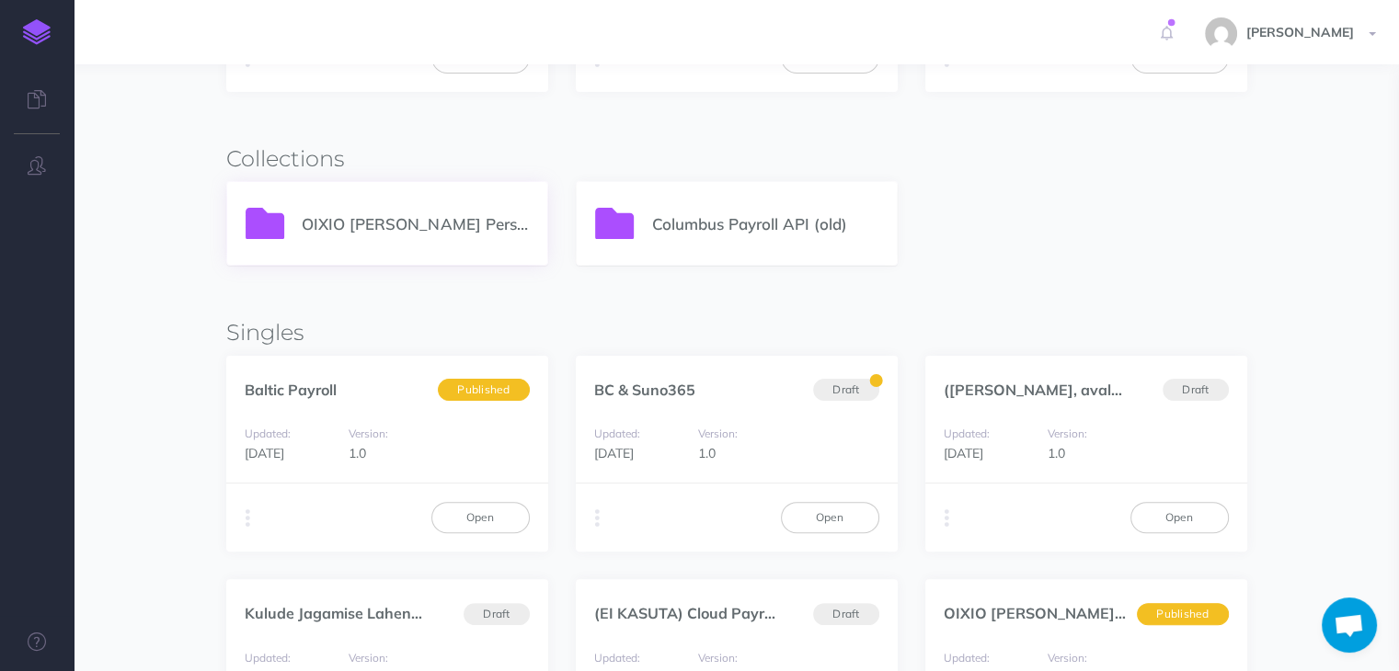
click at [323, 219] on p "OIXIO [PERSON_NAME] Personal 365" at bounding box center [415, 224] width 226 height 25
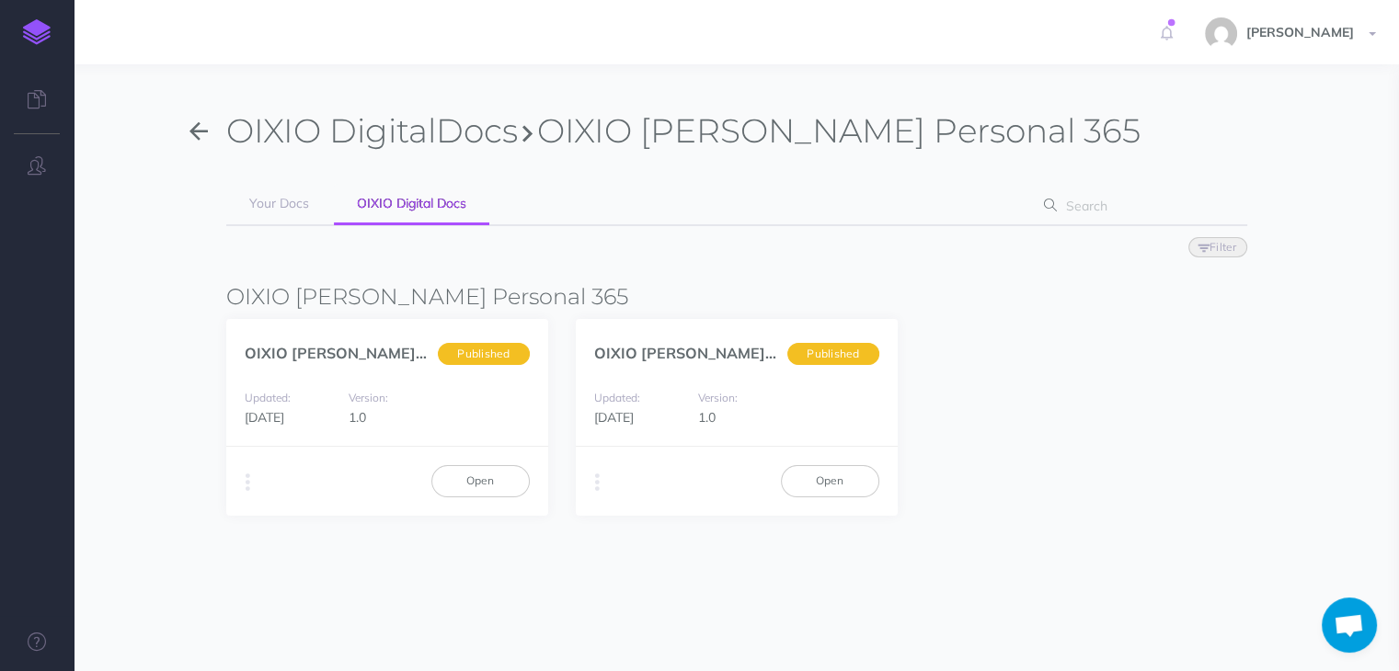
drag, startPoint x: 1083, startPoint y: 395, endPoint x: 1038, endPoint y: 448, distance: 69.8
click at [1038, 448] on div "OIXIO [PERSON_NAME] Personal... (et) Published Updated: [DATE] Version: 1.0 Dup…" at bounding box center [736, 417] width 1021 height 197
click at [1198, 245] on icon "button" at bounding box center [1203, 248] width 11 height 11
click at [1081, 555] on div "OIXIO Digital Docs OIXIO [PERSON_NAME] Personal 365 Your Docs OIXIO Digital Doc…" at bounding box center [736, 331] width 1048 height 479
click at [246, 479] on icon "button" at bounding box center [248, 483] width 5 height 26
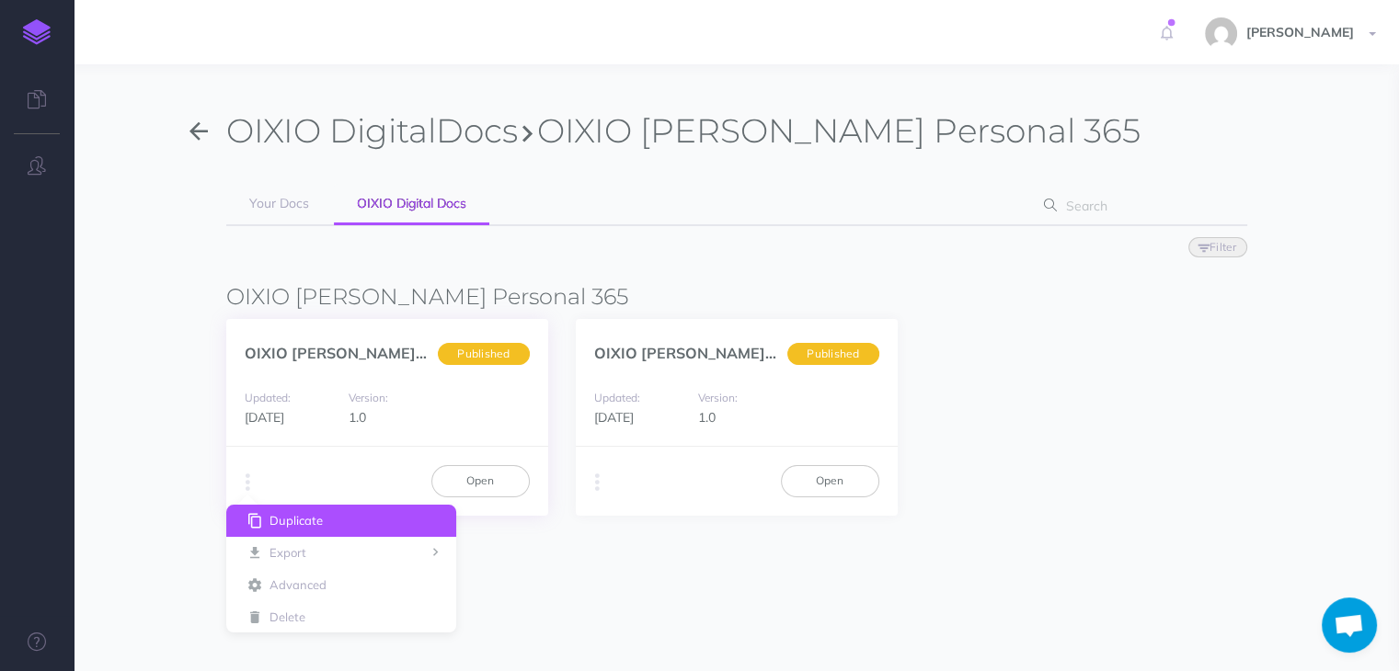
click at [281, 516] on button "Duplicate" at bounding box center [341, 521] width 230 height 32
click at [194, 130] on icon "button" at bounding box center [198, 132] width 18 height 28
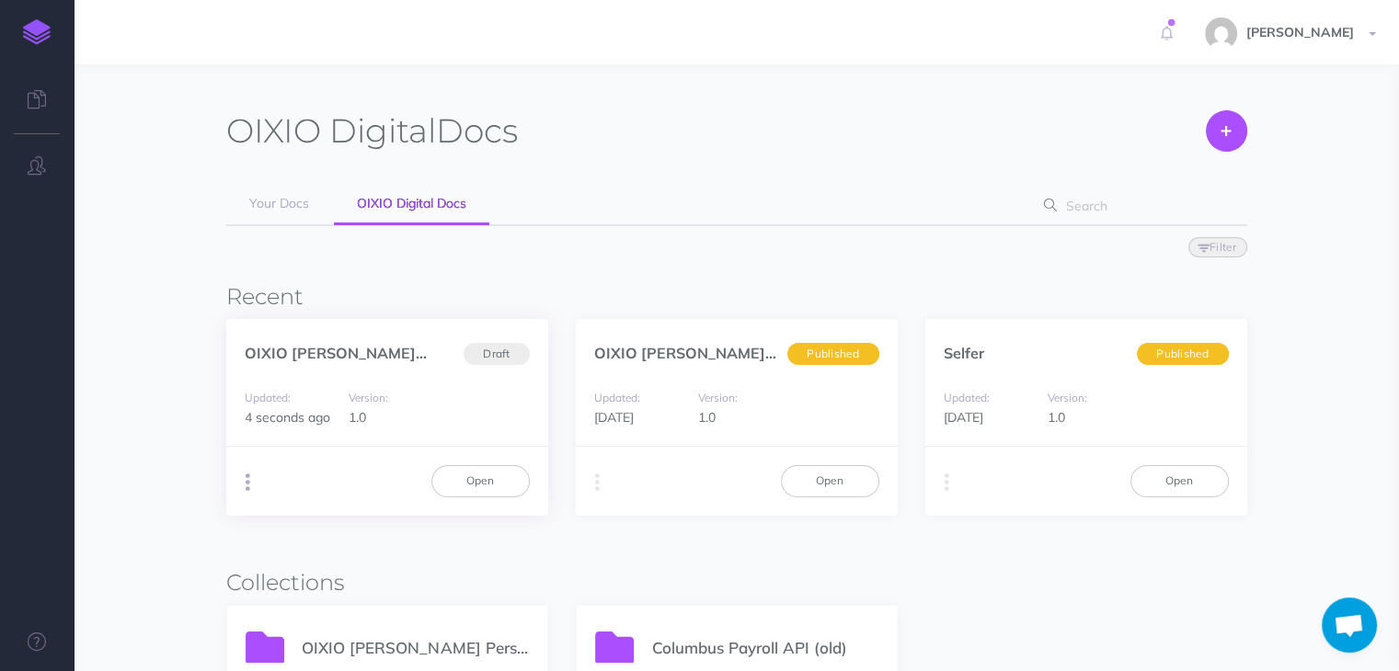
click at [240, 480] on button "button" at bounding box center [247, 483] width 17 height 28
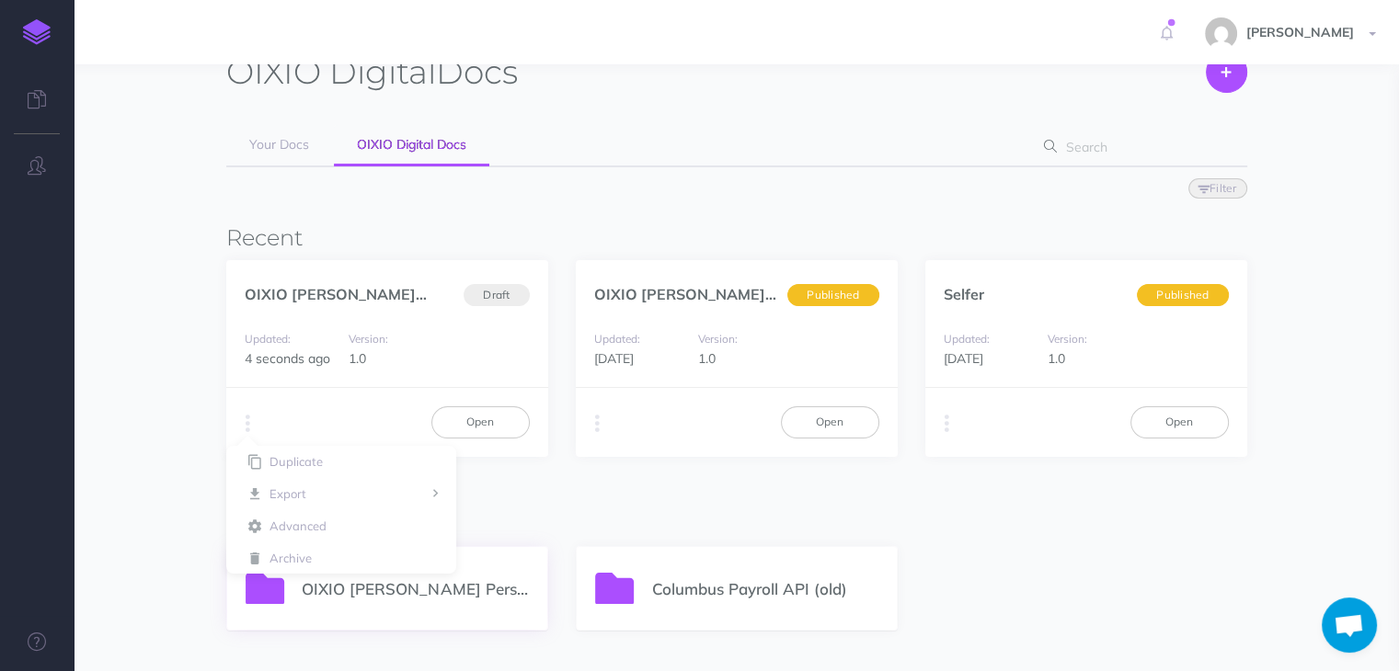
scroll to position [92, 0]
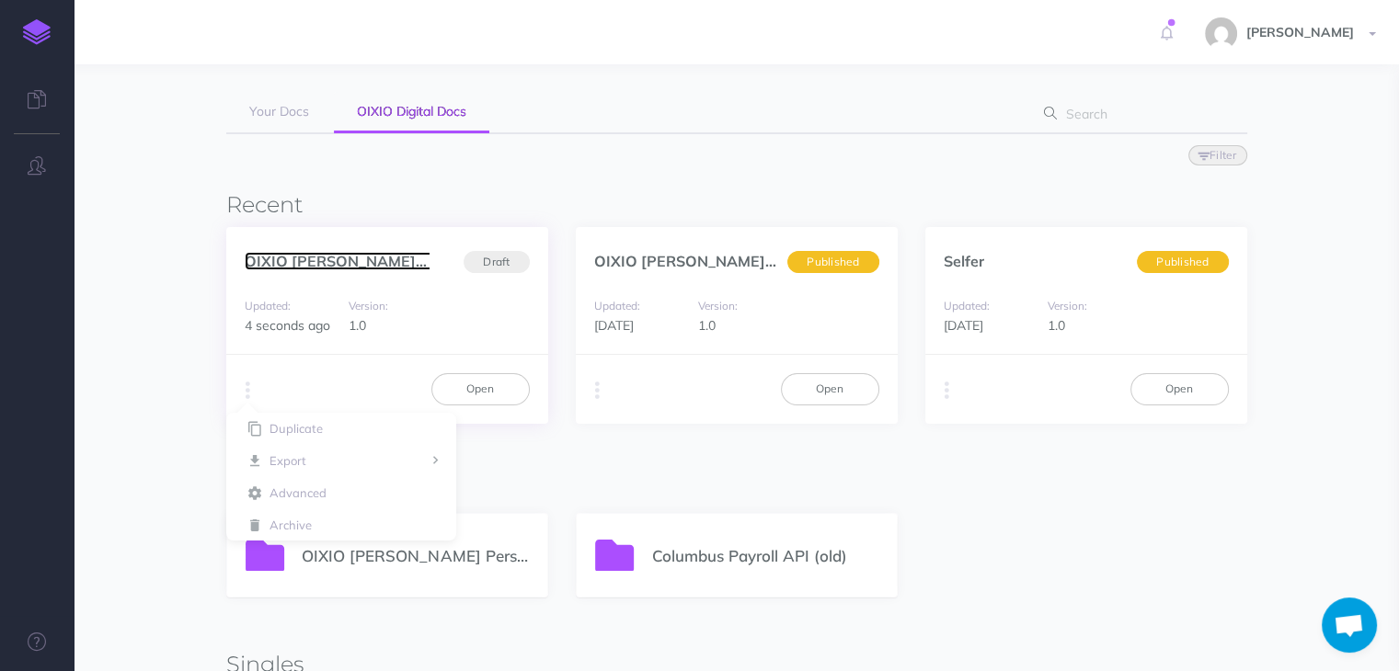
click at [368, 258] on link "OIXIO [PERSON_NAME] Personal... (et)" at bounding box center [381, 261] width 273 height 18
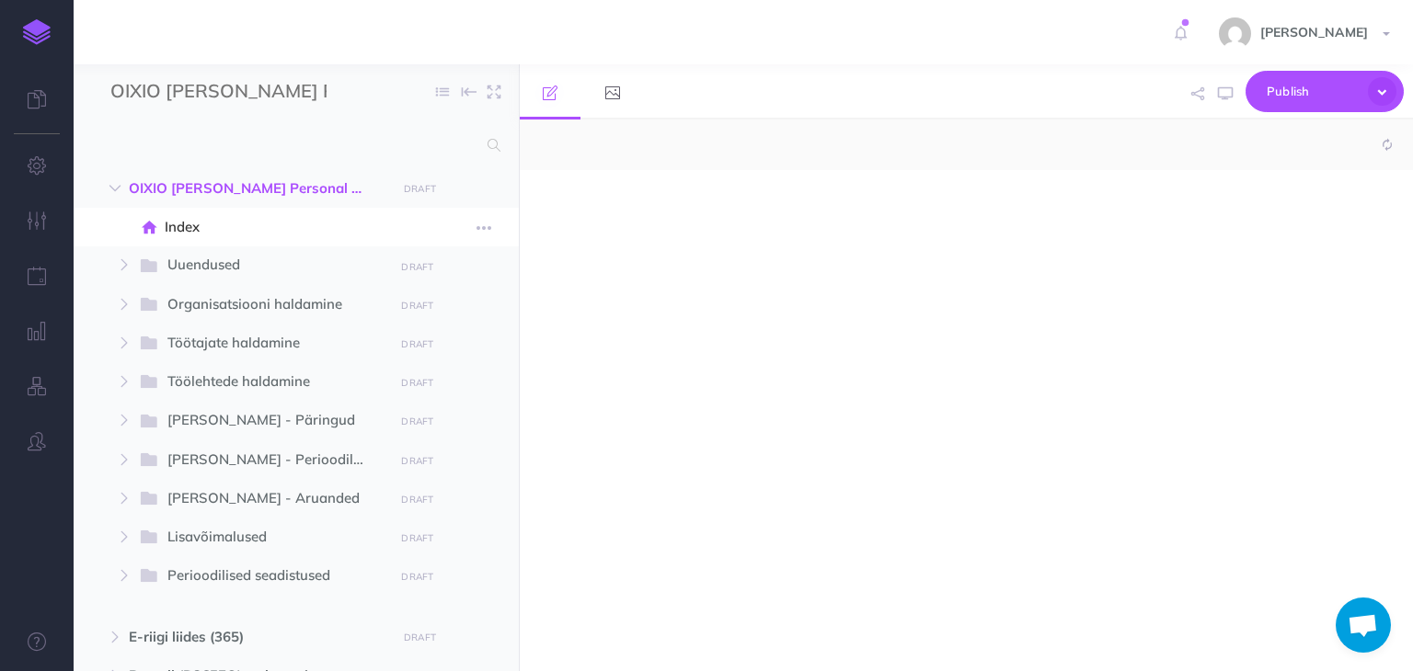
scroll to position [1146, 0]
select select "null"
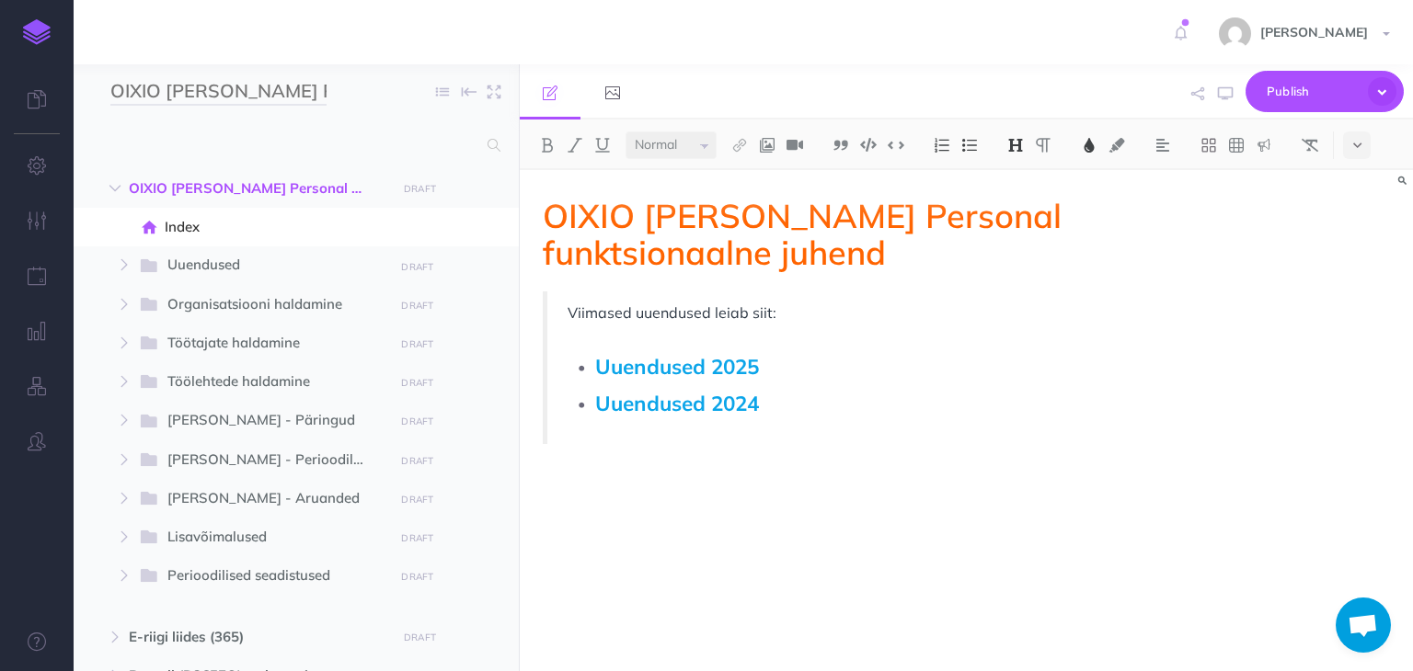
click at [269, 89] on input "OIXIO Palk ja Personal 365 (duplicate)" at bounding box center [218, 92] width 216 height 28
drag, startPoint x: 167, startPoint y: 92, endPoint x: 372, endPoint y: 93, distance: 204.2
click at [372, 93] on div "OIXIO Palk ja Personal 365 (duplicate) Collapse all Expand all Expand to root f…" at bounding box center [296, 91] width 445 height 55
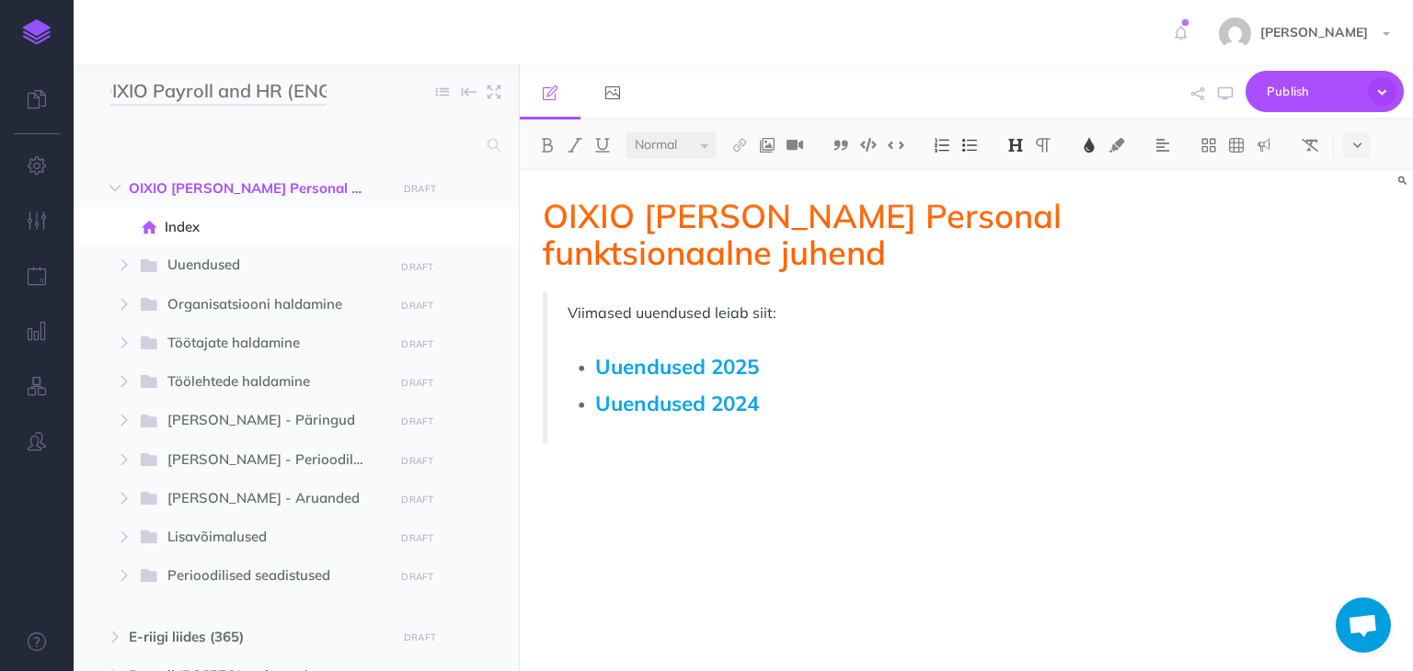
click at [121, 89] on input "OIXIO Payroll and HR (ENG" at bounding box center [218, 92] width 216 height 28
drag, startPoint x: 112, startPoint y: 87, endPoint x: 62, endPoint y: 87, distance: 50.6
click at [74, 87] on div "Toggle Navigation Diana Lebedeva-Gulbe Settings Account Settings Teams Create T…" at bounding box center [743, 335] width 1339 height 671
click at [326, 94] on input "OIXIO Payroll and HR (ENG" at bounding box center [218, 92] width 216 height 28
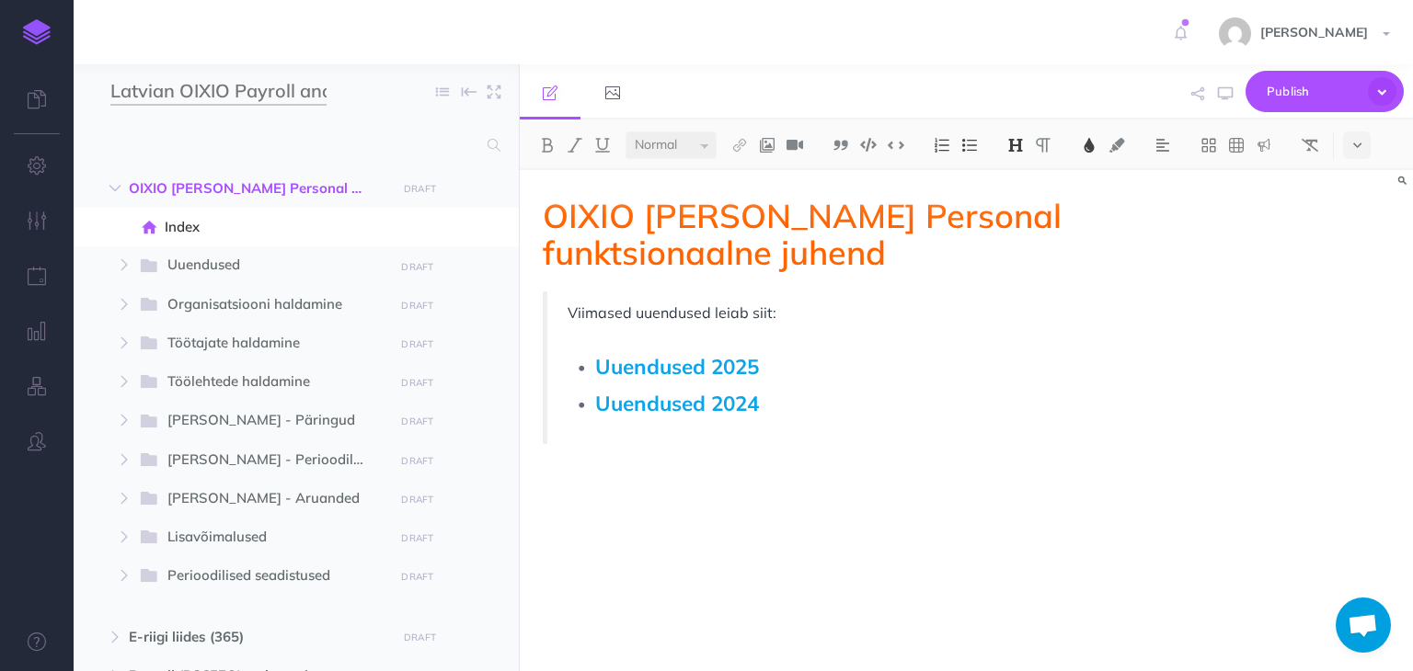
type input "Latvian OIXIO Payroll and HR (ENG)"
click at [702, 617] on div "OIXIO Palk ja Personal funktsionaalne juhend Viimased uuendused leiab siit: Uue…" at bounding box center [832, 411] width 624 height 483
click at [1363, 138] on button at bounding box center [1357, 146] width 28 height 28
click at [186, 303] on span "Organisatsiooni haldamine" at bounding box center [273, 305] width 213 height 24
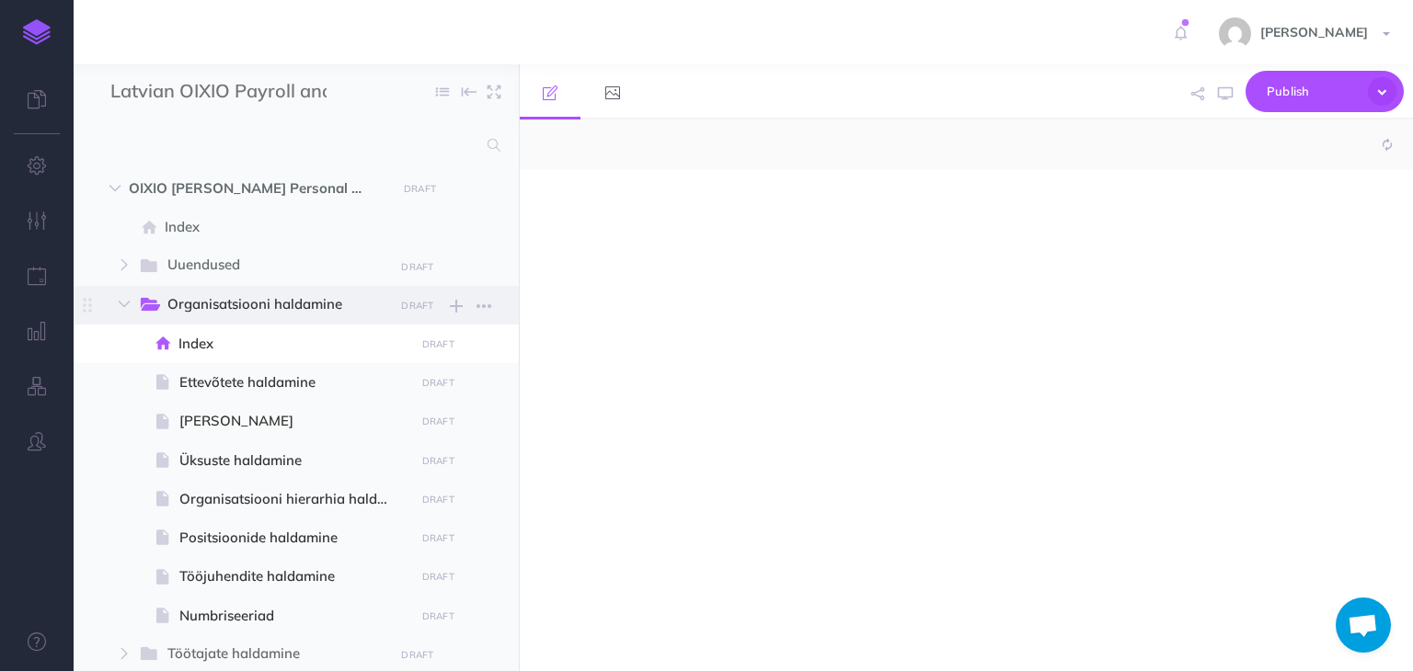
select select "null"
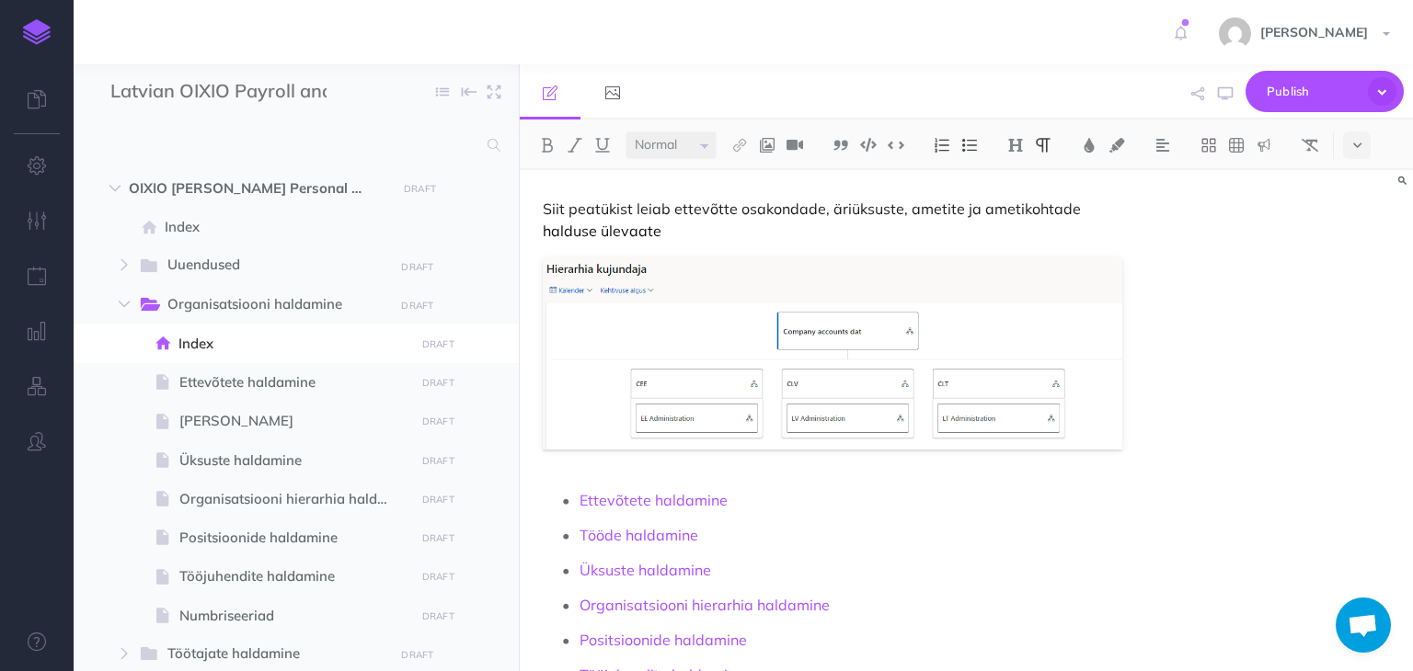
click at [1357, 626] on span "Open chat" at bounding box center [1362, 627] width 30 height 26
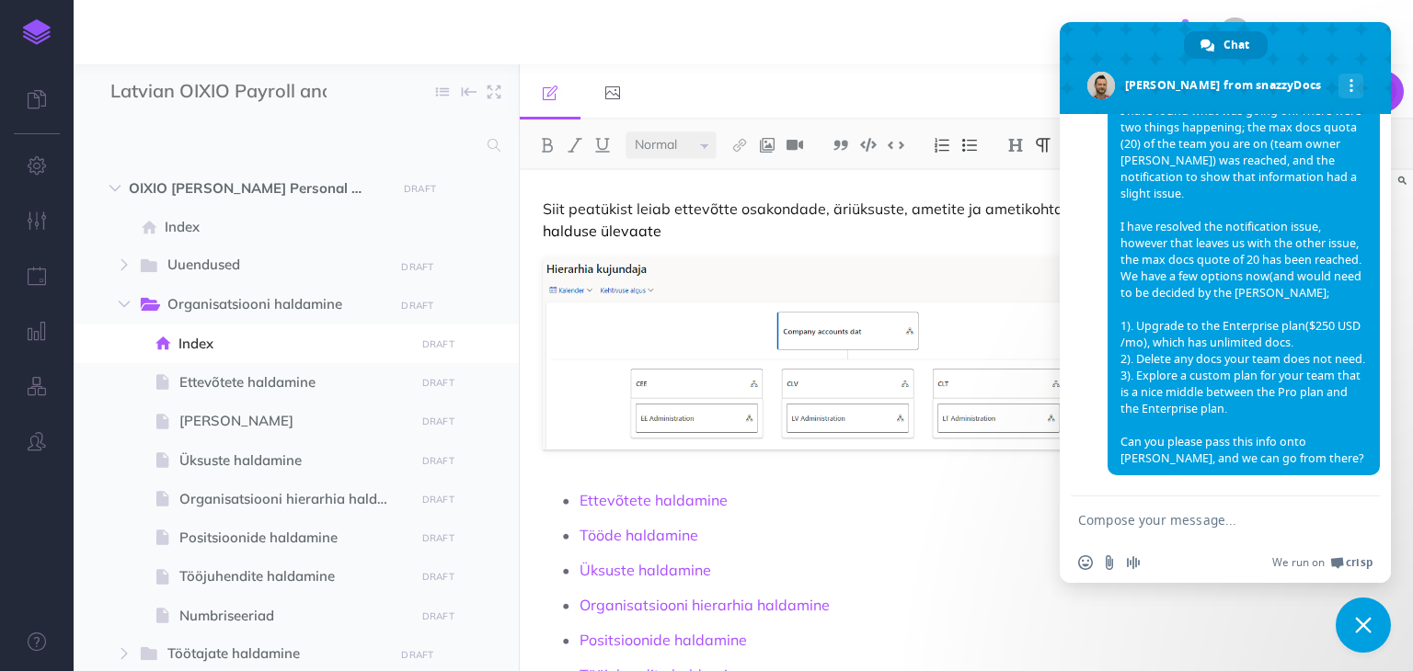
click at [1153, 526] on textarea "Compose your message..." at bounding box center [1205, 520] width 254 height 17
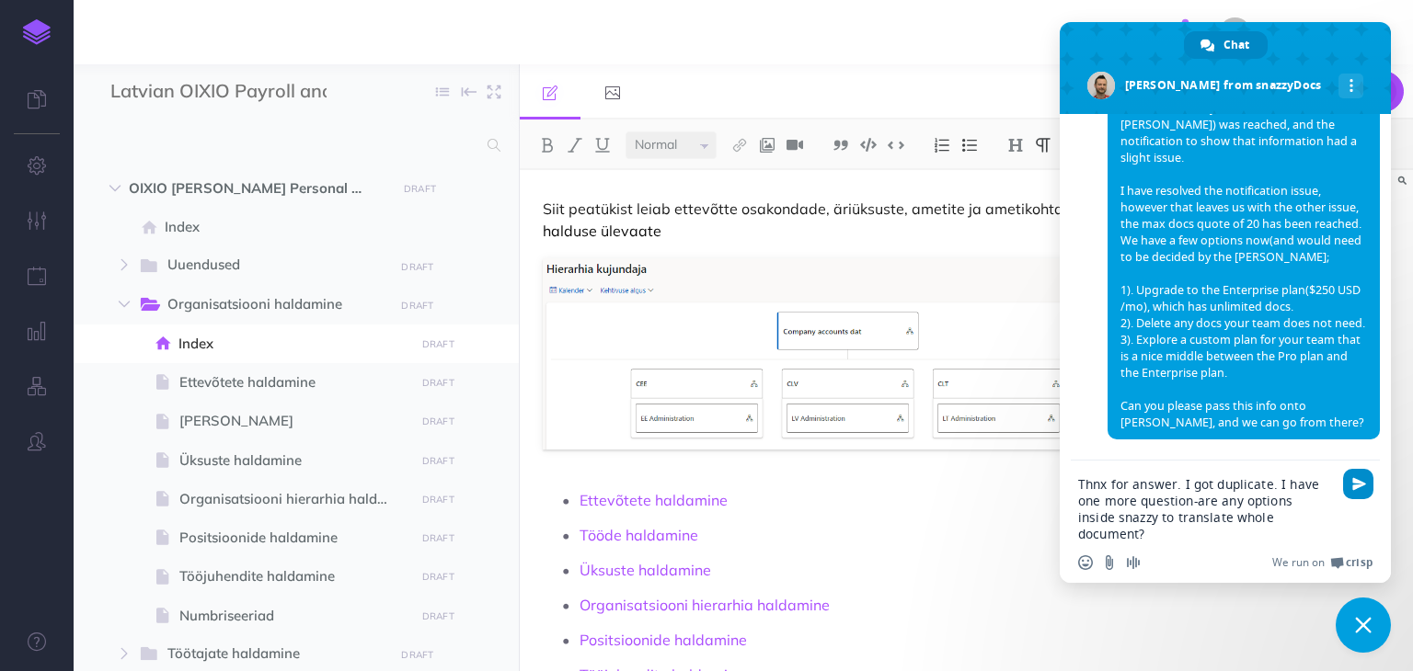
type textarea "Thnx for answer. I got duplicate. I have one more question-are any options insi…"
click at [1361, 483] on span "Send" at bounding box center [1359, 484] width 14 height 14
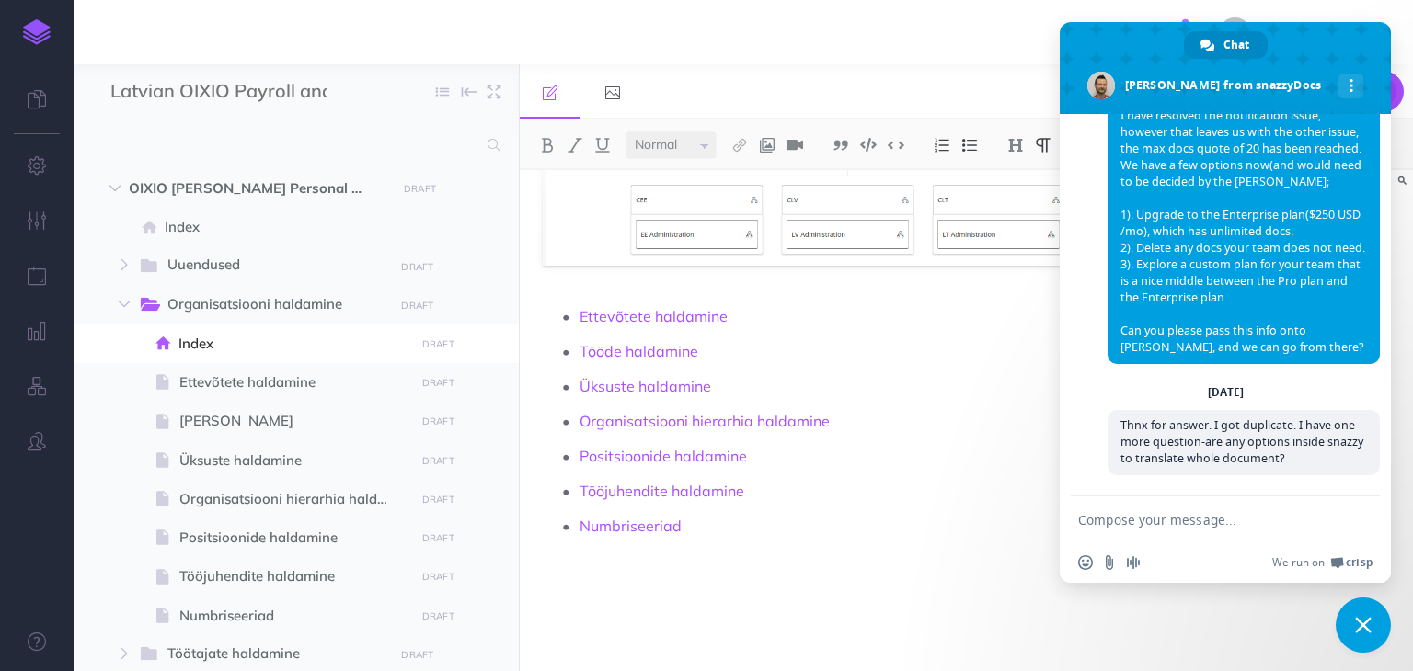
scroll to position [188, 0]
click at [672, 312] on link "Ettevõtete haldamine" at bounding box center [653, 312] width 148 height 18
click at [989, 628] on p at bounding box center [832, 624] width 578 height 22
click at [873, 593] on div "Siit peatükist leiab ettevõtte osakondade, äriüksuste, ametite ja ametikohtade …" at bounding box center [832, 328] width 624 height 690
click at [1355, 623] on span "Close chat" at bounding box center [1363, 625] width 17 height 17
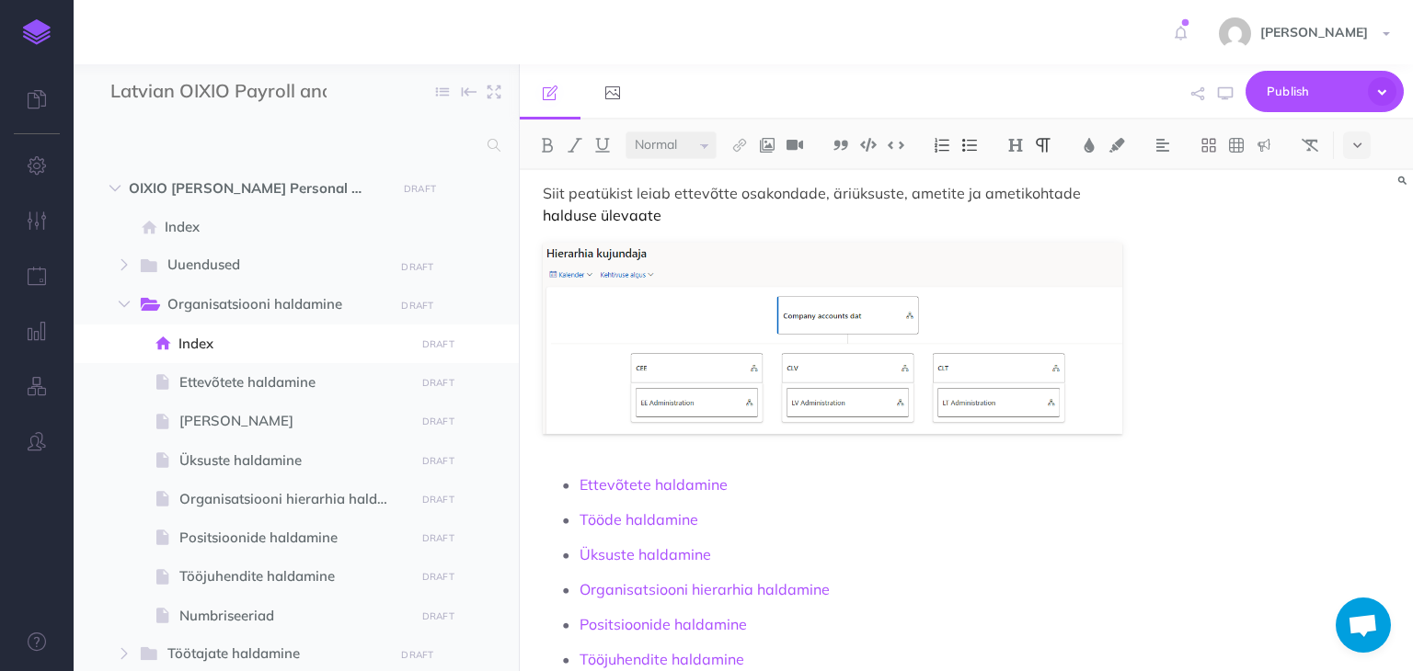
scroll to position [0, 0]
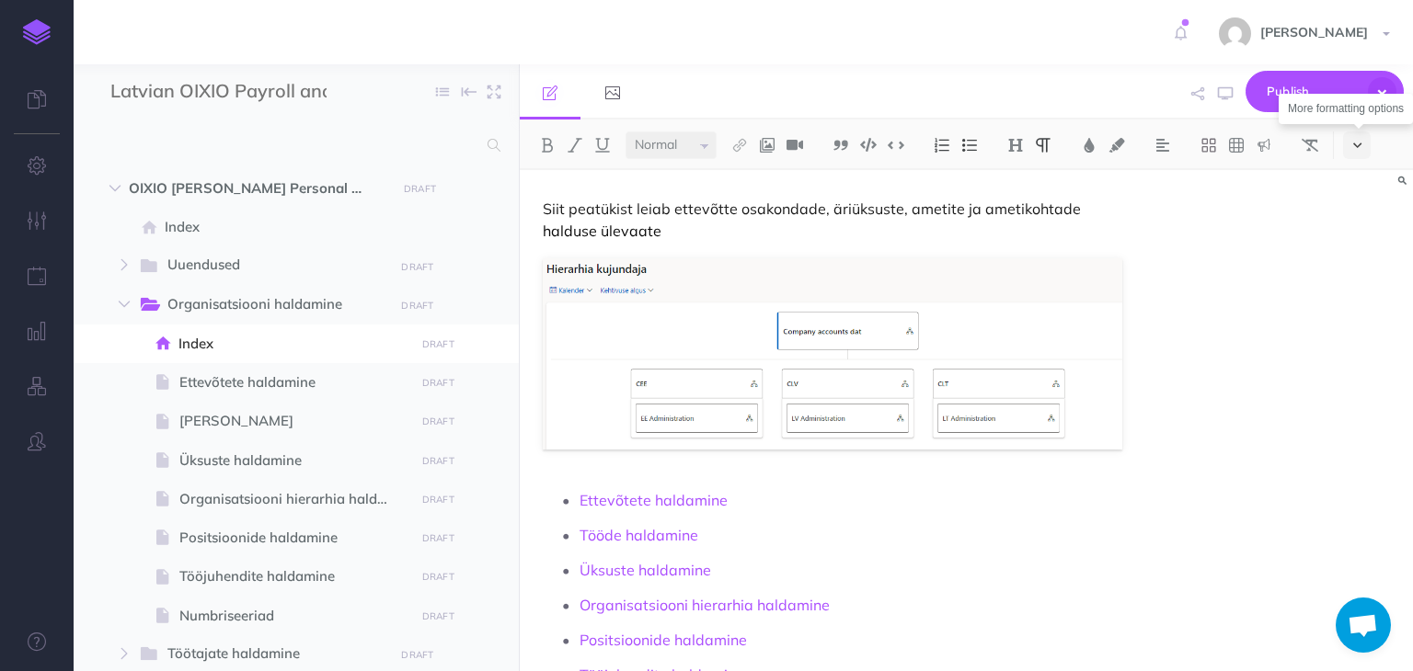
click at [1361, 147] on icon at bounding box center [1357, 145] width 8 height 13
